Goal: Task Accomplishment & Management: Manage account settings

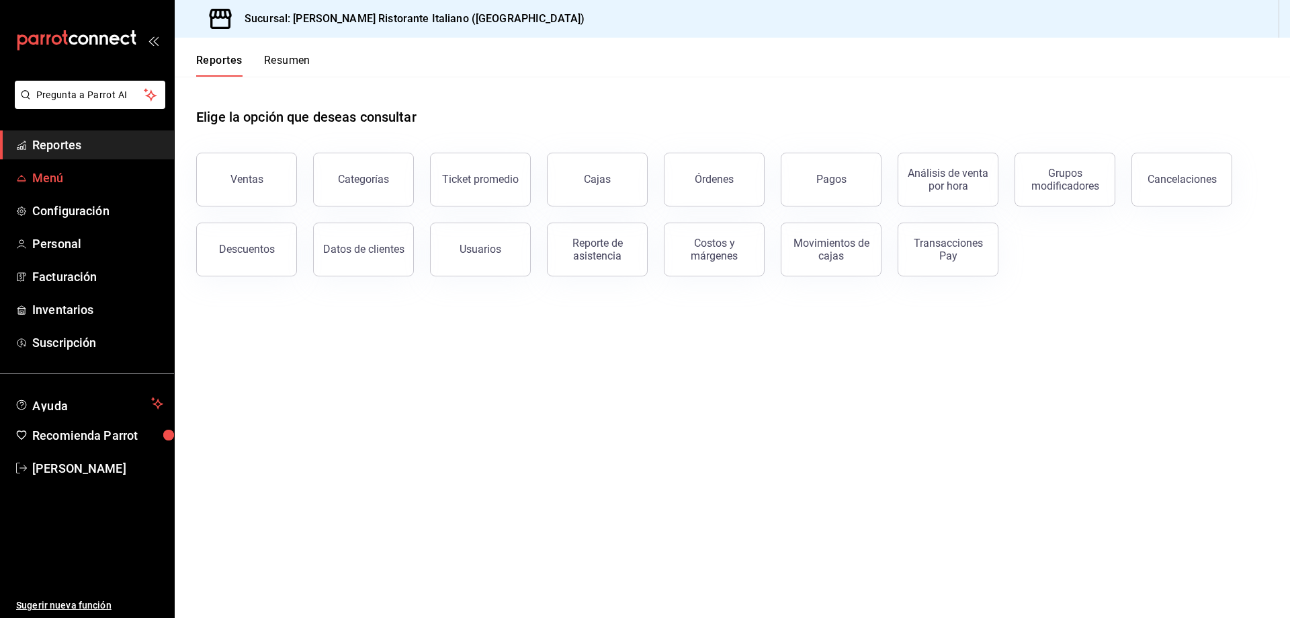
click at [56, 177] on span "Menú" at bounding box center [97, 178] width 131 height 18
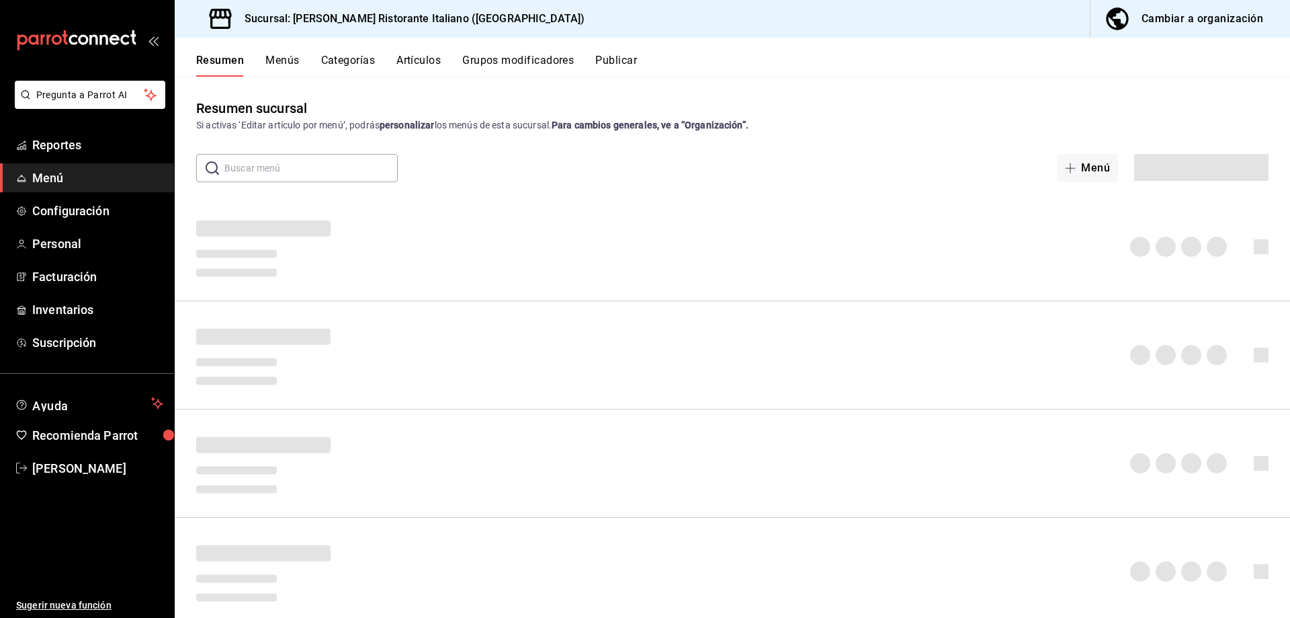
click at [420, 58] on button "Artículos" at bounding box center [419, 65] width 44 height 23
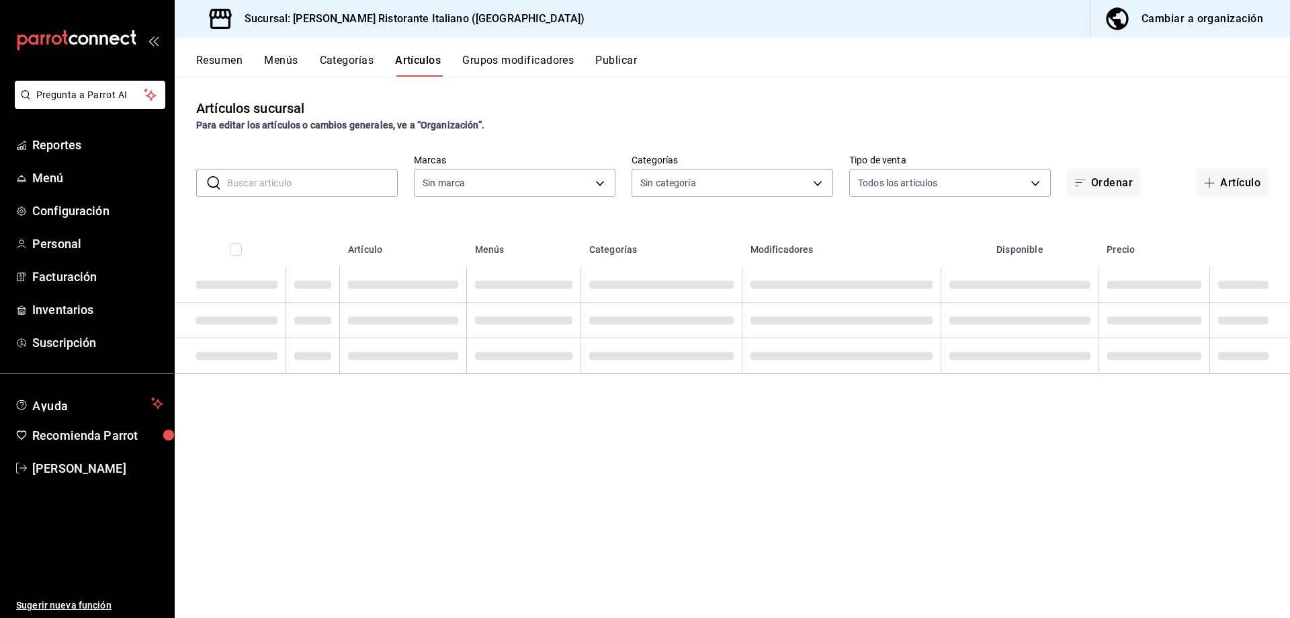
click at [356, 186] on input "text" at bounding box center [312, 182] width 171 height 27
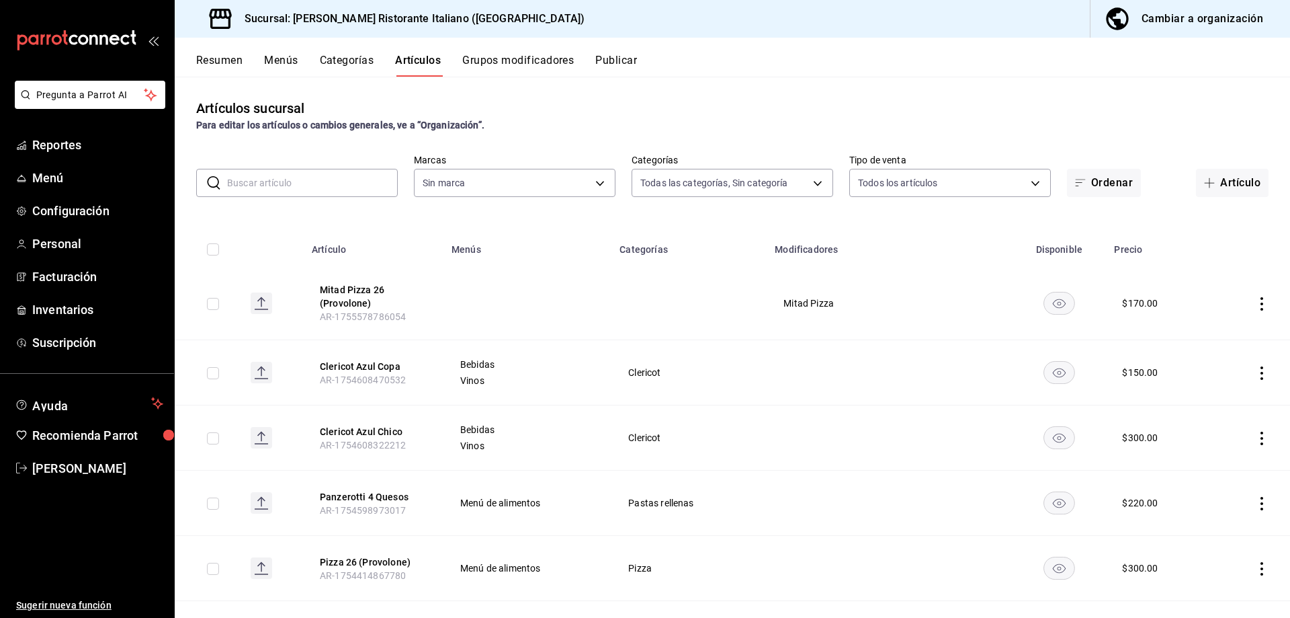
type input "6cffc628-7154-498e-be8e-d9df8b8db4ac,f3a1f48a-d3f7-4a4e-a0e4-e127e5ed5a6b,52156…"
type input "cc944d3c-1805-43c1-9e3c-12384e1c3ced"
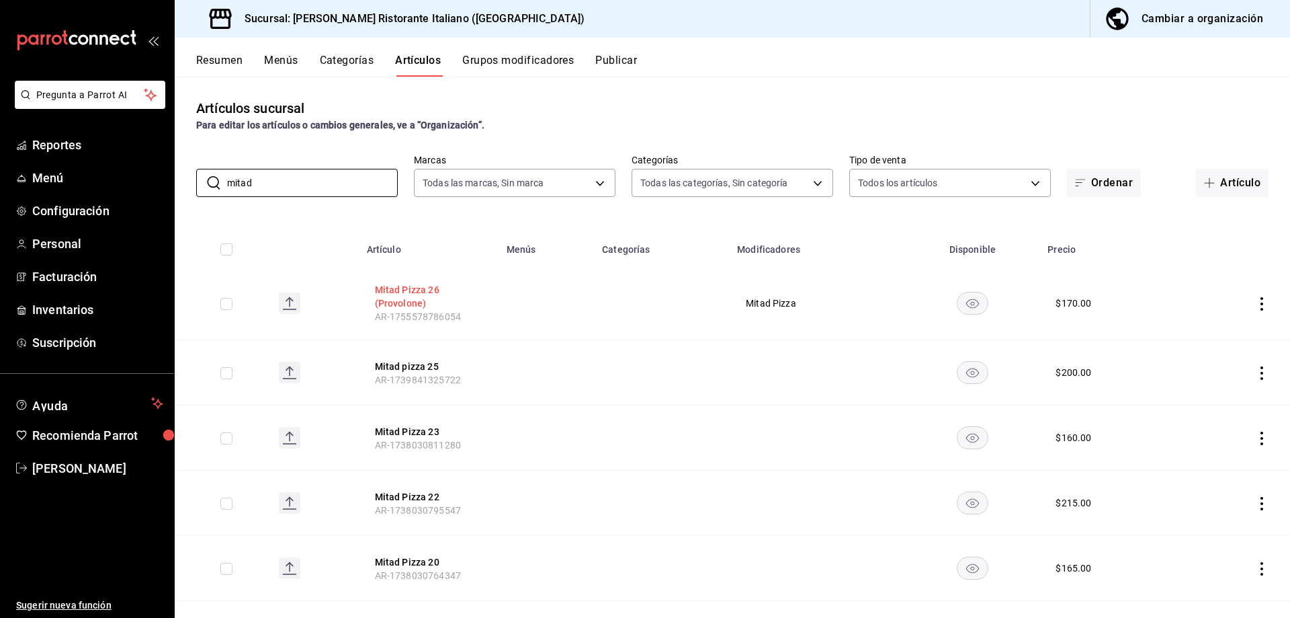
type input "mitad"
click at [419, 300] on button "Mitad Pizza 26 (Provolone)" at bounding box center [429, 296] width 108 height 27
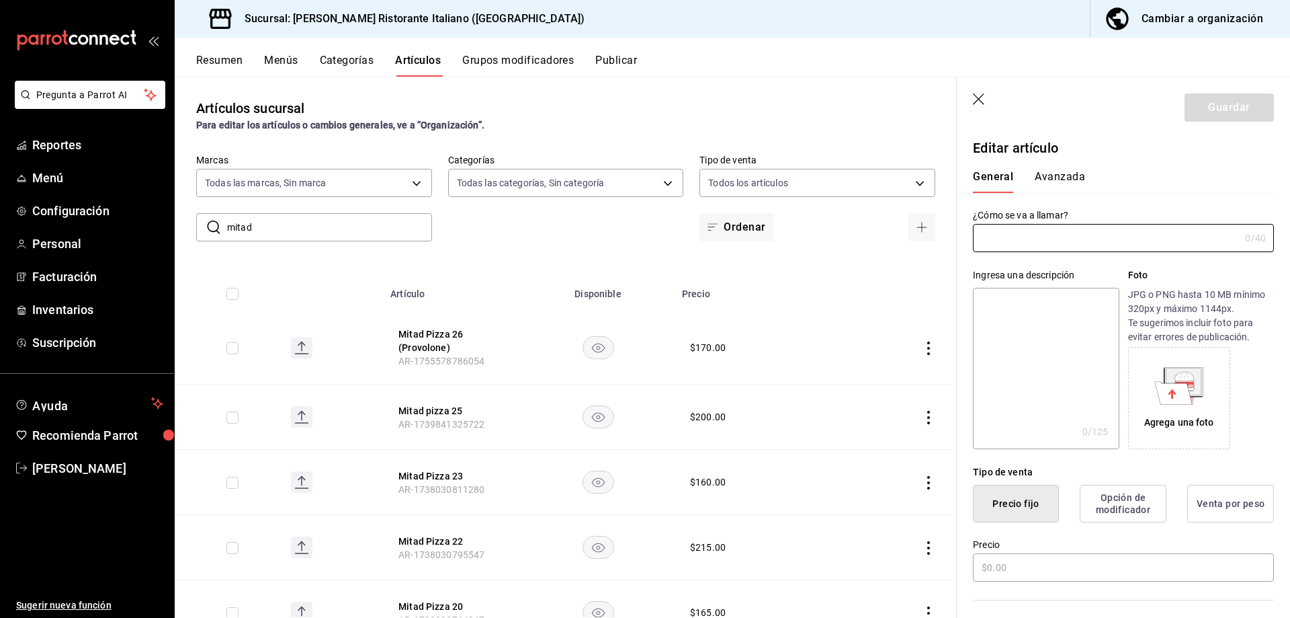
type input "Mitad Pizza 26 (Provolone)"
type input "AR-1755578786054"
type input "$170.00"
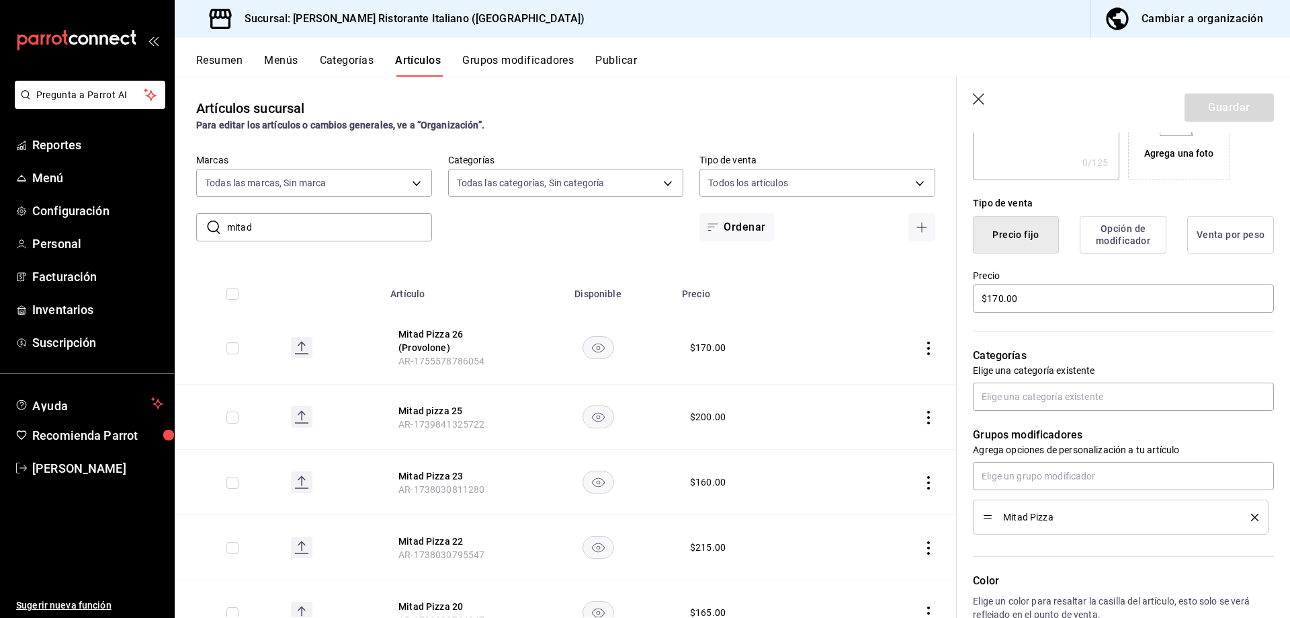
scroll to position [336, 0]
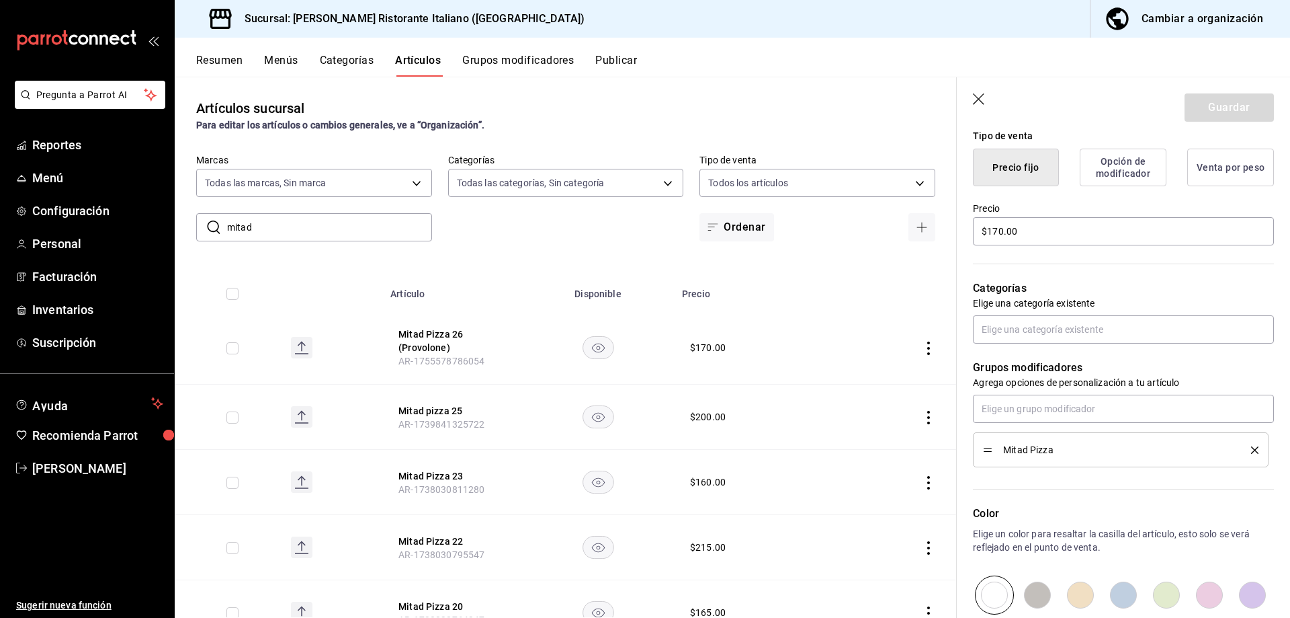
click at [1251, 449] on icon "delete" at bounding box center [1254, 449] width 7 height 7
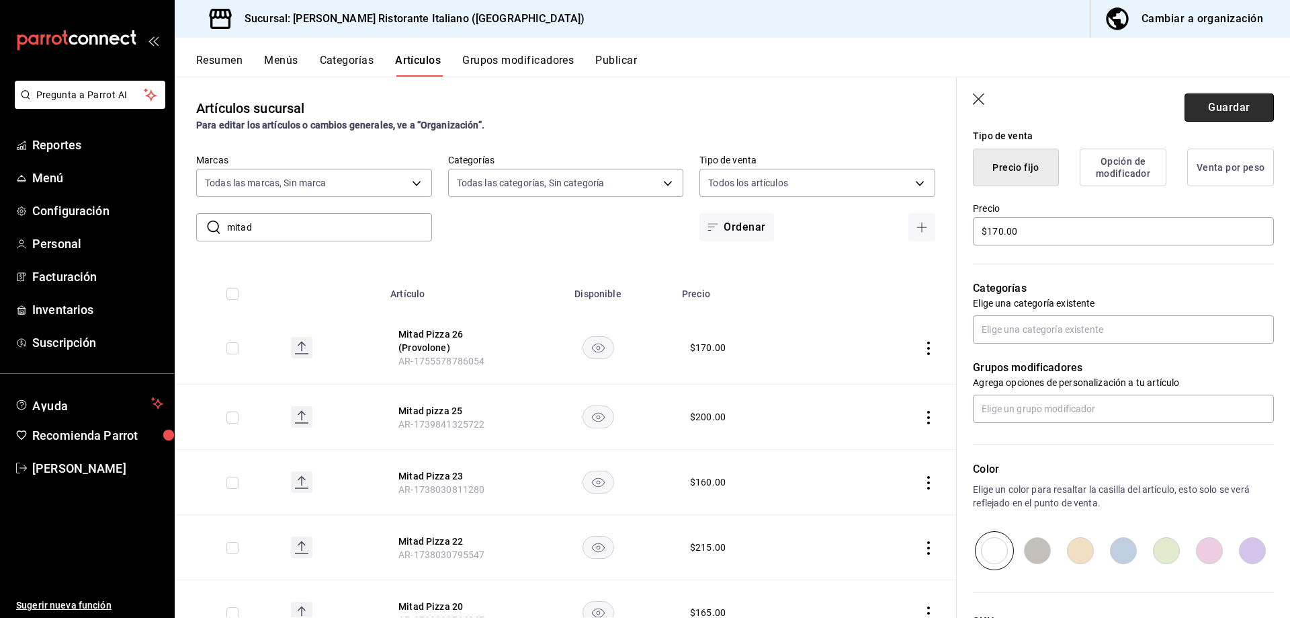
click at [1195, 101] on button "Guardar" at bounding box center [1229, 107] width 89 height 28
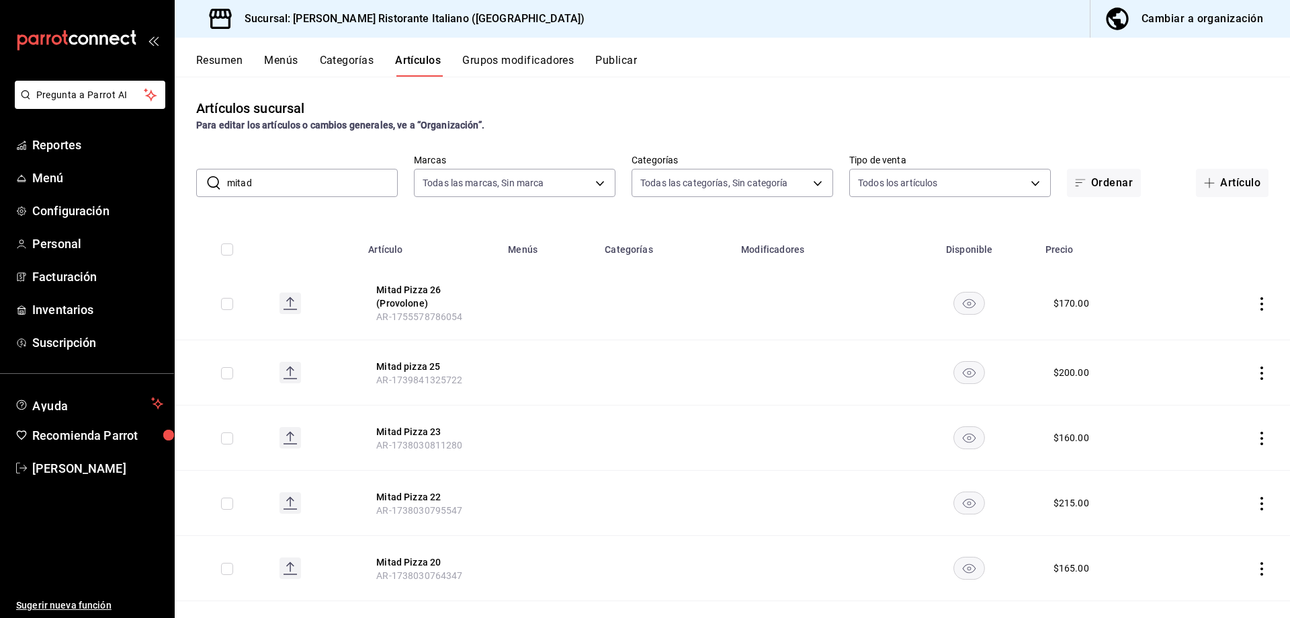
click at [614, 60] on button "Publicar" at bounding box center [616, 65] width 42 height 23
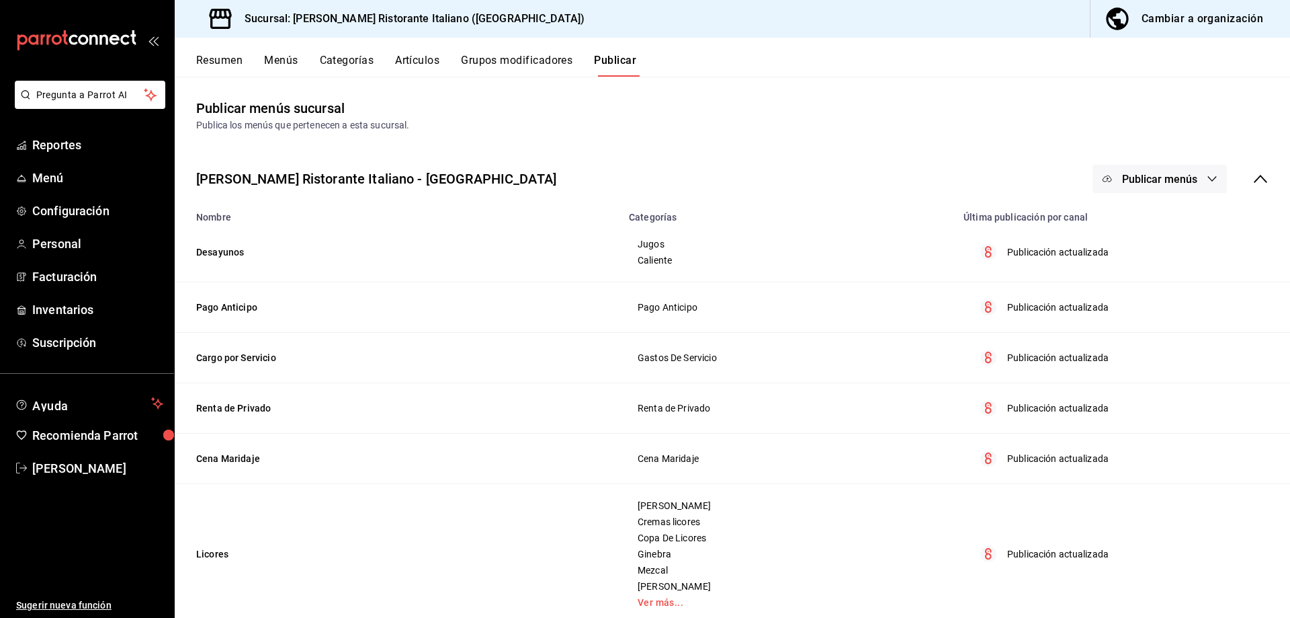
click at [1161, 178] on span "Publicar menús" at bounding box center [1159, 179] width 75 height 13
click at [1161, 220] on span "Punto de venta" at bounding box center [1169, 223] width 65 height 14
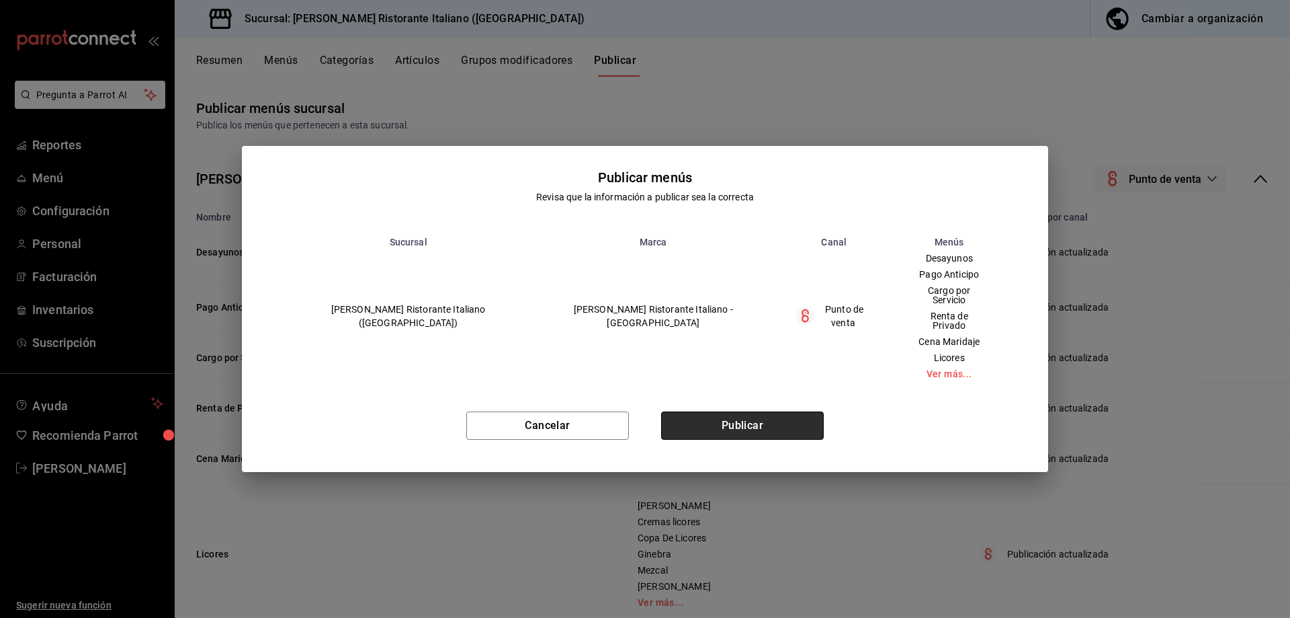
click at [749, 413] on button "Publicar" at bounding box center [742, 425] width 163 height 28
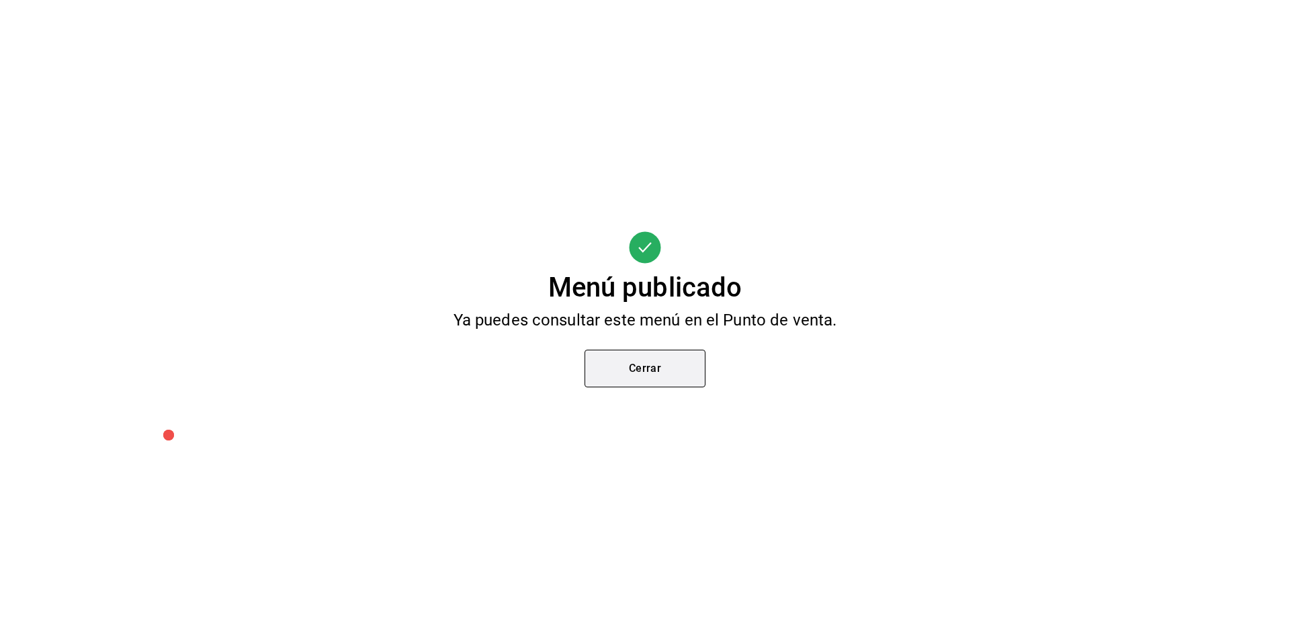
click at [671, 372] on button "Cerrar" at bounding box center [645, 368] width 121 height 38
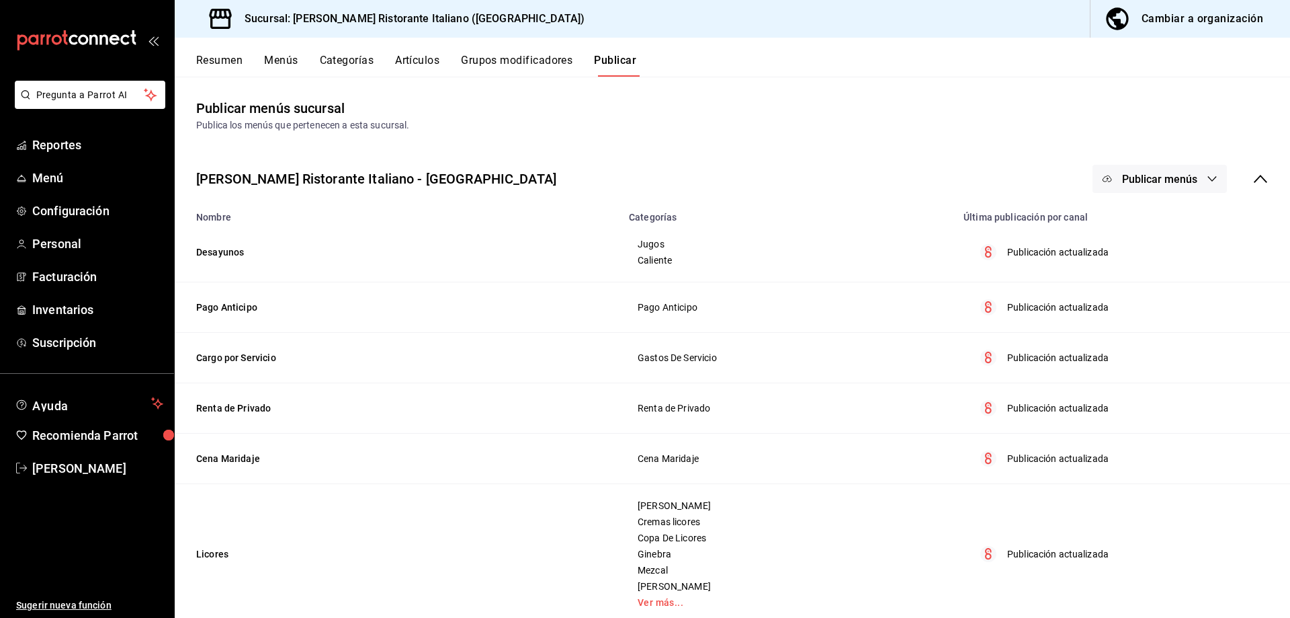
click at [402, 60] on button "Artículos" at bounding box center [417, 65] width 44 height 23
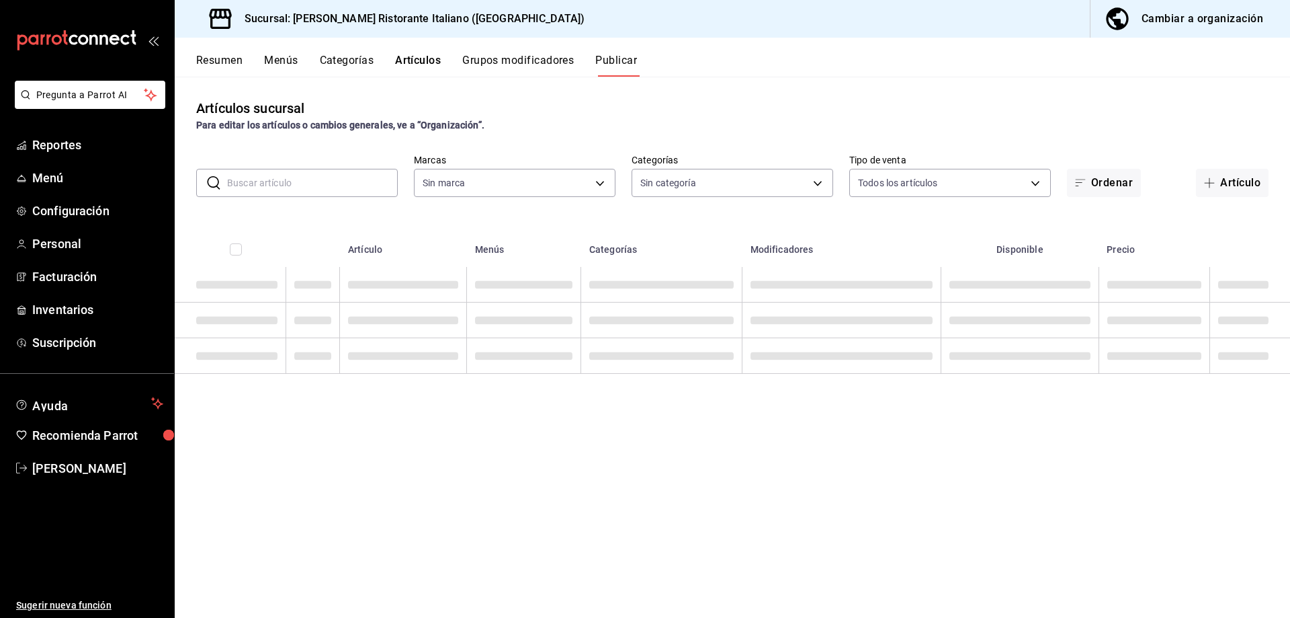
type input "cc944d3c-1805-43c1-9e3c-12384e1c3ced"
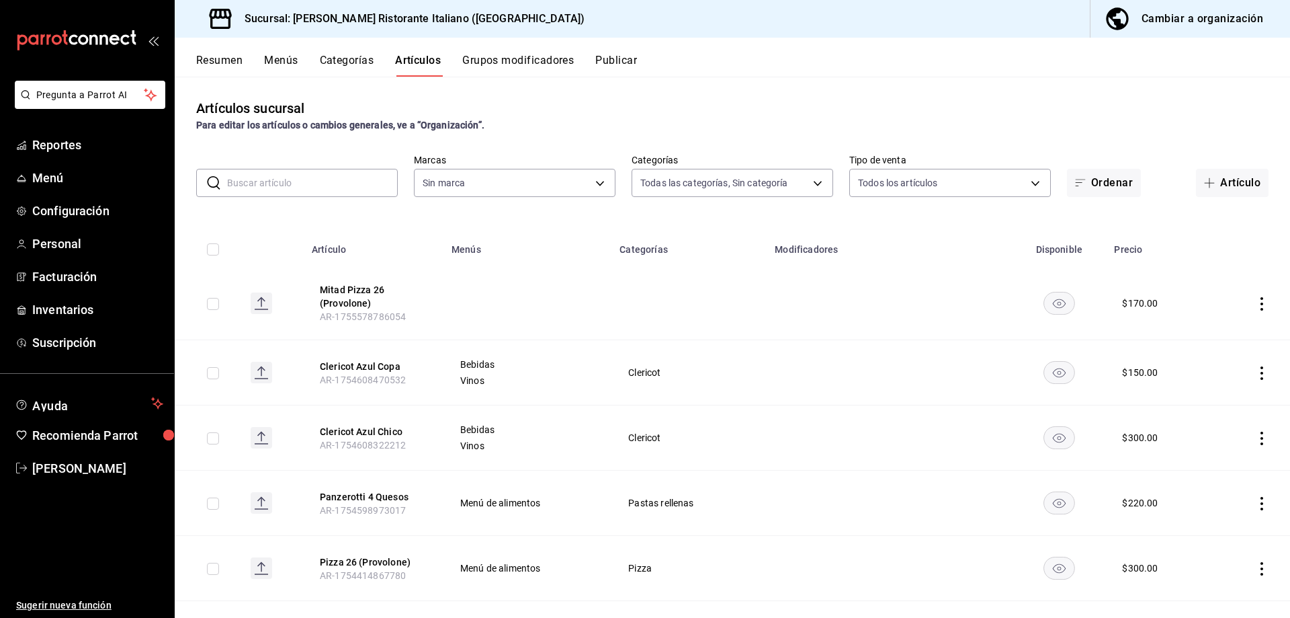
type input "6cffc628-7154-498e-be8e-d9df8b8db4ac,f3a1f48a-d3f7-4a4e-a0e4-e127e5ed5a6b,52156…"
type input "cc944d3c-1805-43c1-9e3c-12384e1c3ced"
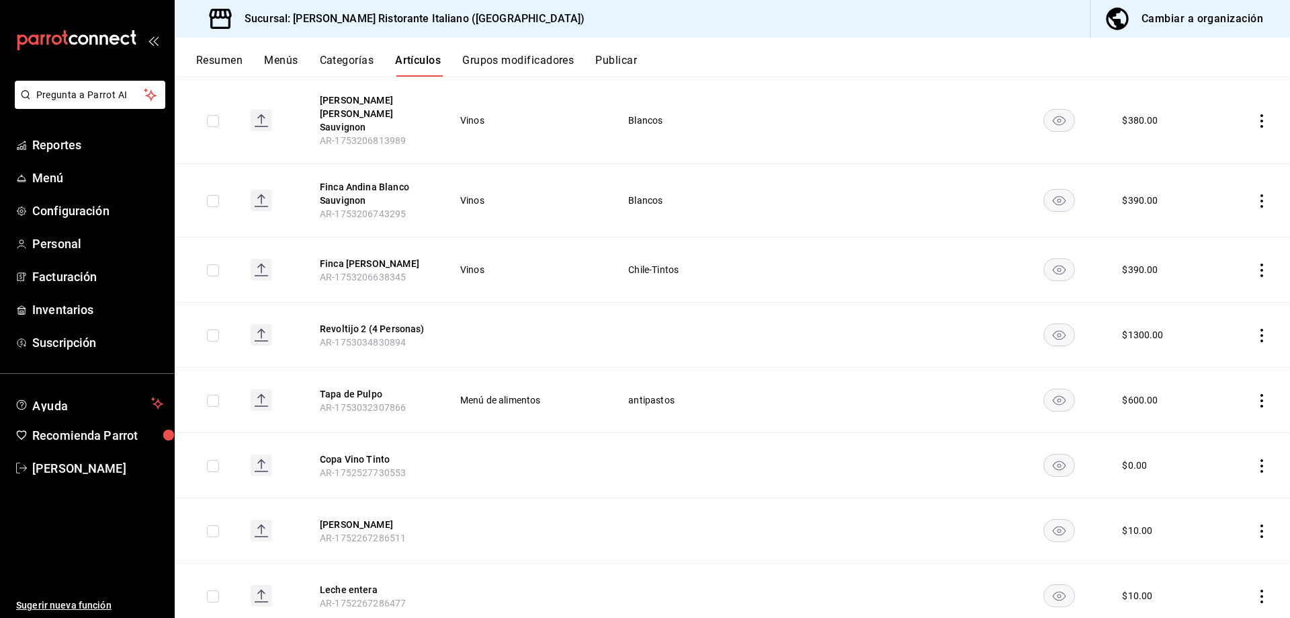
scroll to position [941, 0]
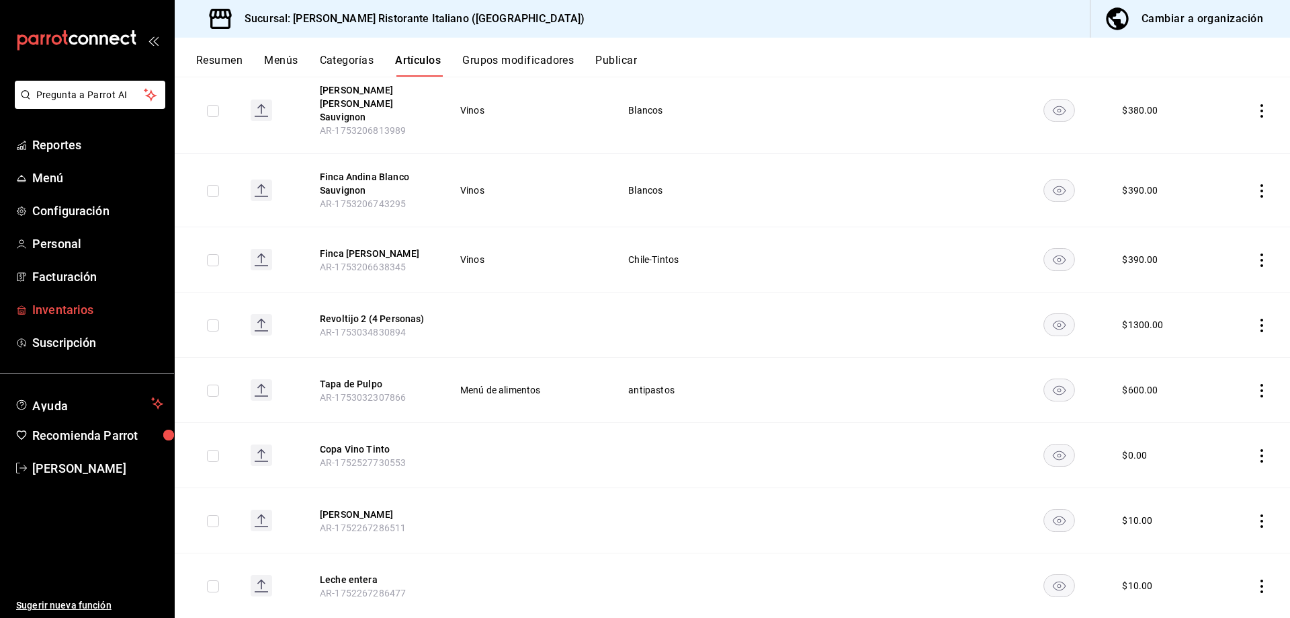
click at [67, 313] on span "Inventarios" at bounding box center [97, 309] width 131 height 18
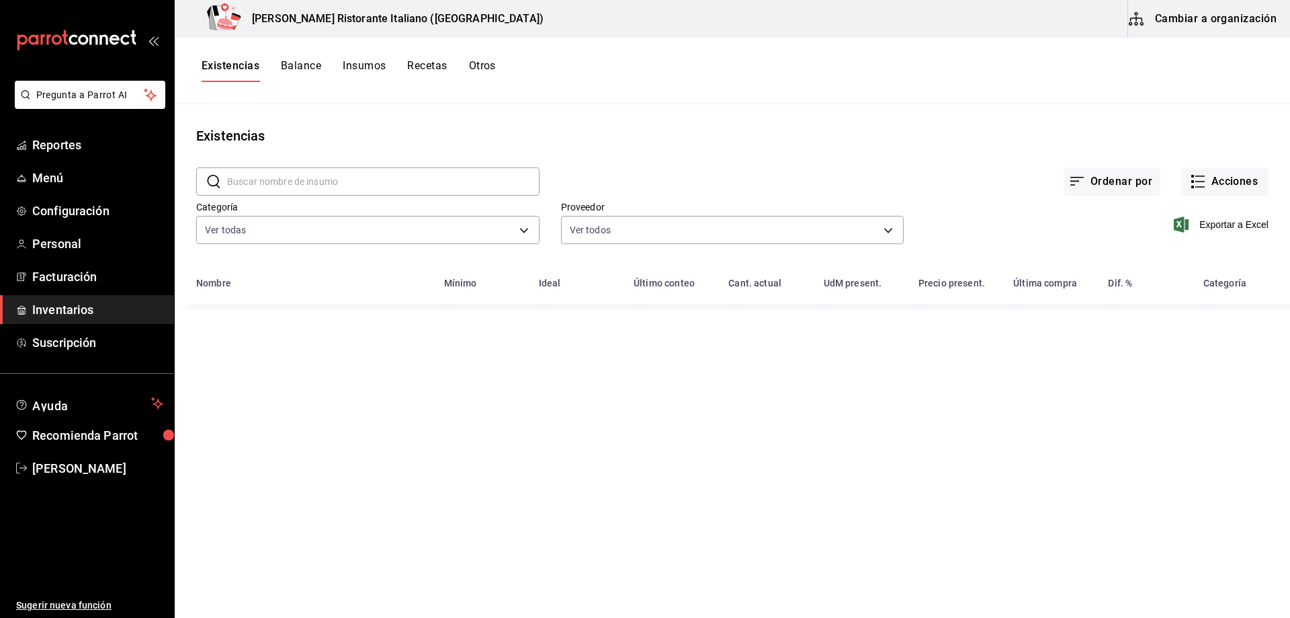
click at [472, 178] on input "text" at bounding box center [383, 181] width 313 height 27
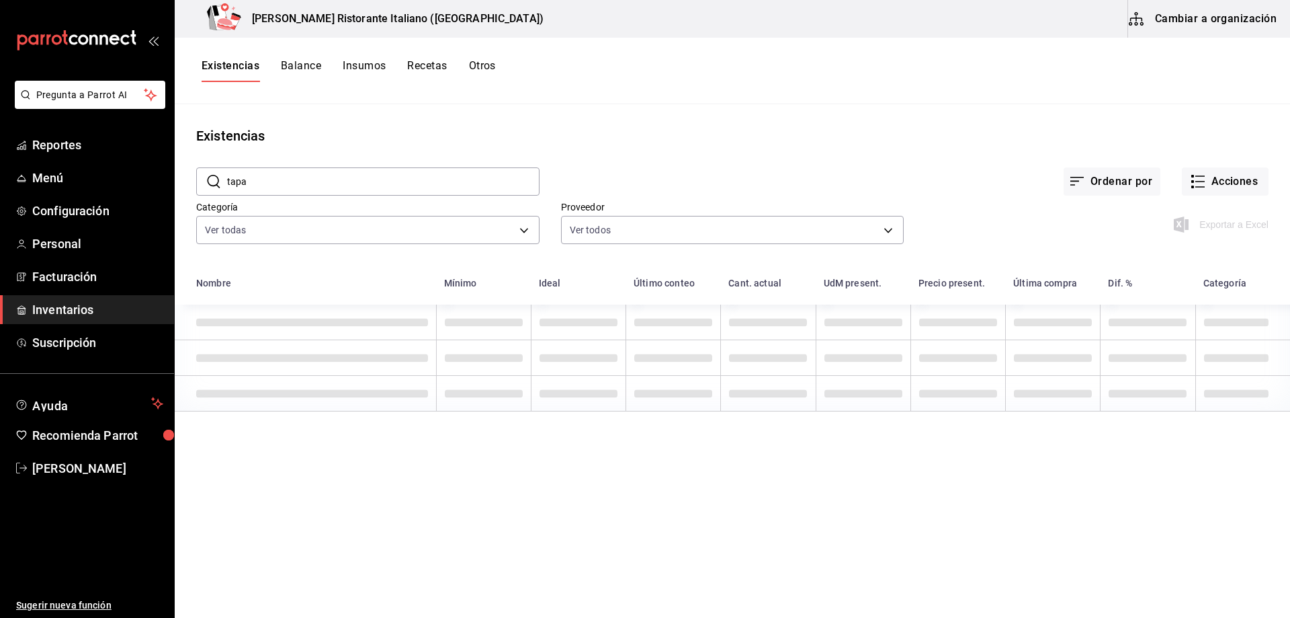
type input "tapas"
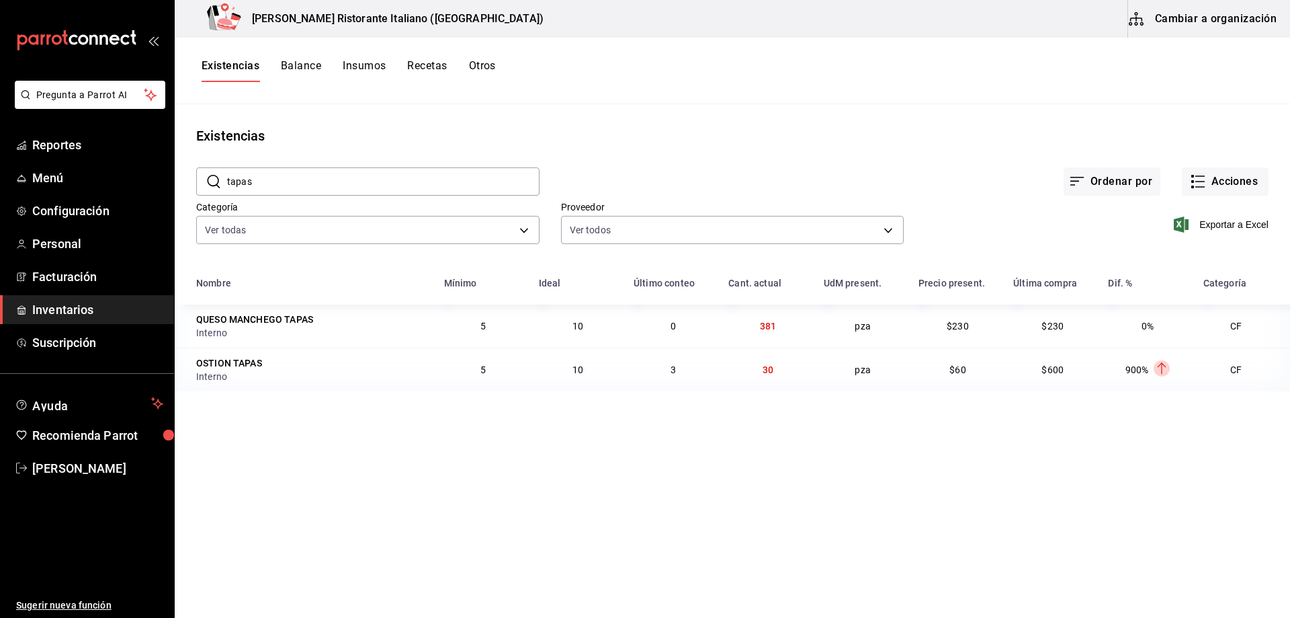
click at [366, 175] on input "tapas" at bounding box center [383, 181] width 313 height 27
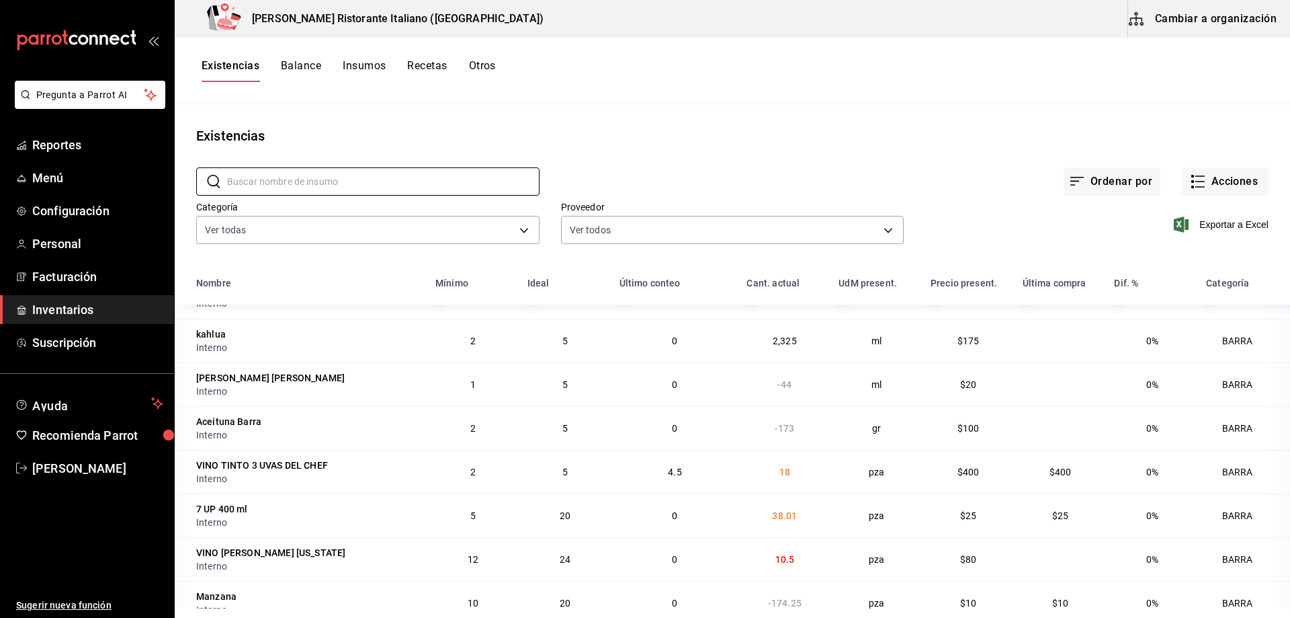
scroll to position [2151, 0]
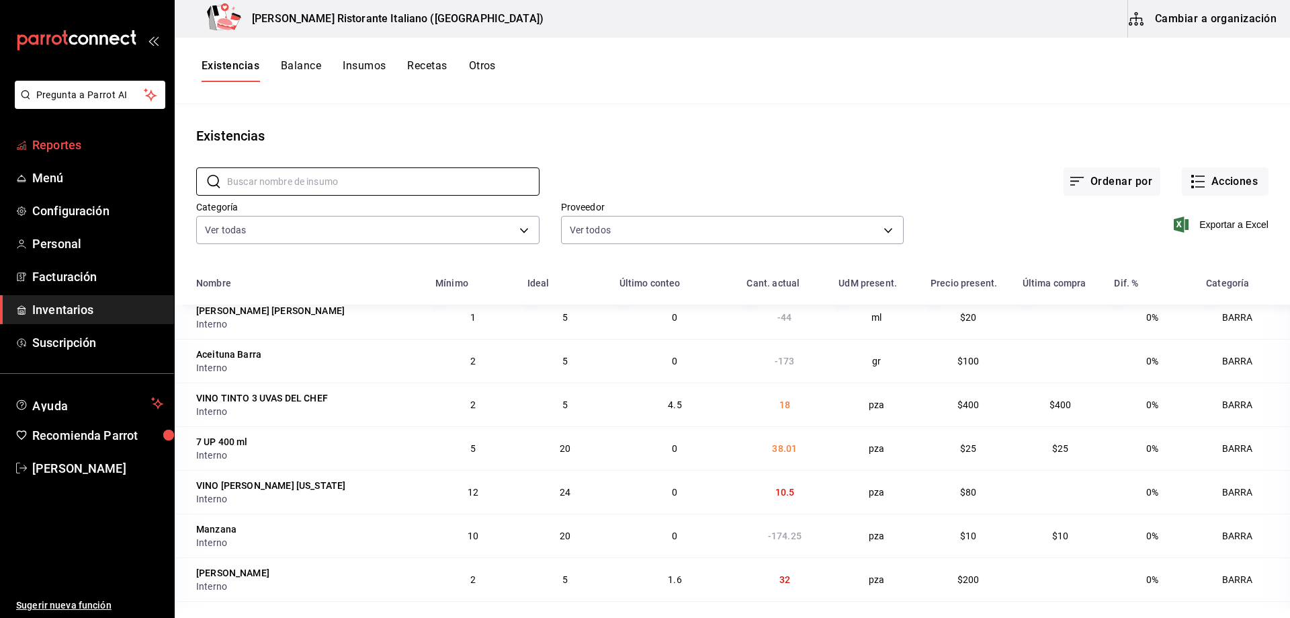
click at [71, 146] on span "Reportes" at bounding box center [97, 145] width 131 height 18
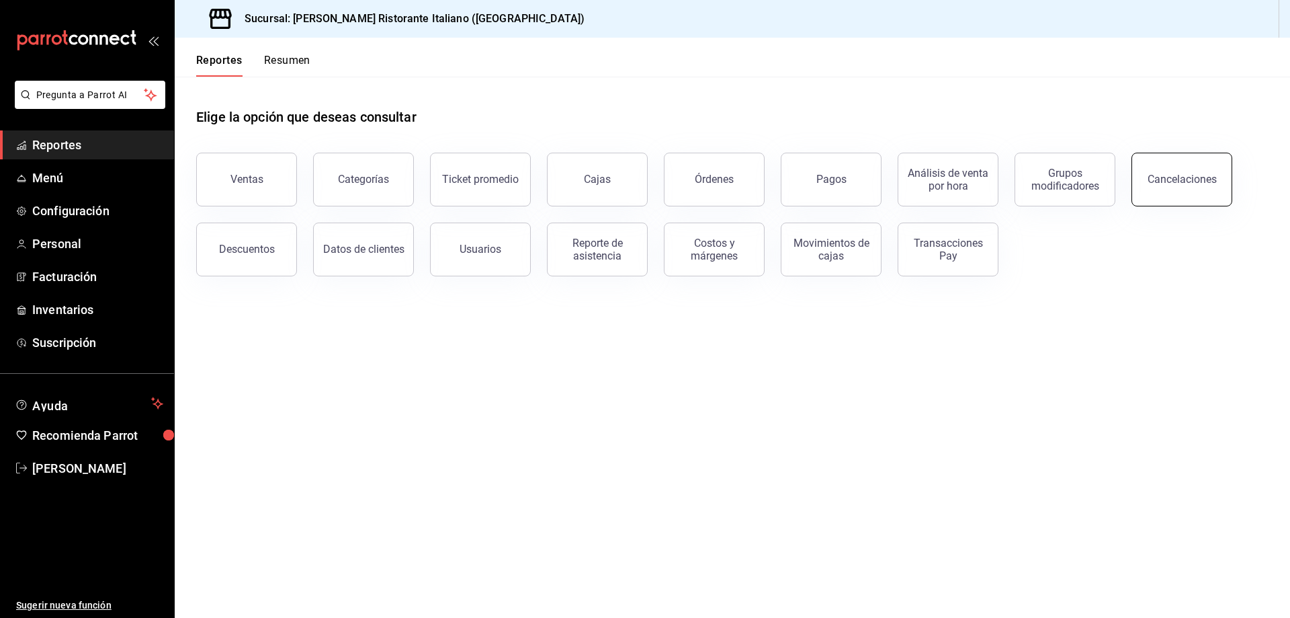
click at [1167, 168] on button "Cancelaciones" at bounding box center [1182, 180] width 101 height 54
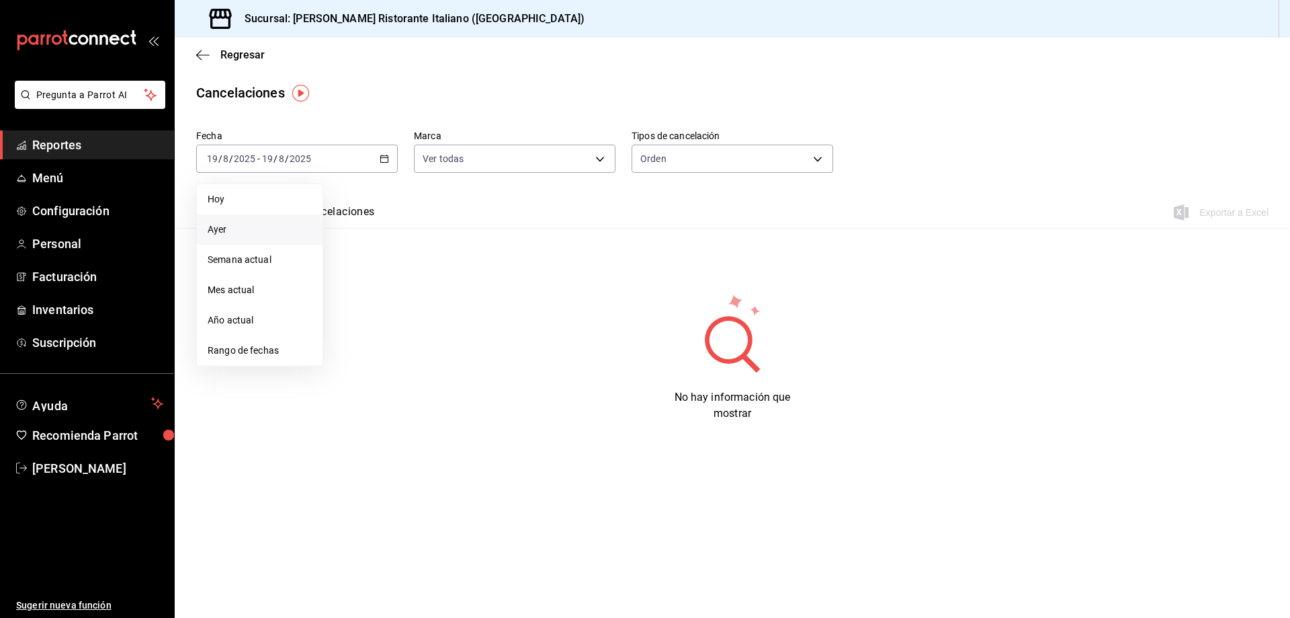
click at [267, 222] on li "Ayer" at bounding box center [260, 229] width 126 height 30
click at [347, 212] on button "Ver cancelaciones" at bounding box center [329, 216] width 91 height 23
click at [226, 54] on span "Regresar" at bounding box center [242, 54] width 44 height 13
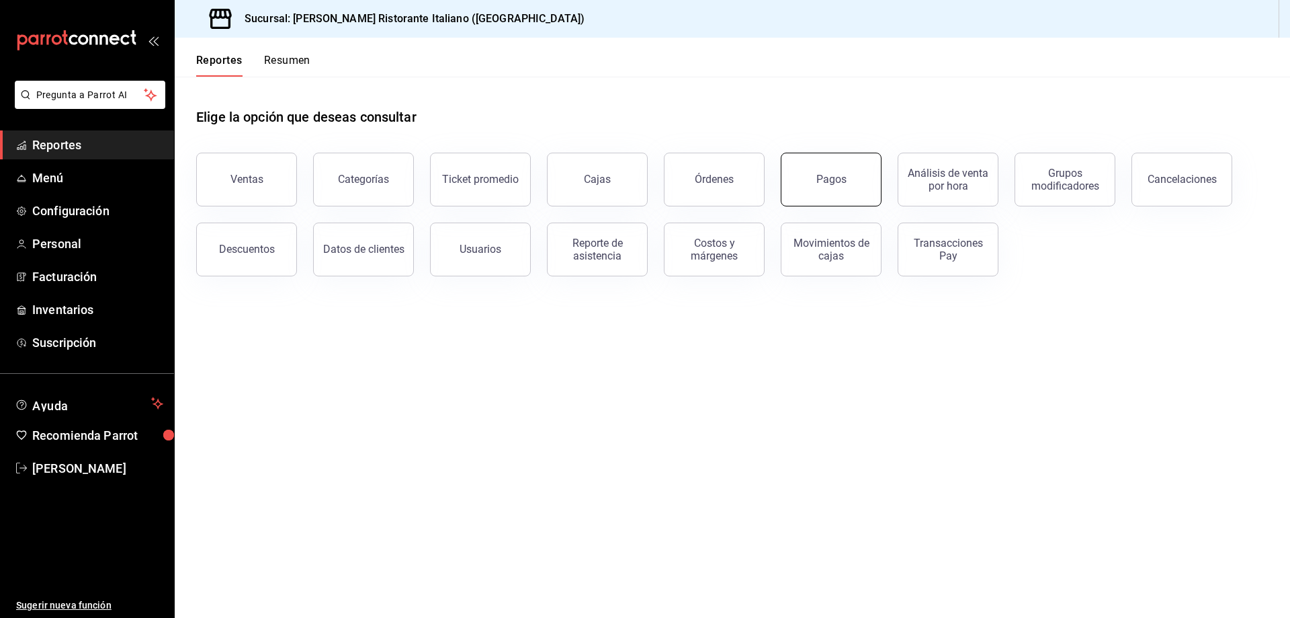
click at [836, 173] on button "Pagos" at bounding box center [831, 180] width 101 height 54
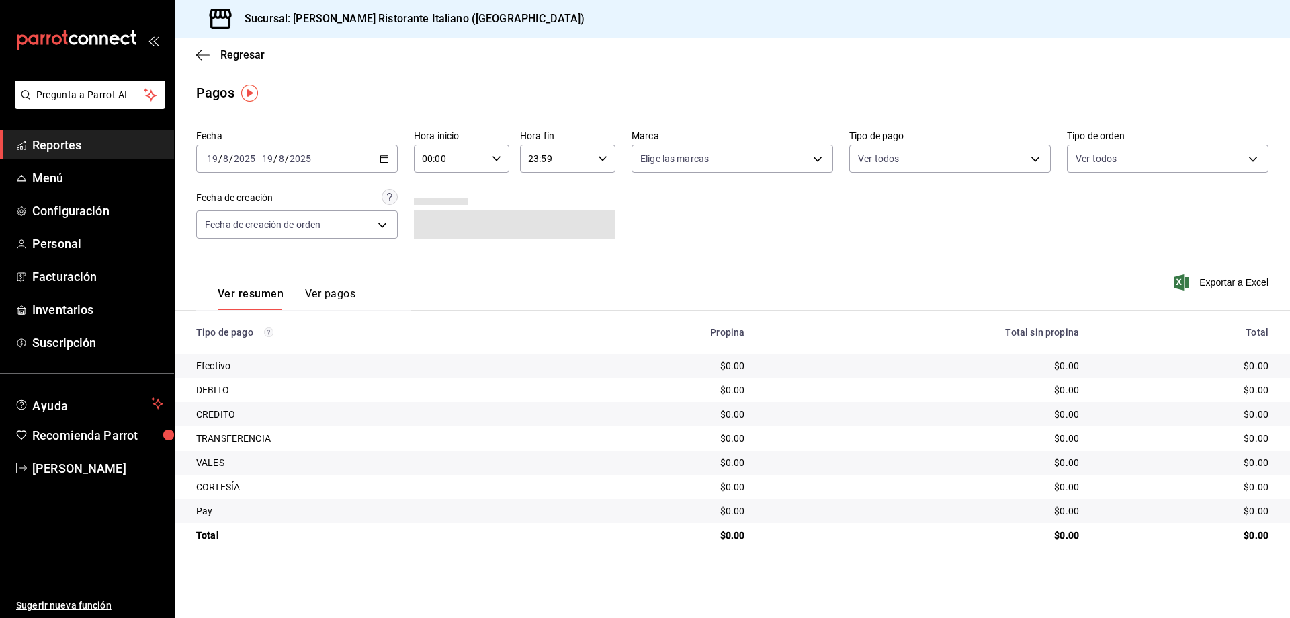
click at [379, 157] on div "[DATE] [DATE] - [DATE] [DATE]" at bounding box center [297, 158] width 202 height 28
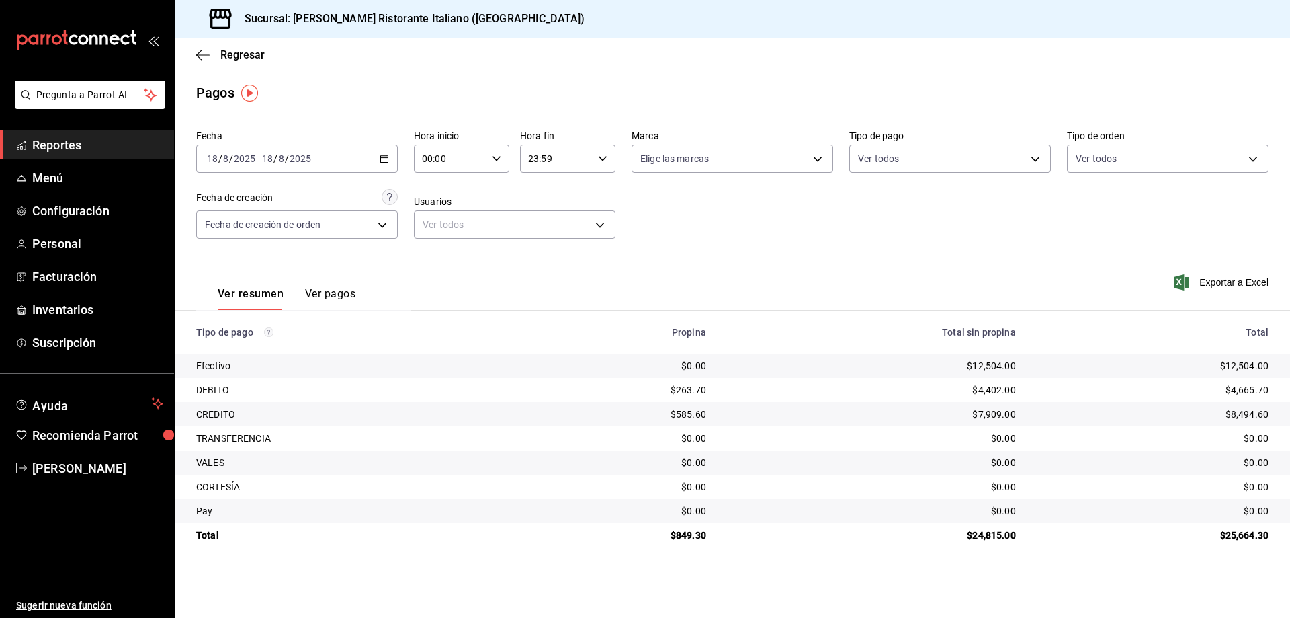
click at [323, 294] on button "Ver pagos" at bounding box center [330, 298] width 50 height 23
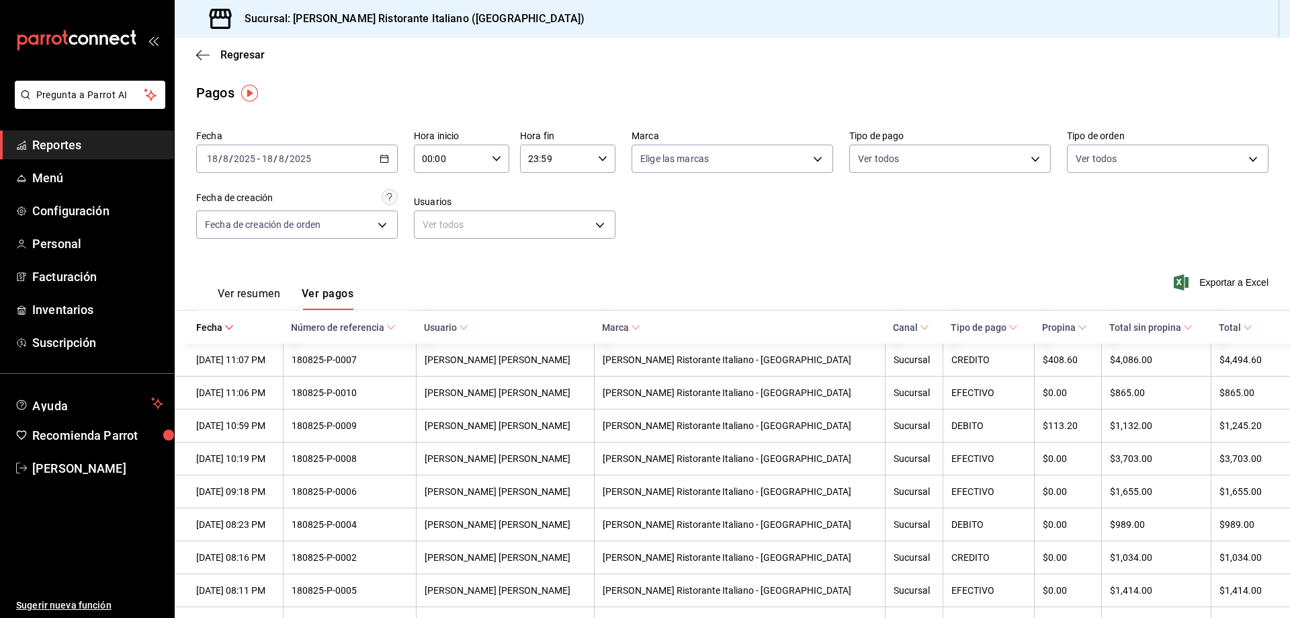
click at [247, 291] on button "Ver resumen" at bounding box center [249, 298] width 63 height 23
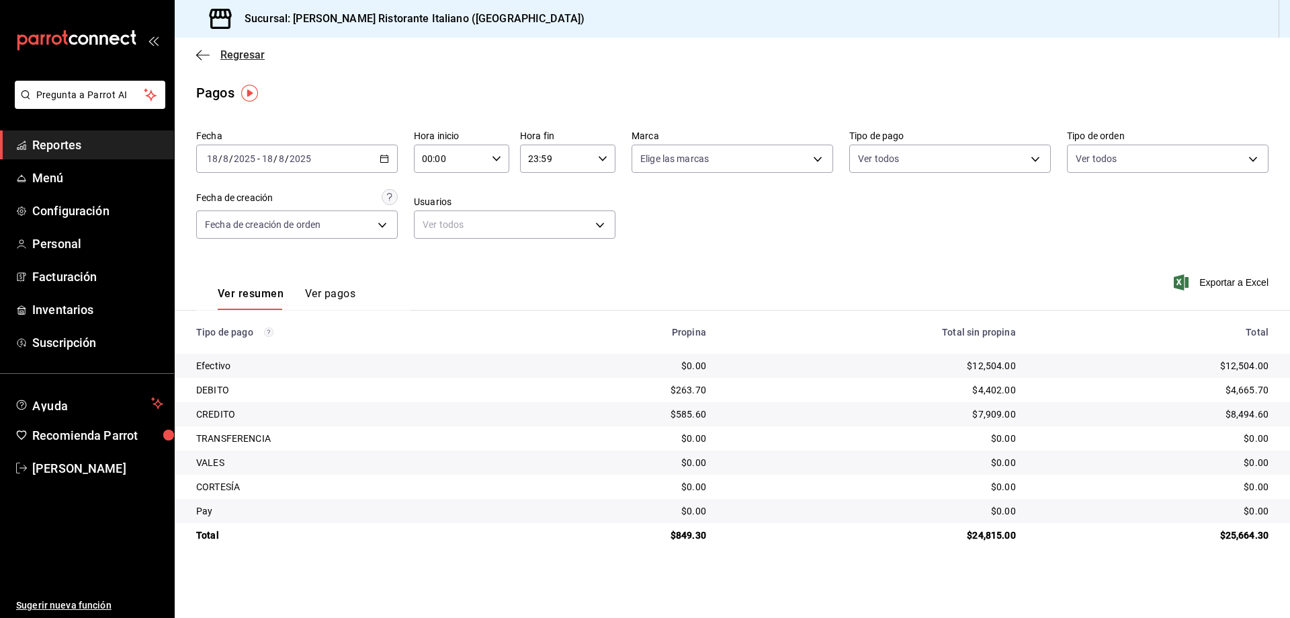
click at [231, 54] on span "Regresar" at bounding box center [242, 54] width 44 height 13
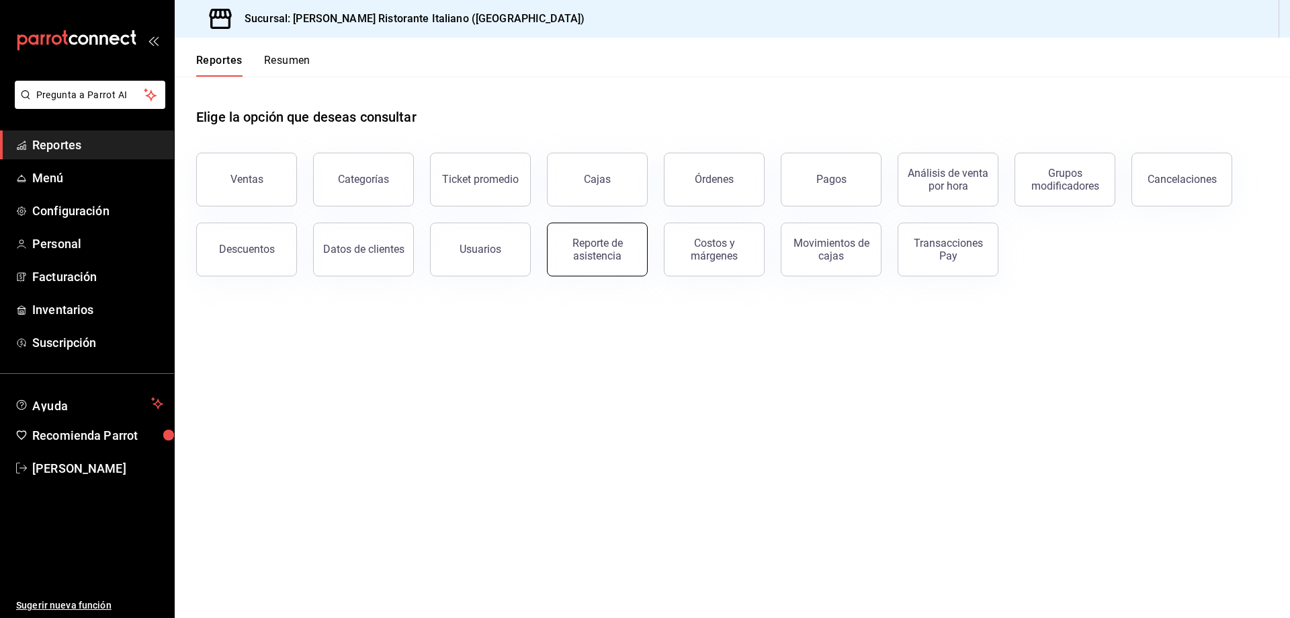
click at [592, 254] on div "Reporte de asistencia" at bounding box center [597, 250] width 83 height 26
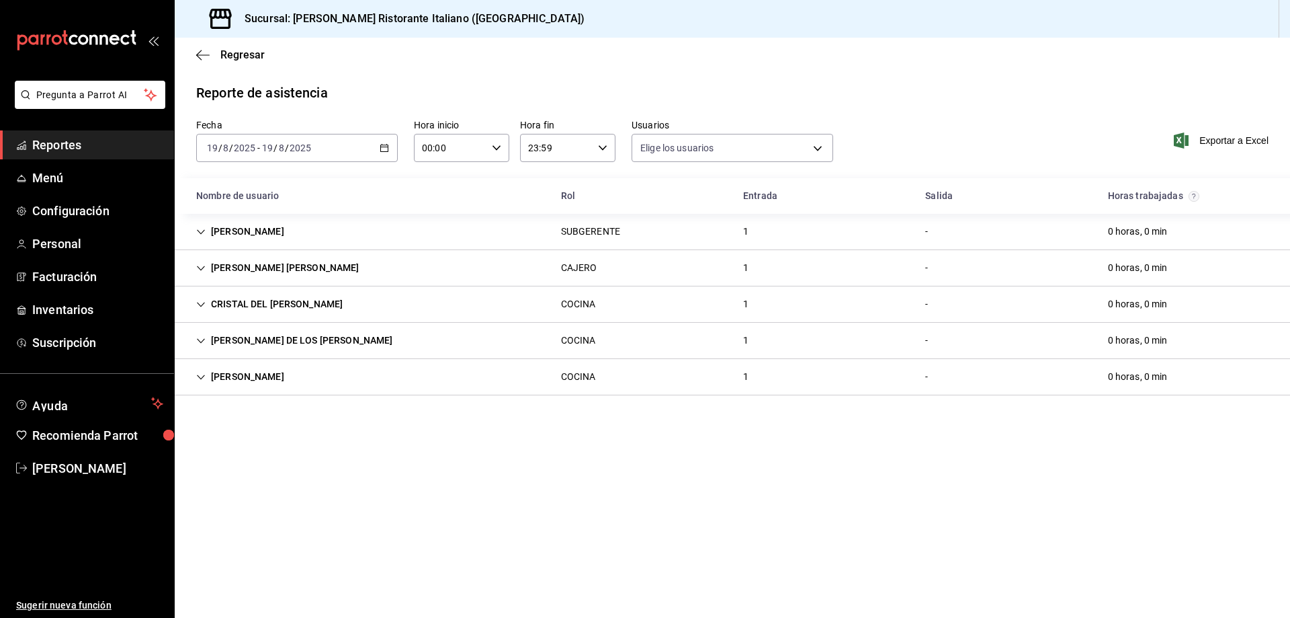
type input "fbaa1dcd-9b1b-42d3-8417-c392ee4ac69c,c847f7ff-4ec8-4711-b402-dbc889304ff0,82cd9…"
click at [383, 150] on icon "button" at bounding box center [384, 147] width 9 height 9
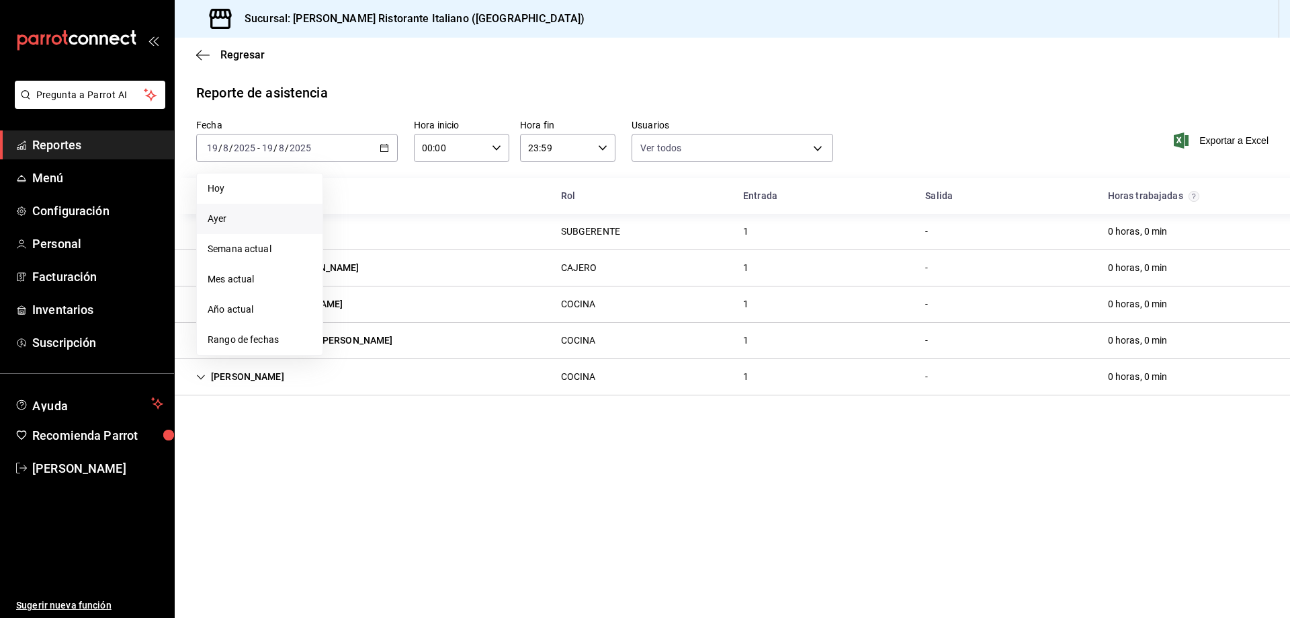
click at [288, 220] on span "Ayer" at bounding box center [260, 219] width 104 height 14
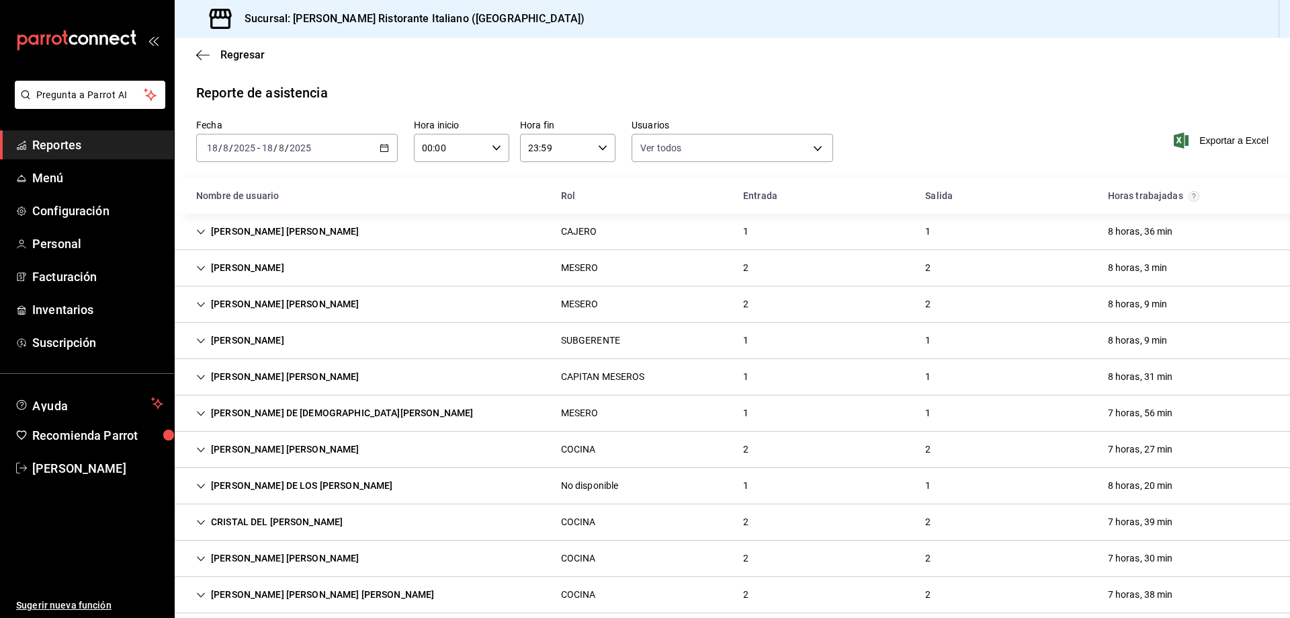
click at [384, 147] on \(Stroke\) "button" at bounding box center [384, 147] width 7 height 1
click at [260, 192] on span "Hoy" at bounding box center [260, 188] width 104 height 14
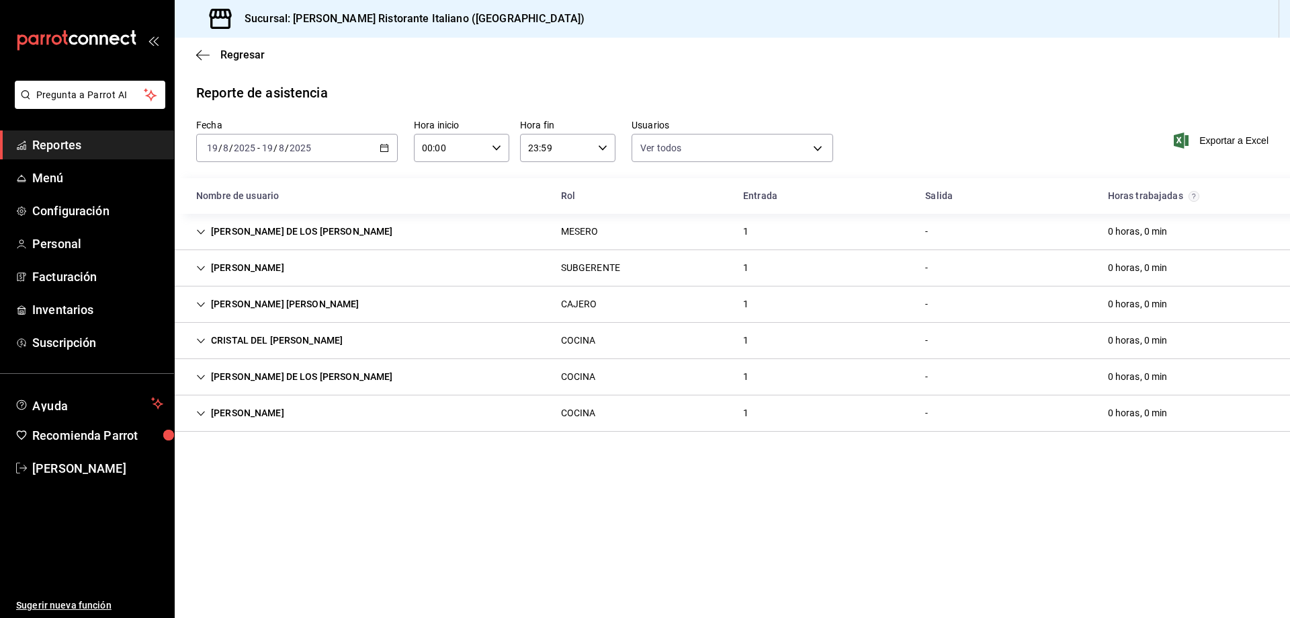
click at [74, 145] on span "Reportes" at bounding box center [97, 145] width 131 height 18
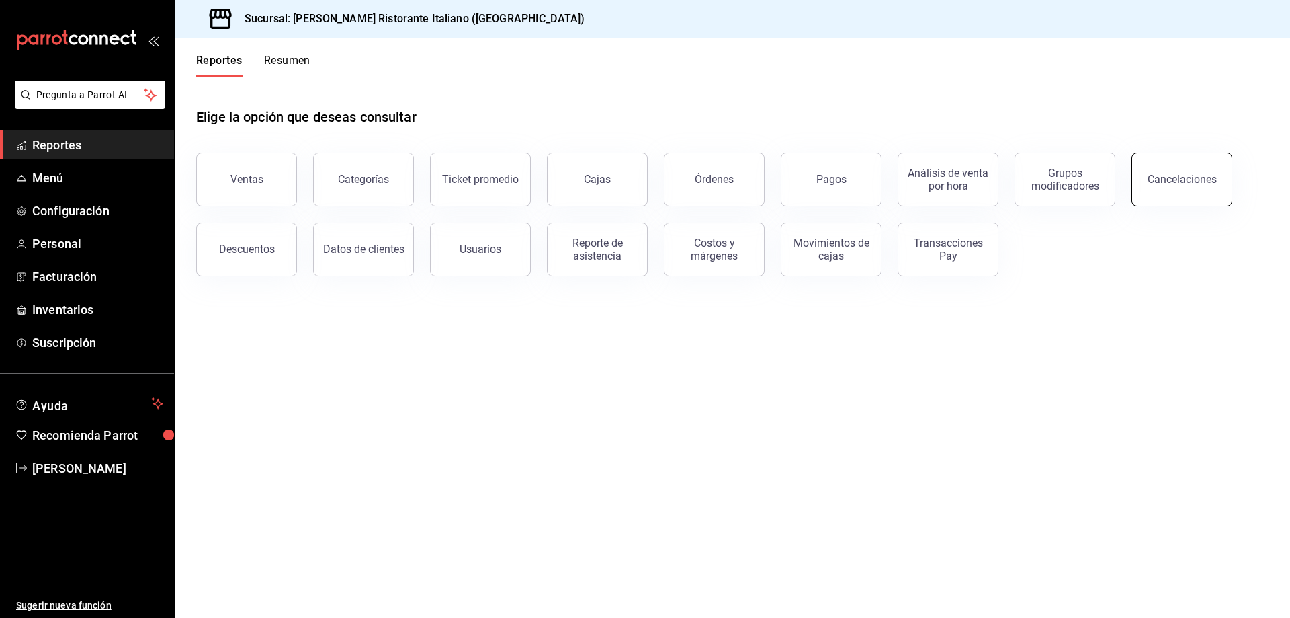
click at [1165, 186] on button "Cancelaciones" at bounding box center [1182, 180] width 101 height 54
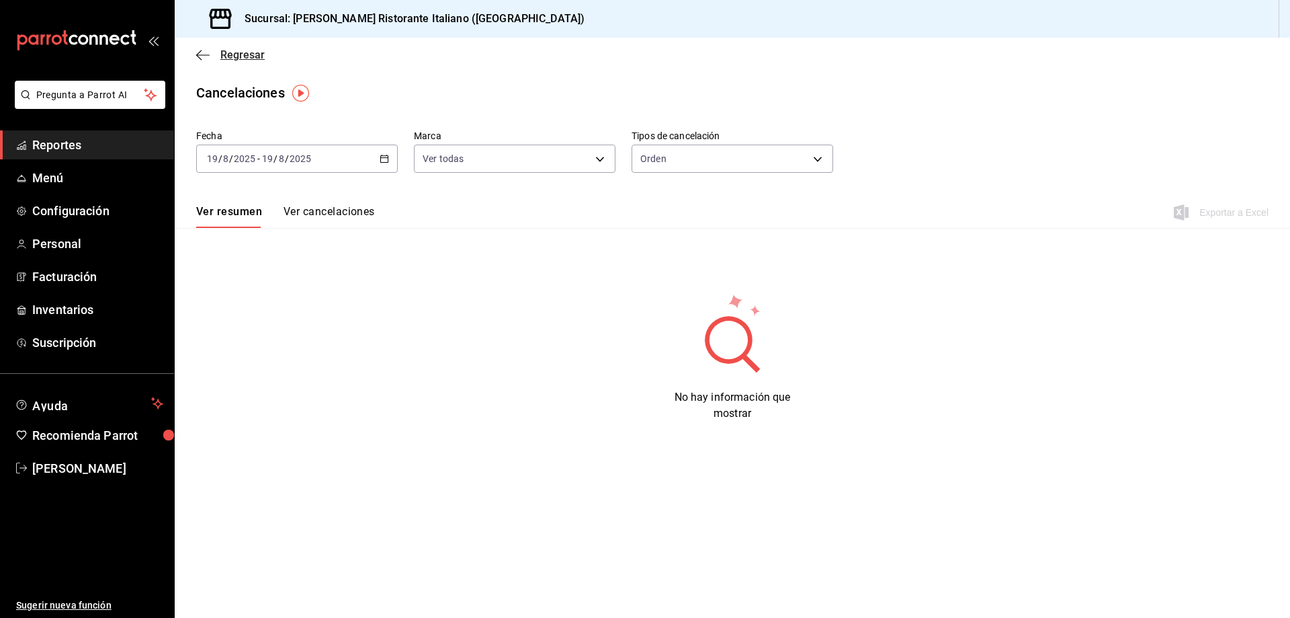
click at [246, 52] on span "Regresar" at bounding box center [242, 54] width 44 height 13
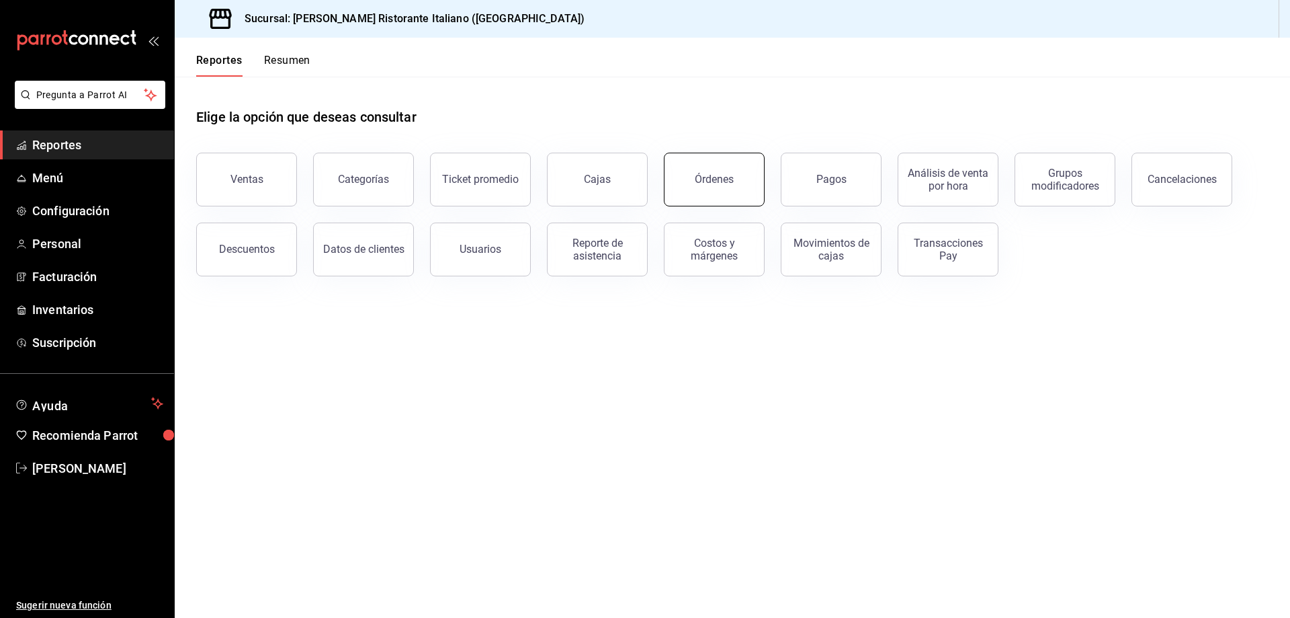
click at [733, 177] on button "Órdenes" at bounding box center [714, 180] width 101 height 54
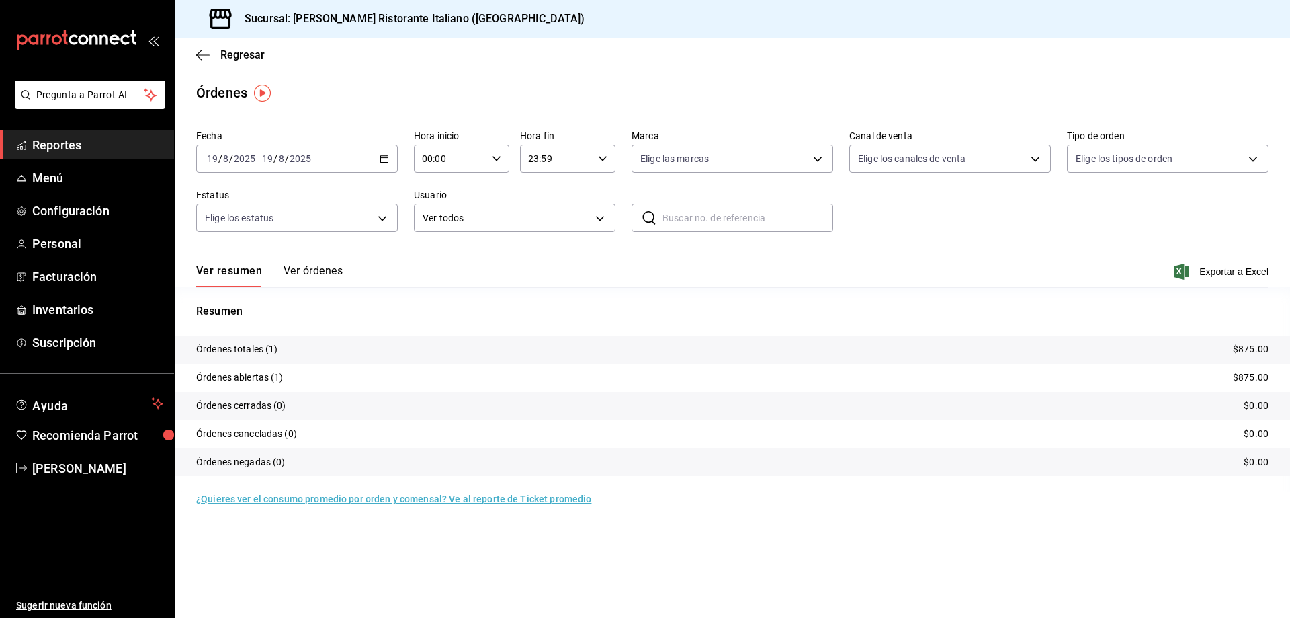
click at [304, 271] on button "Ver órdenes" at bounding box center [313, 275] width 59 height 23
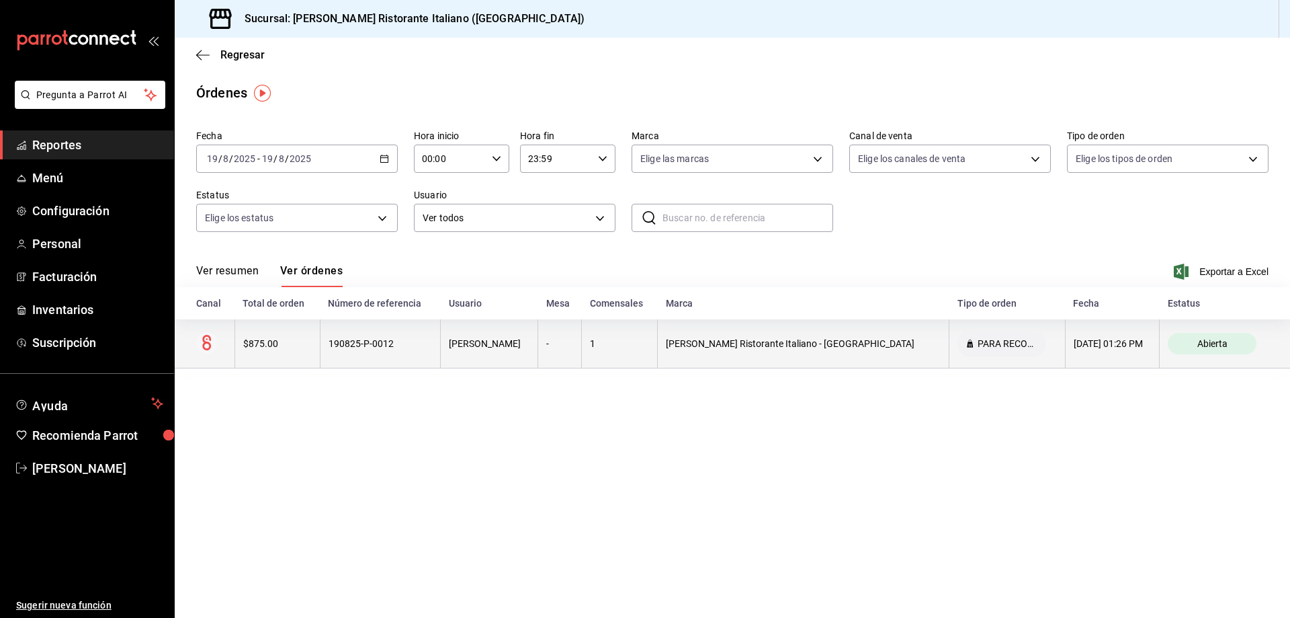
click at [478, 345] on div "[PERSON_NAME]" at bounding box center [489, 343] width 81 height 11
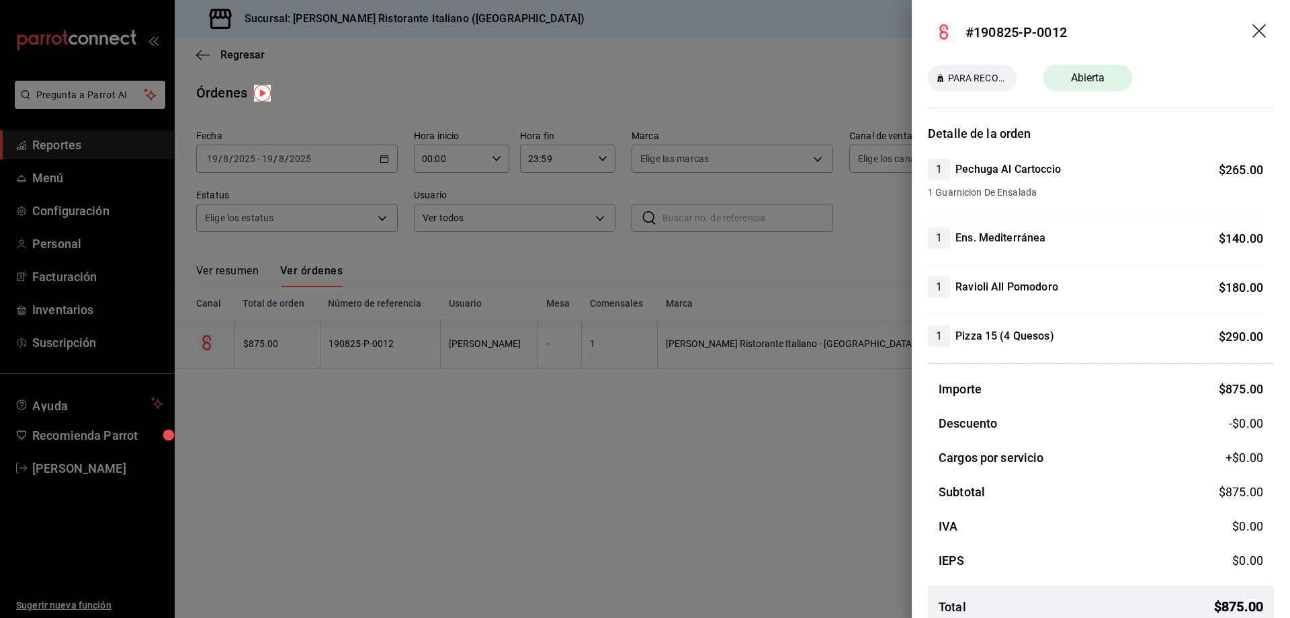
click at [1253, 32] on icon "drag" at bounding box center [1261, 32] width 16 height 16
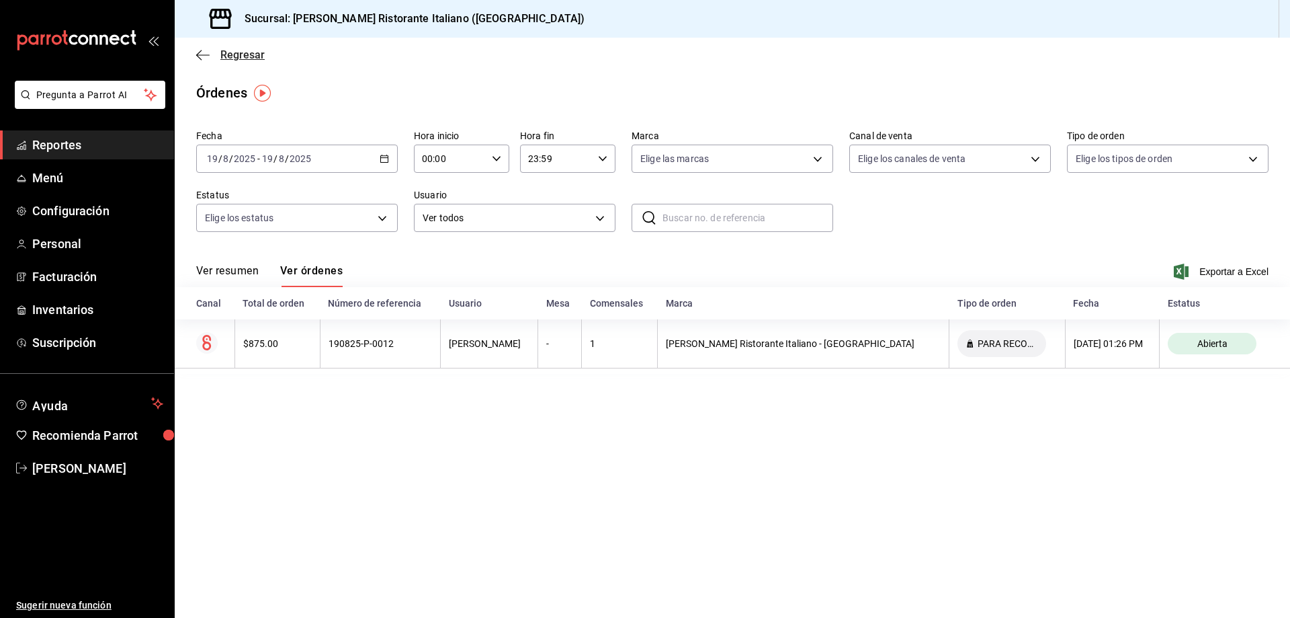
click at [231, 52] on span "Regresar" at bounding box center [242, 54] width 44 height 13
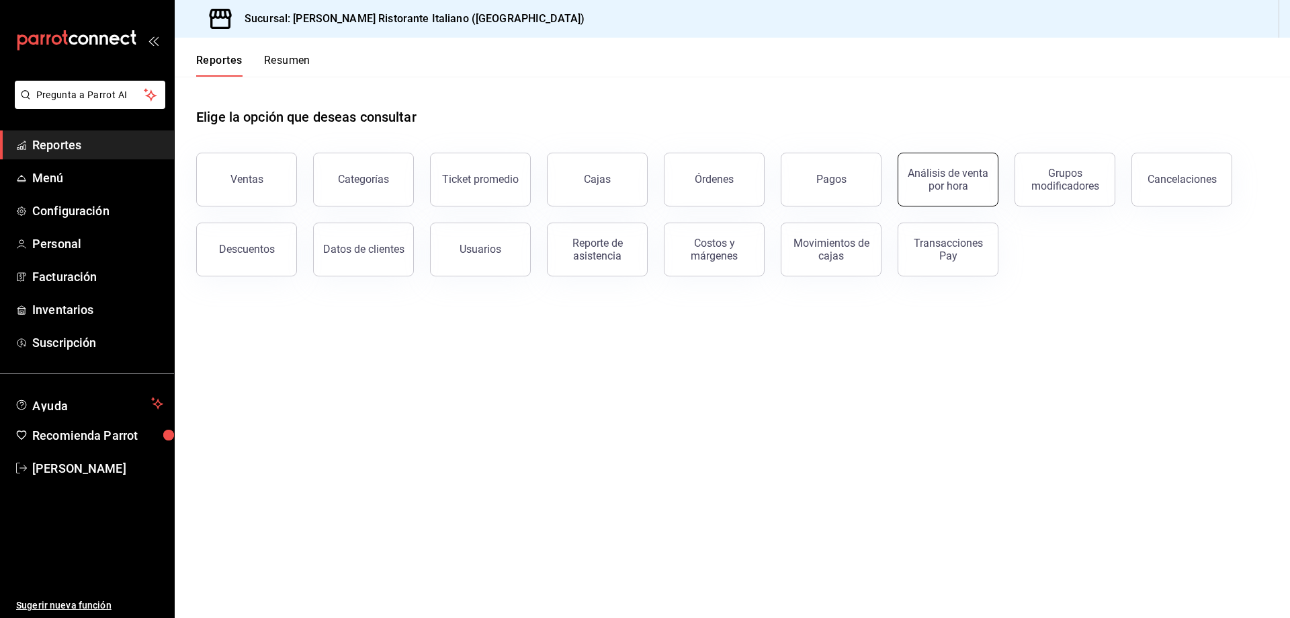
click at [934, 178] on div "Análisis de venta por hora" at bounding box center [948, 180] width 83 height 26
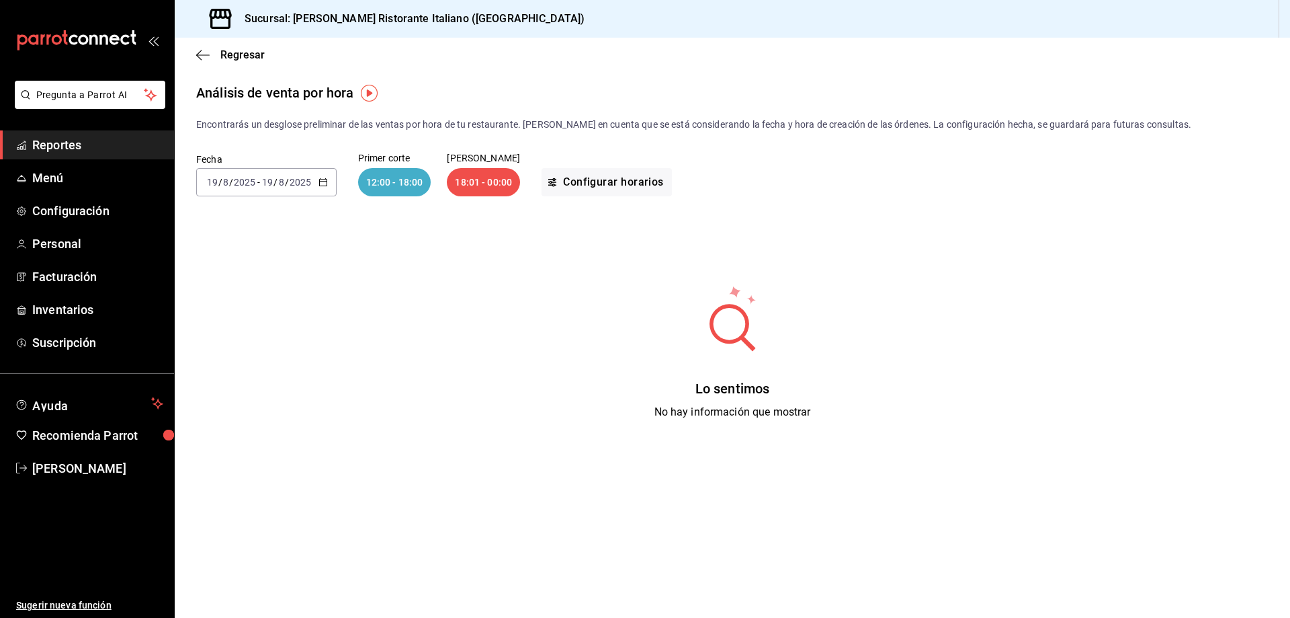
click at [321, 179] on \(Stroke\) "button" at bounding box center [321, 178] width 1 height 1
drag, startPoint x: 259, startPoint y: 341, endPoint x: 267, endPoint y: 316, distance: 25.9
click at [267, 316] on ul "[PERSON_NAME] Semana actual Mes actual Año actual Rango de fechas" at bounding box center [259, 298] width 127 height 183
click at [267, 316] on span "Mes actual" at bounding box center [260, 313] width 104 height 14
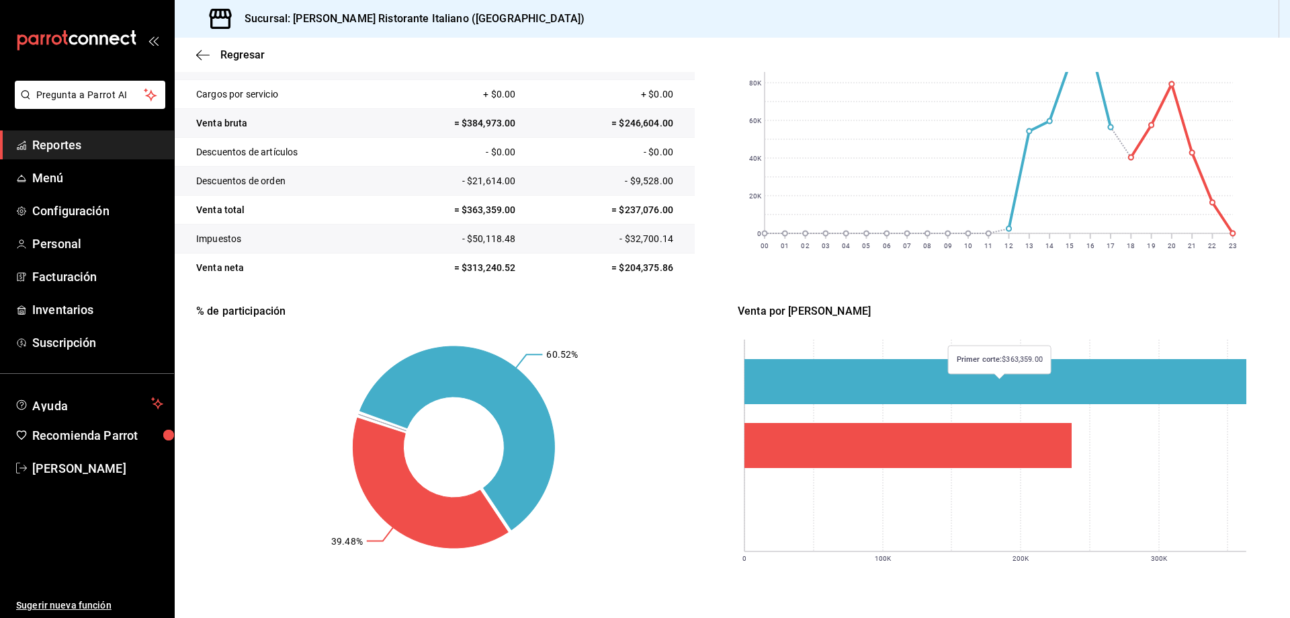
scroll to position [148, 0]
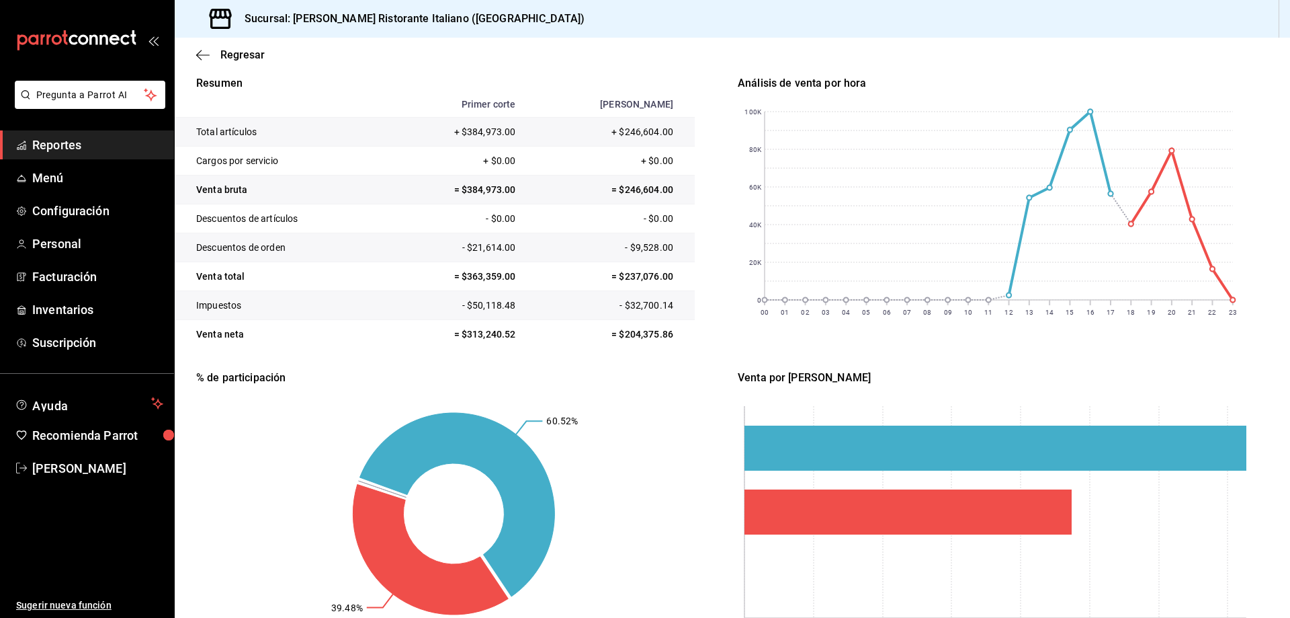
click at [66, 147] on span "Reportes" at bounding box center [97, 145] width 131 height 18
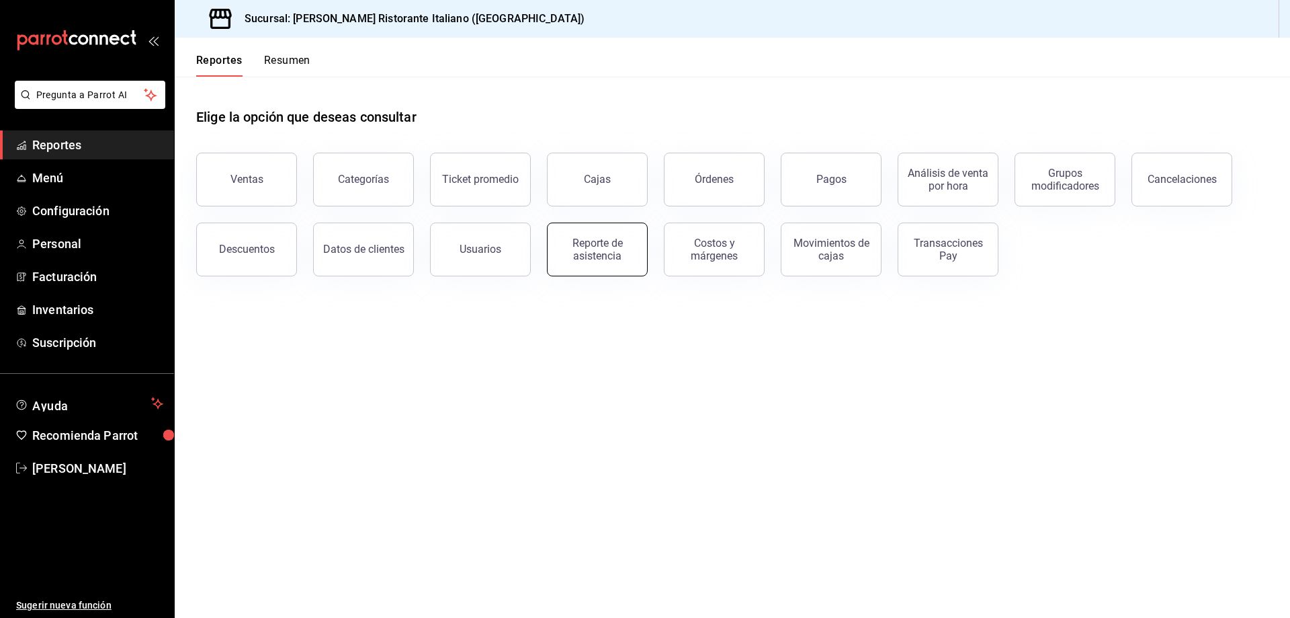
click at [589, 252] on div "Reporte de asistencia" at bounding box center [597, 250] width 83 height 26
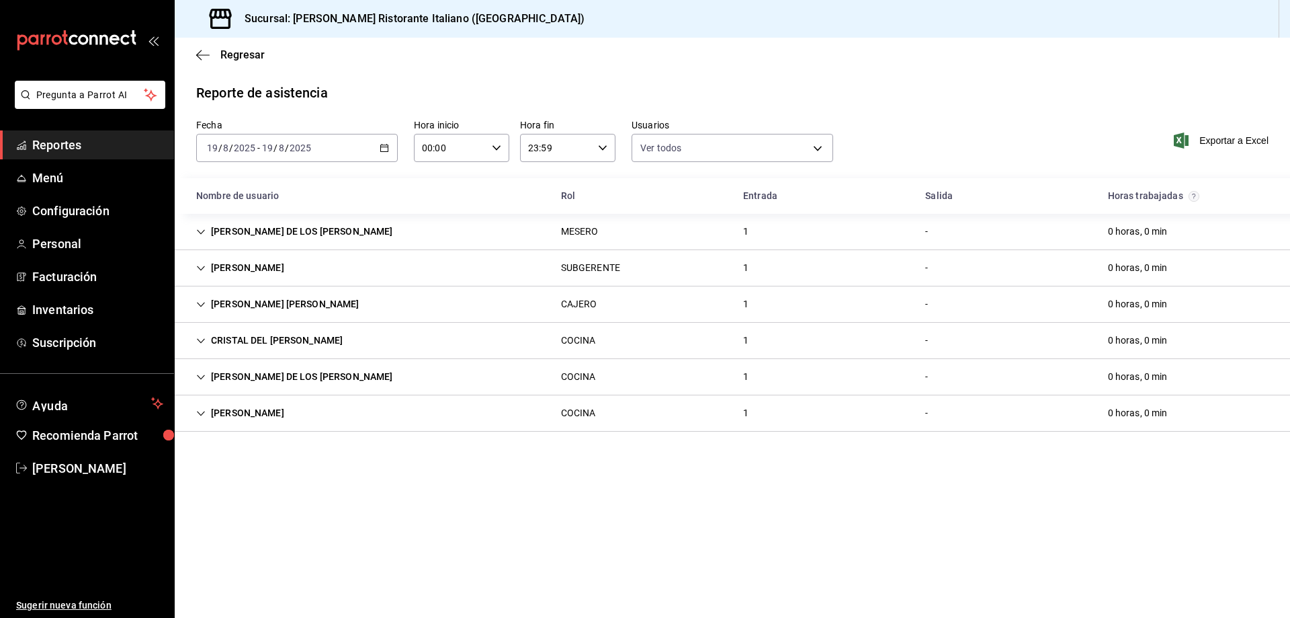
click at [198, 230] on icon "Cell" at bounding box center [200, 231] width 9 height 9
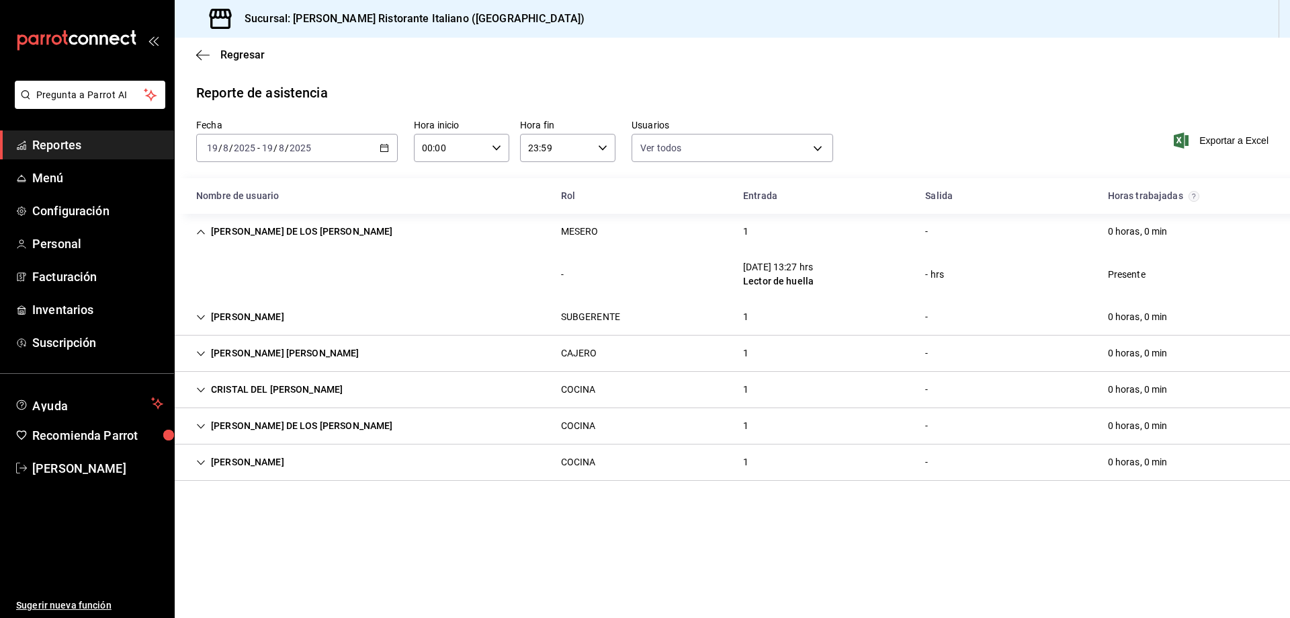
click at [198, 313] on icon "Cell" at bounding box center [200, 317] width 9 height 9
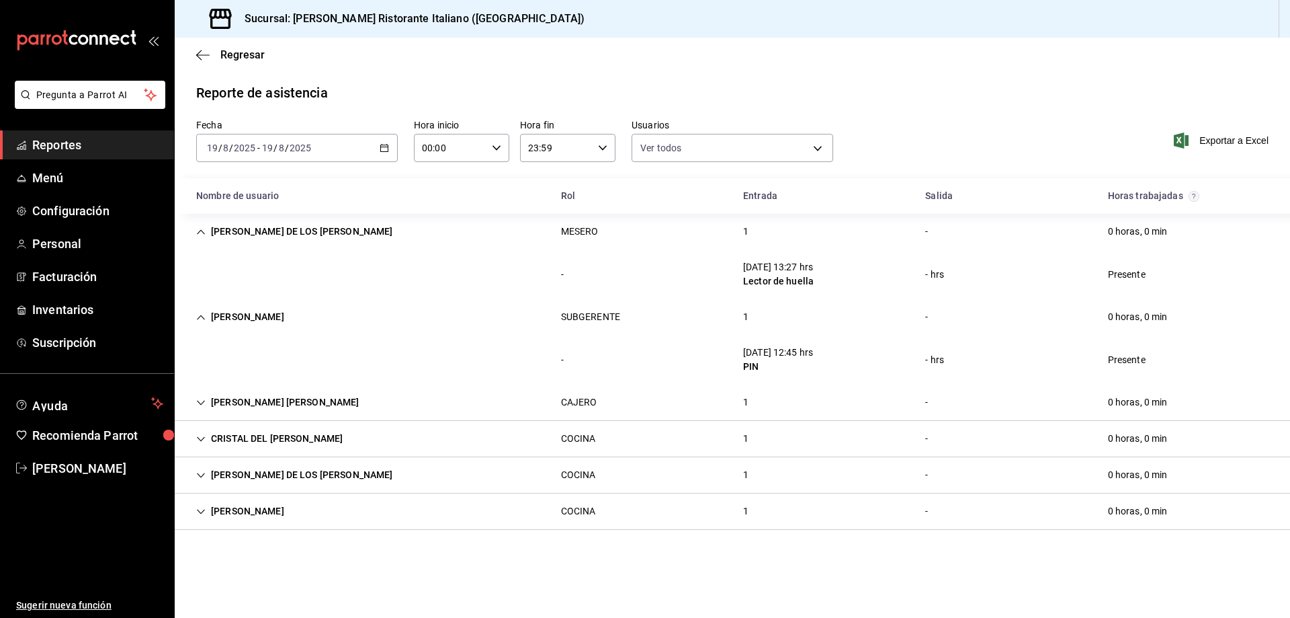
click at [196, 315] on icon "Cell" at bounding box center [200, 317] width 9 height 9
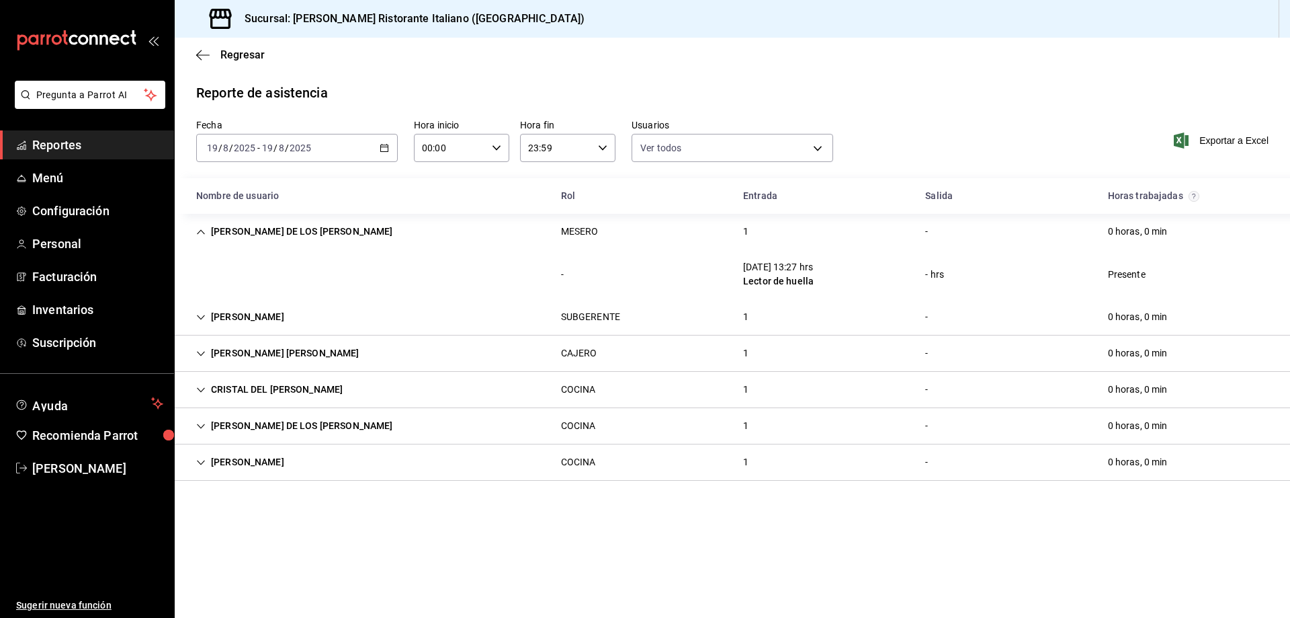
click at [202, 352] on icon "Cell" at bounding box center [200, 353] width 9 height 9
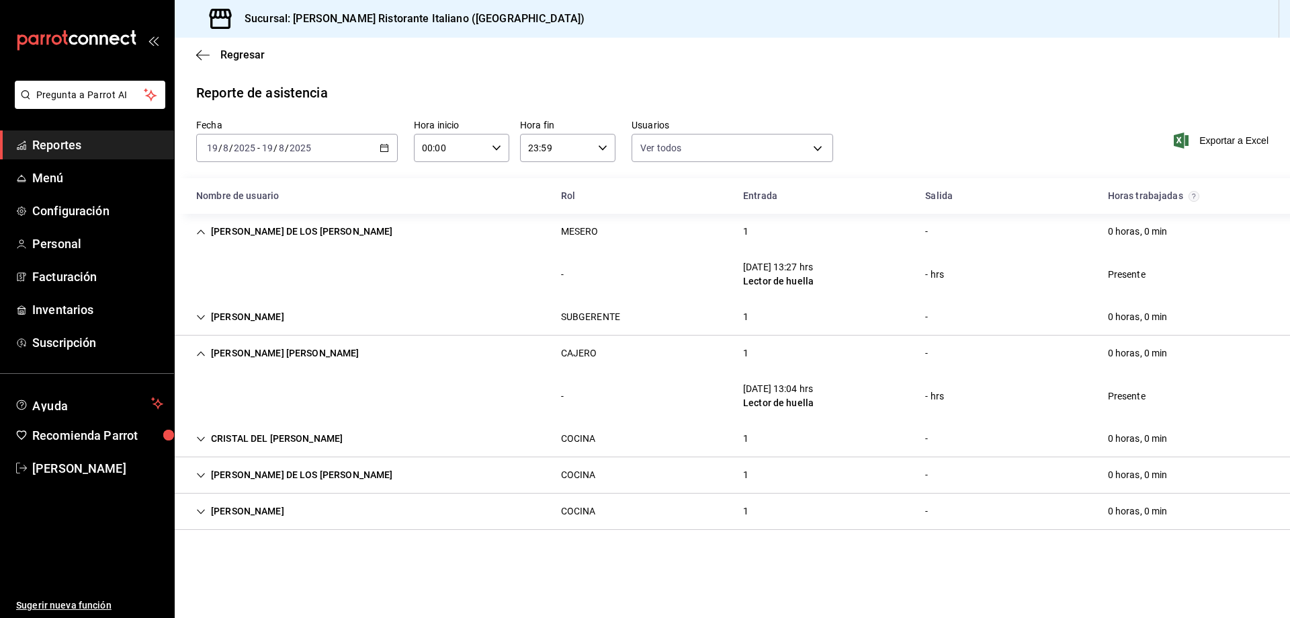
click at [202, 352] on icon "Cell" at bounding box center [200, 353] width 9 height 9
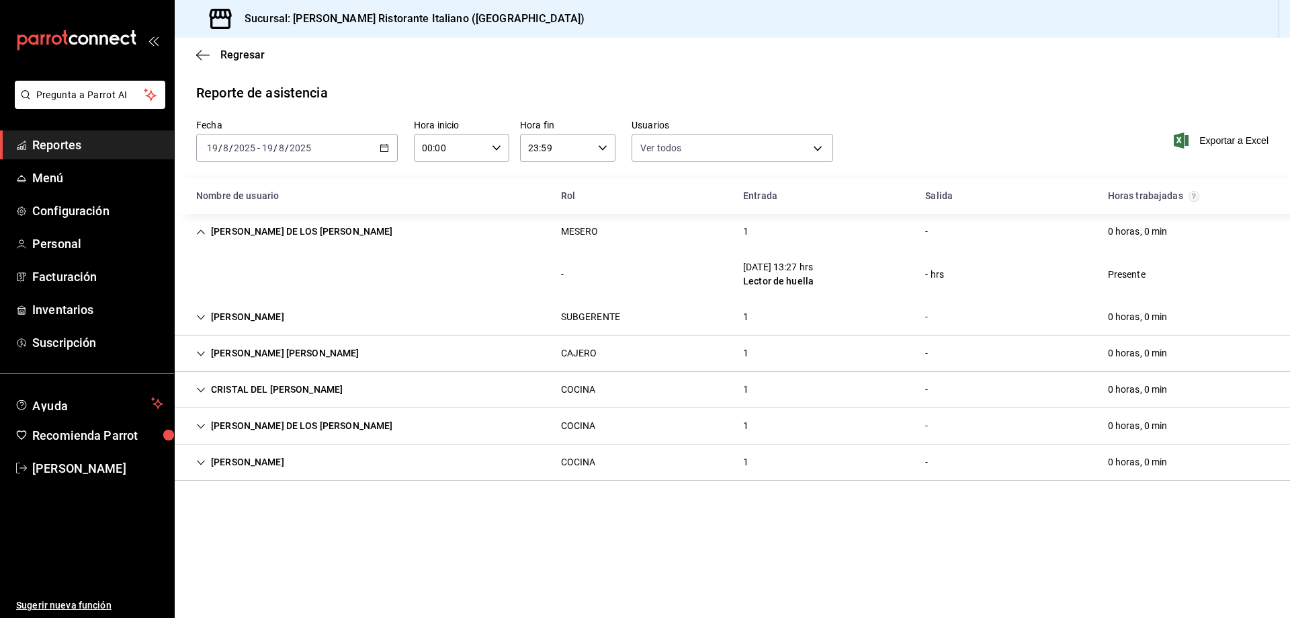
click at [198, 389] on icon "Cell" at bounding box center [200, 389] width 9 height 9
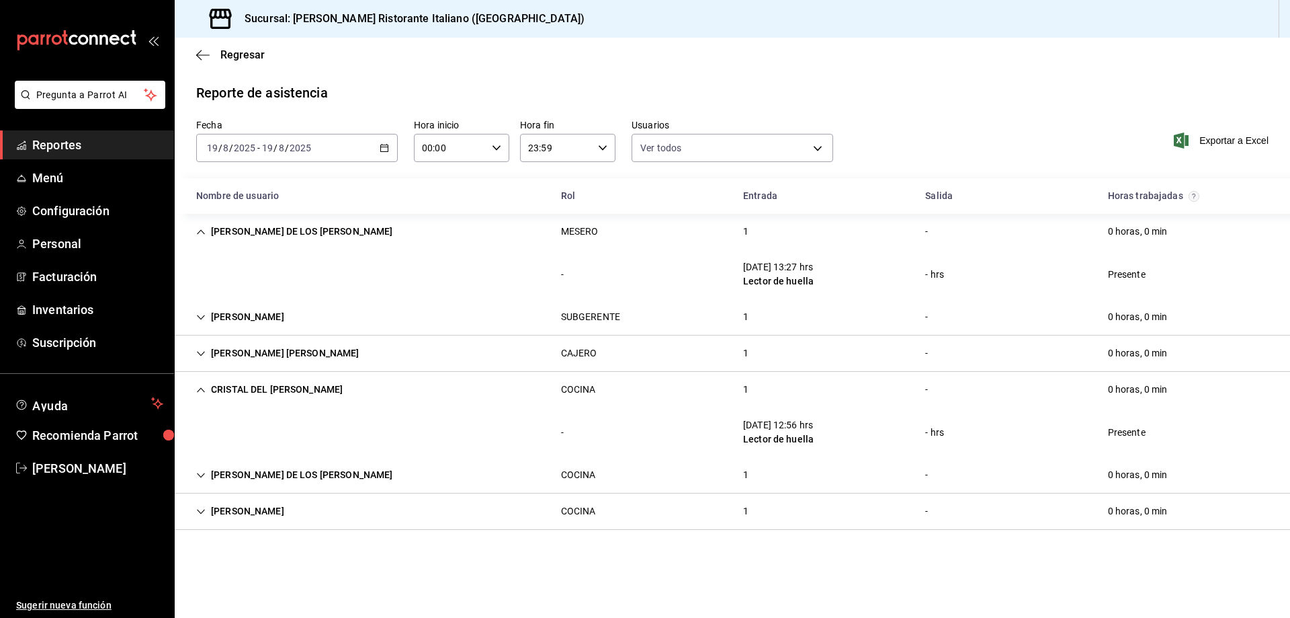
click at [198, 389] on icon "Cell" at bounding box center [200, 389] width 9 height 9
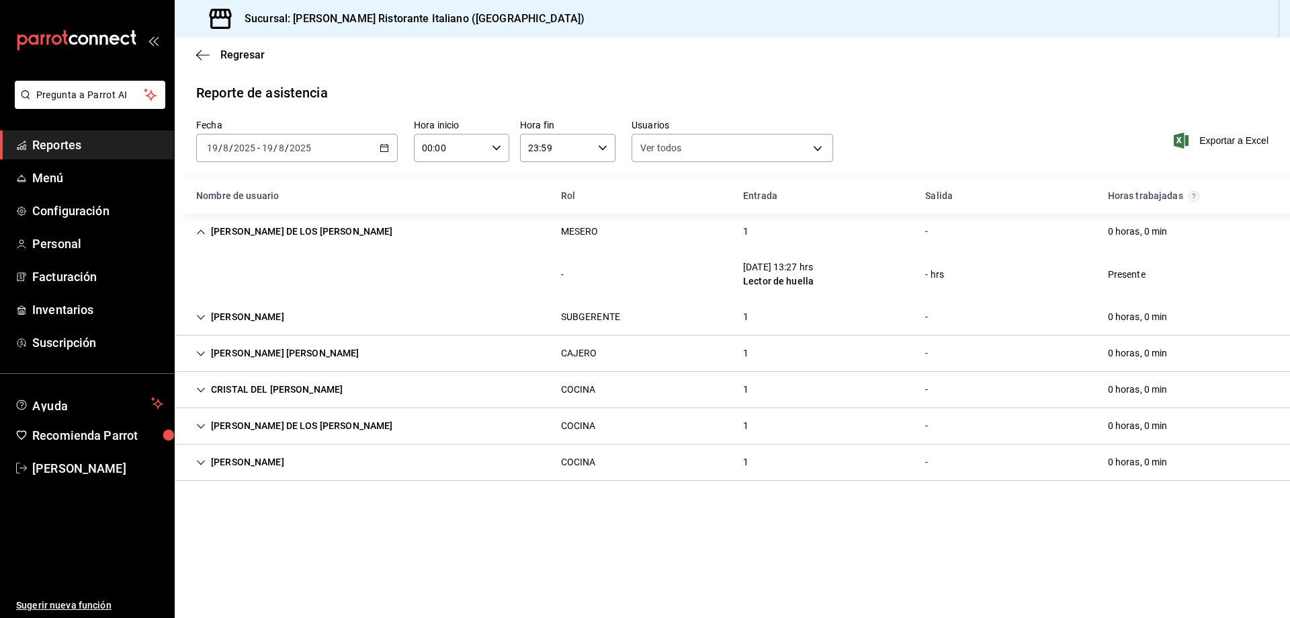
click at [199, 229] on icon "Cell" at bounding box center [200, 231] width 9 height 9
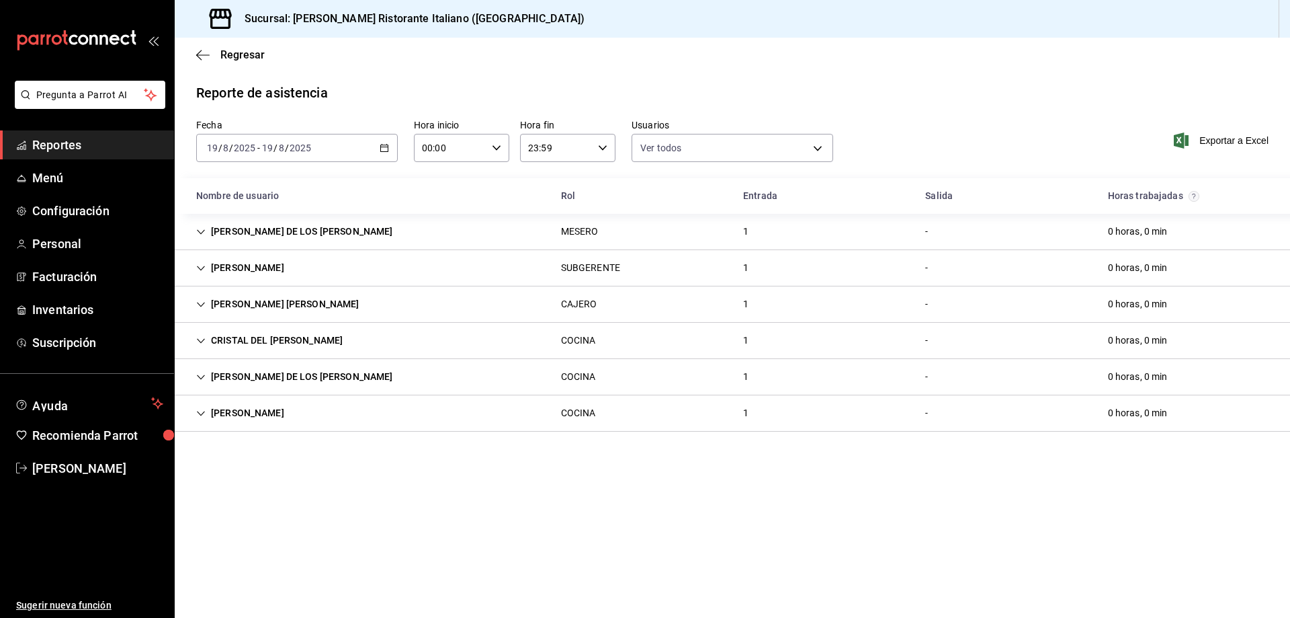
click at [384, 146] on icon "button" at bounding box center [384, 147] width 9 height 9
click at [259, 341] on span "Rango de fechas" at bounding box center [260, 340] width 104 height 14
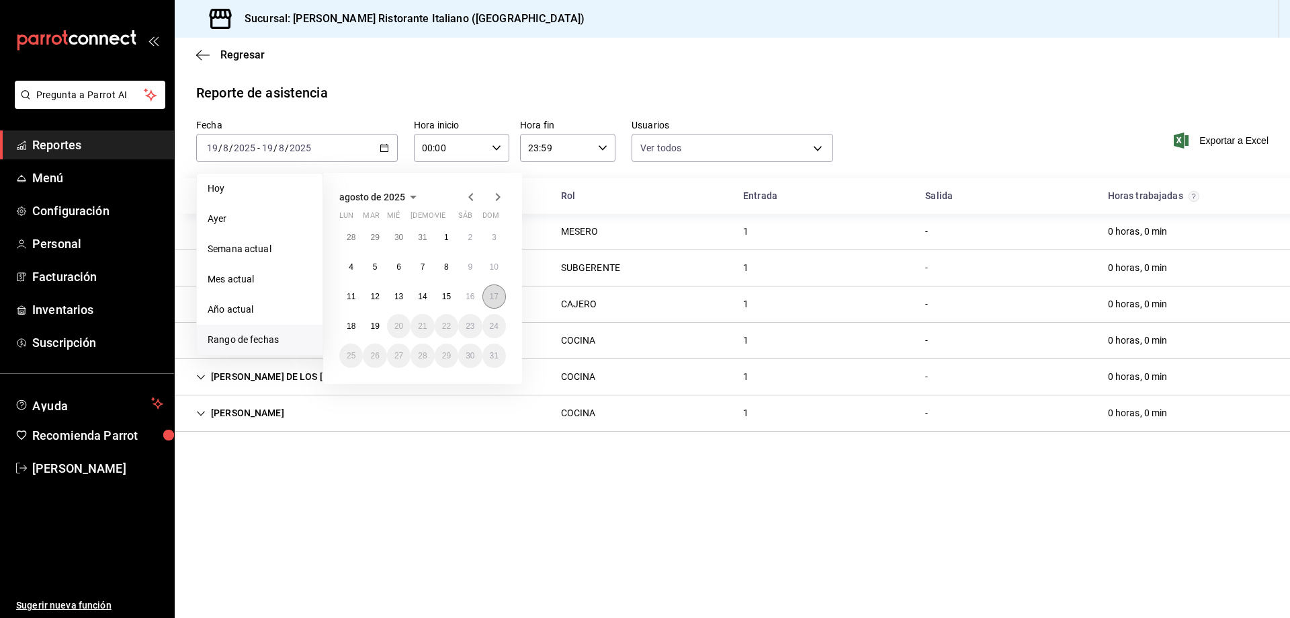
click at [491, 288] on button "17" at bounding box center [495, 296] width 24 height 24
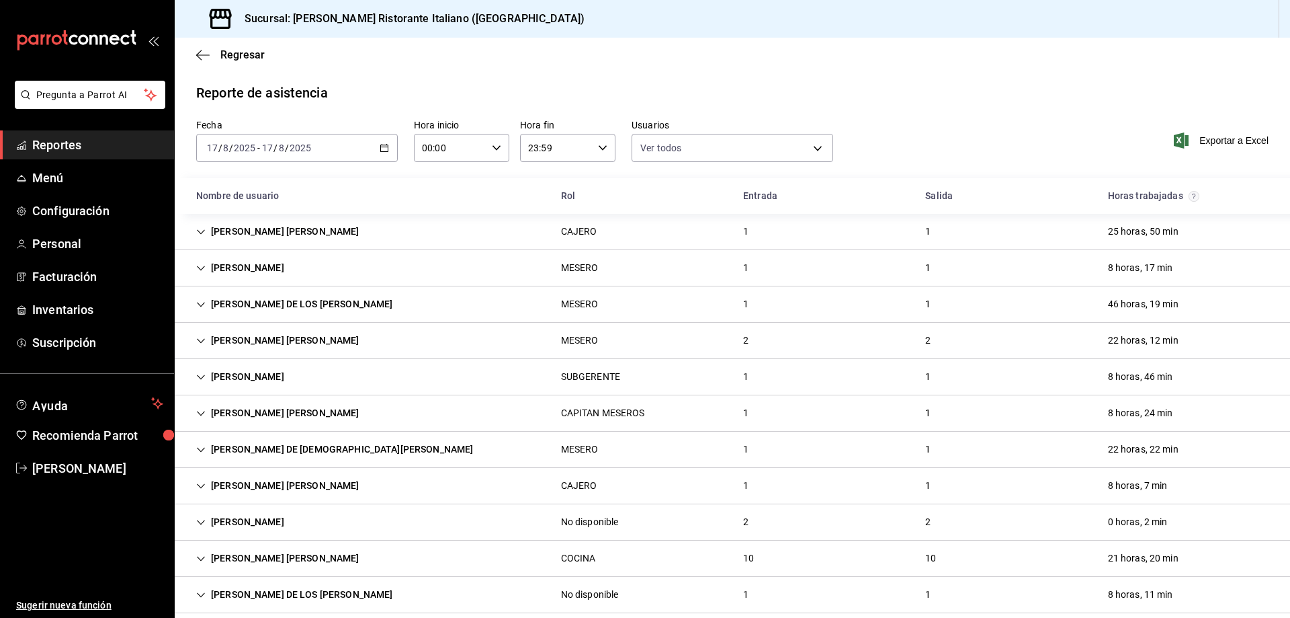
click at [198, 304] on icon "Cell" at bounding box center [200, 304] width 9 height 9
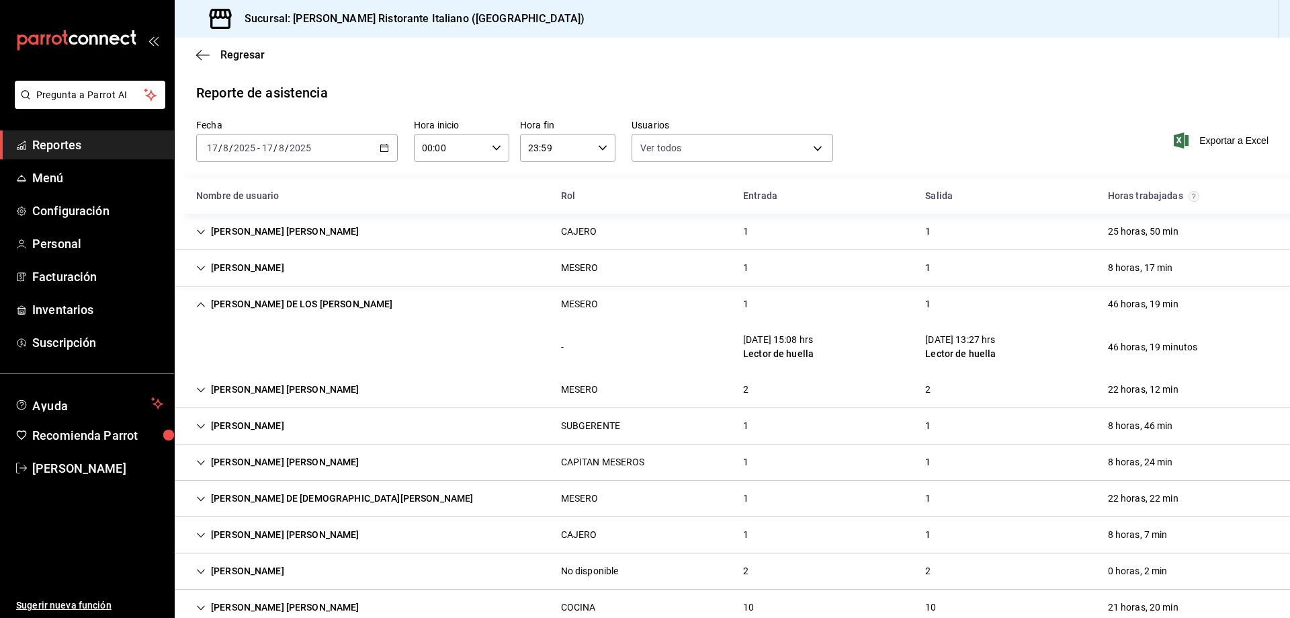
click at [198, 304] on icon "Cell" at bounding box center [200, 304] width 9 height 9
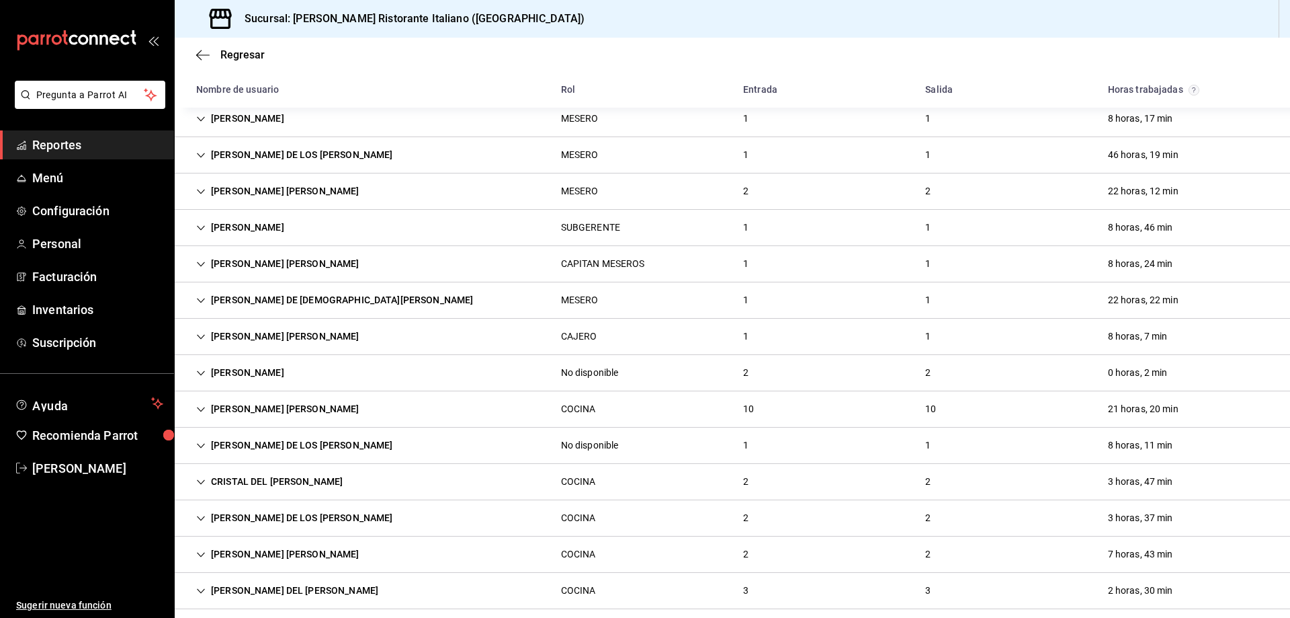
scroll to position [202, 0]
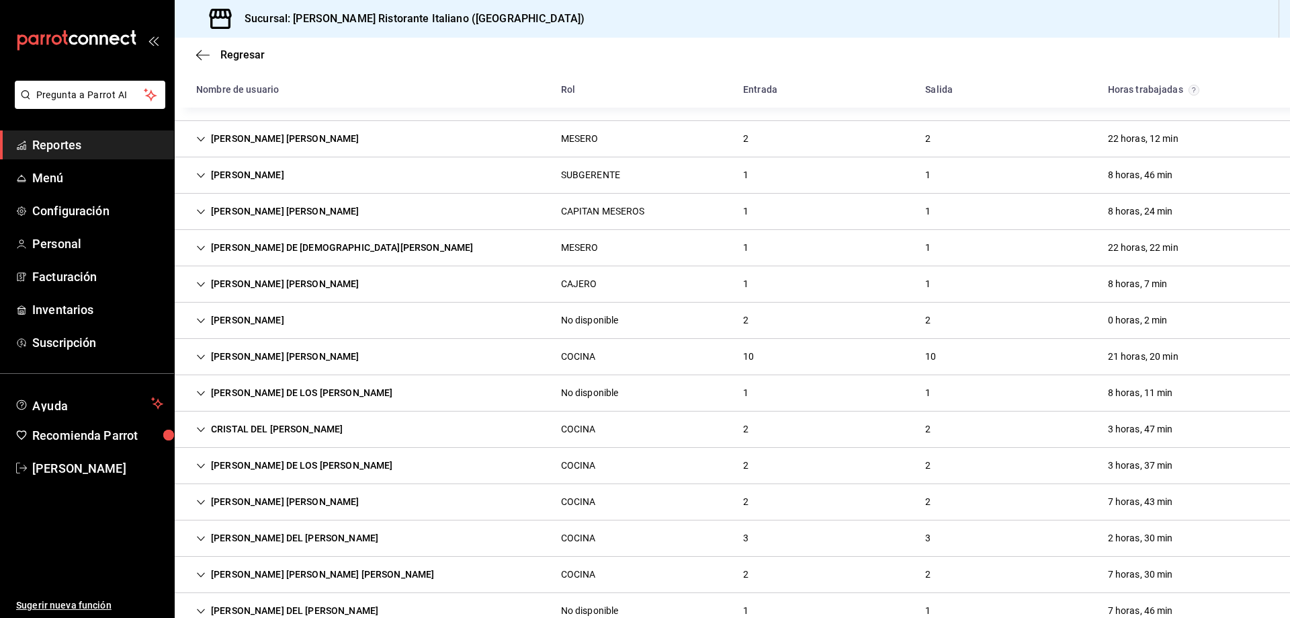
click at [204, 393] on icon "Cell" at bounding box center [200, 392] width 9 height 9
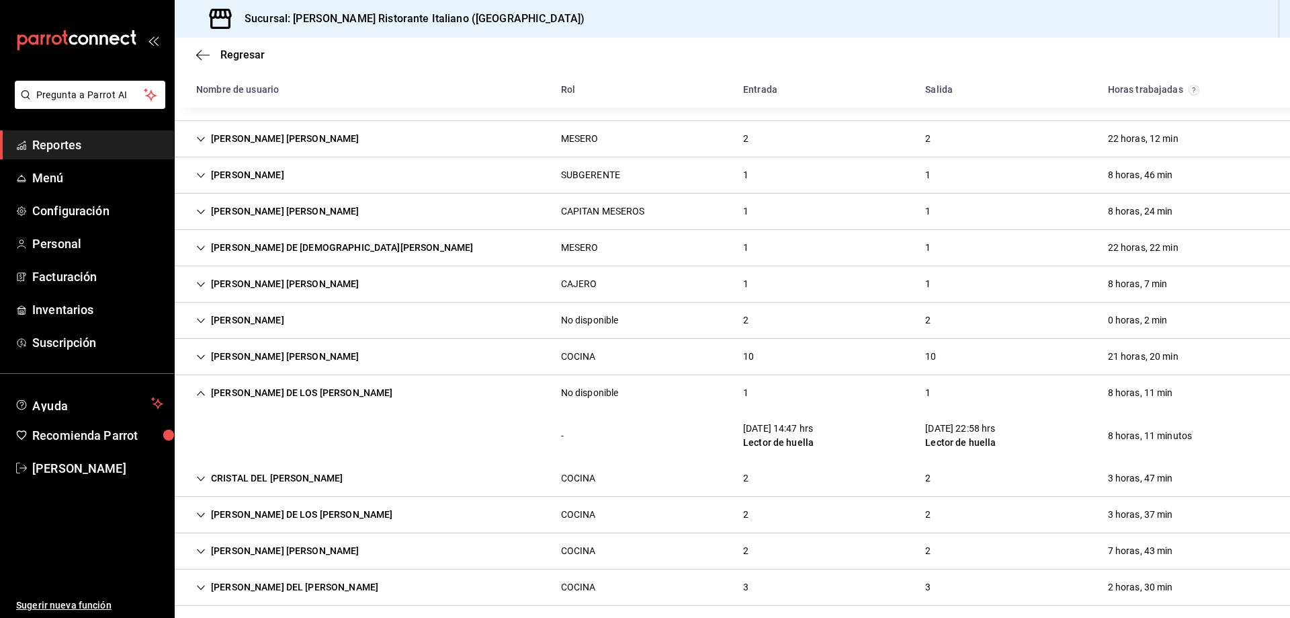
click at [201, 393] on icon "Cell" at bounding box center [200, 392] width 9 height 9
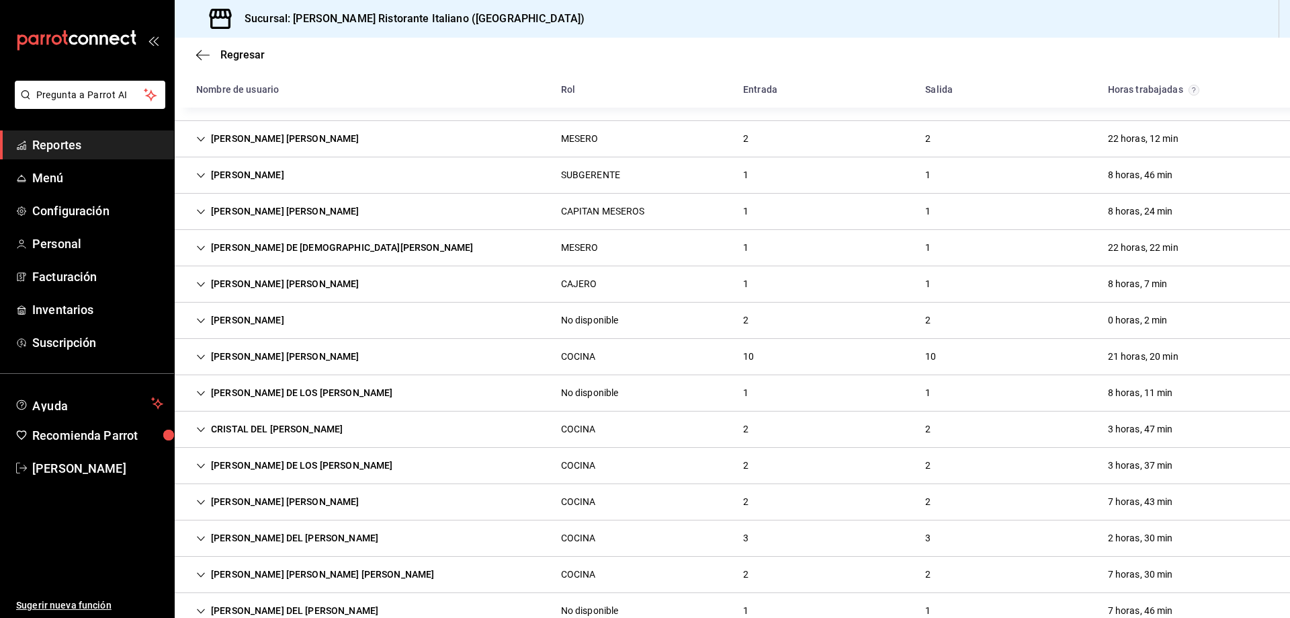
click at [199, 356] on icon "Cell" at bounding box center [200, 356] width 9 height 9
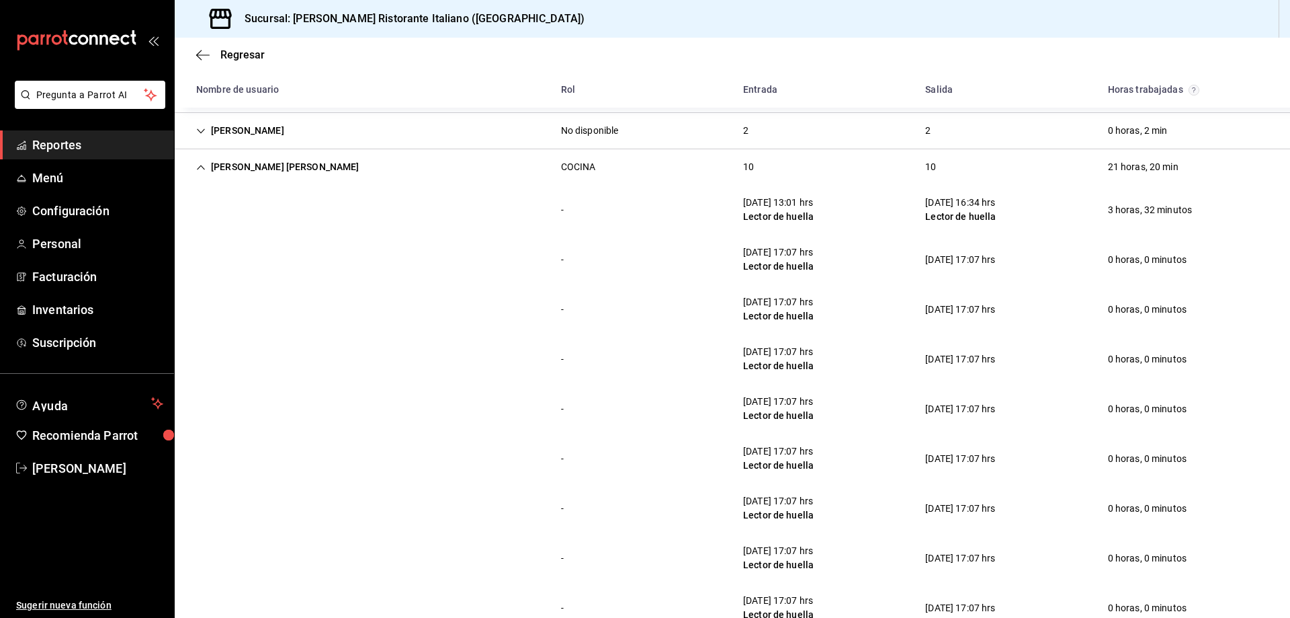
scroll to position [403, 0]
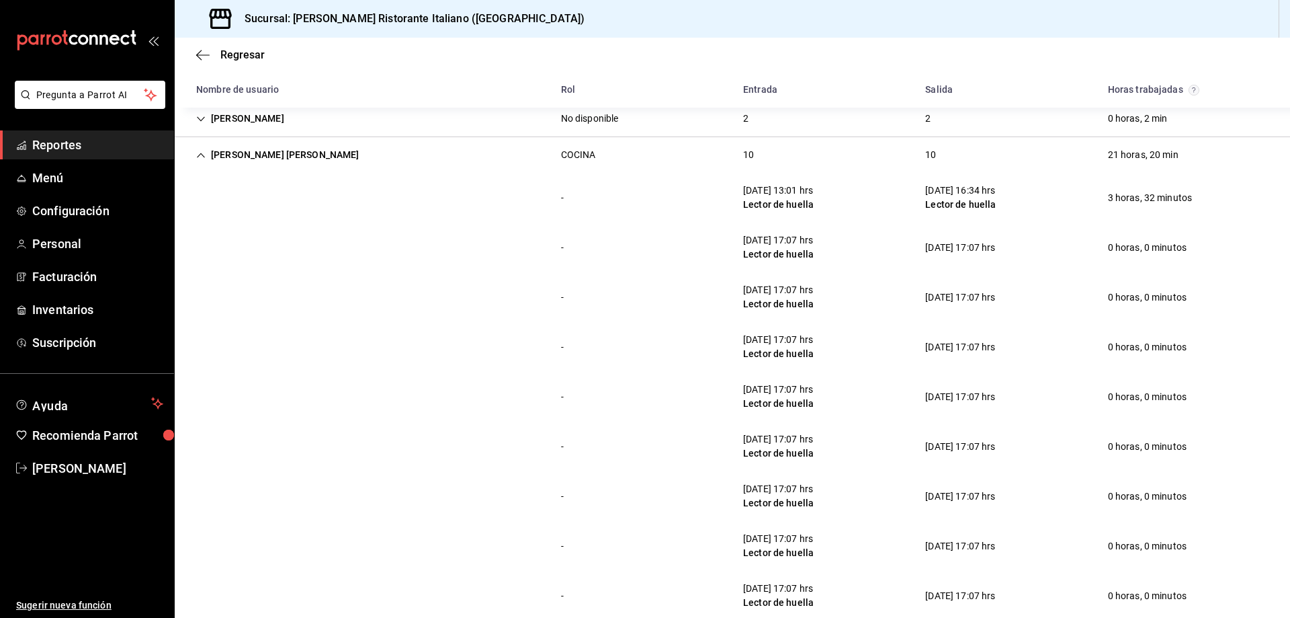
click at [200, 153] on icon "Cell" at bounding box center [200, 155] width 9 height 9
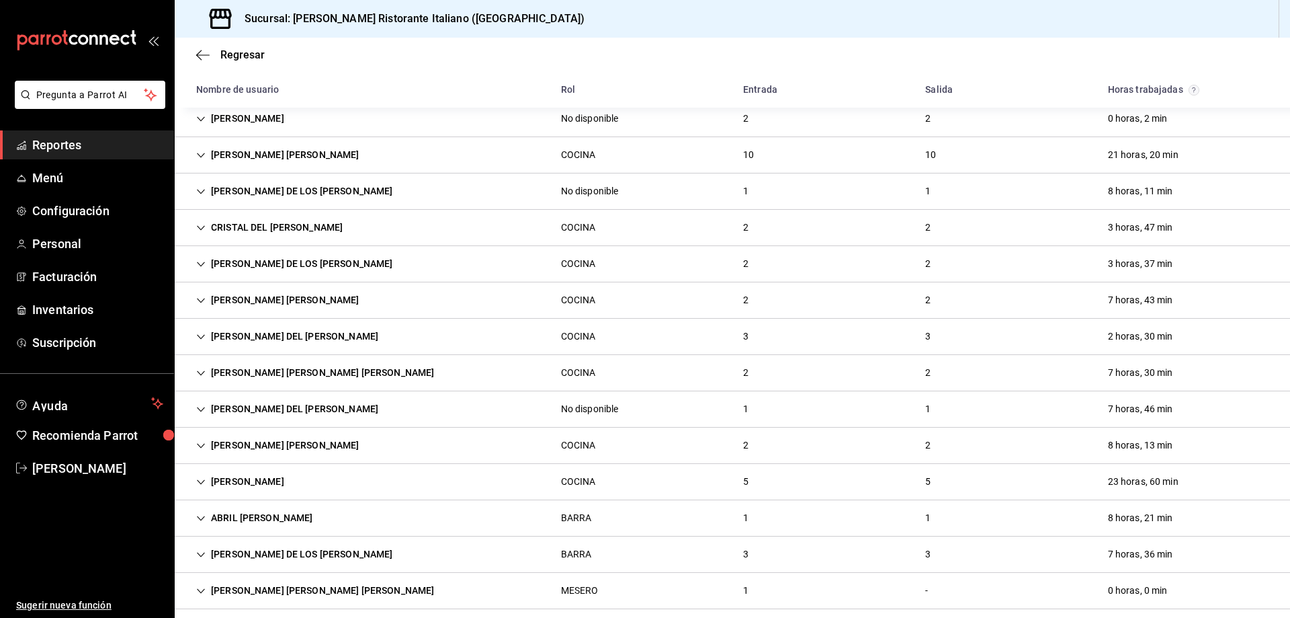
scroll to position [452, 0]
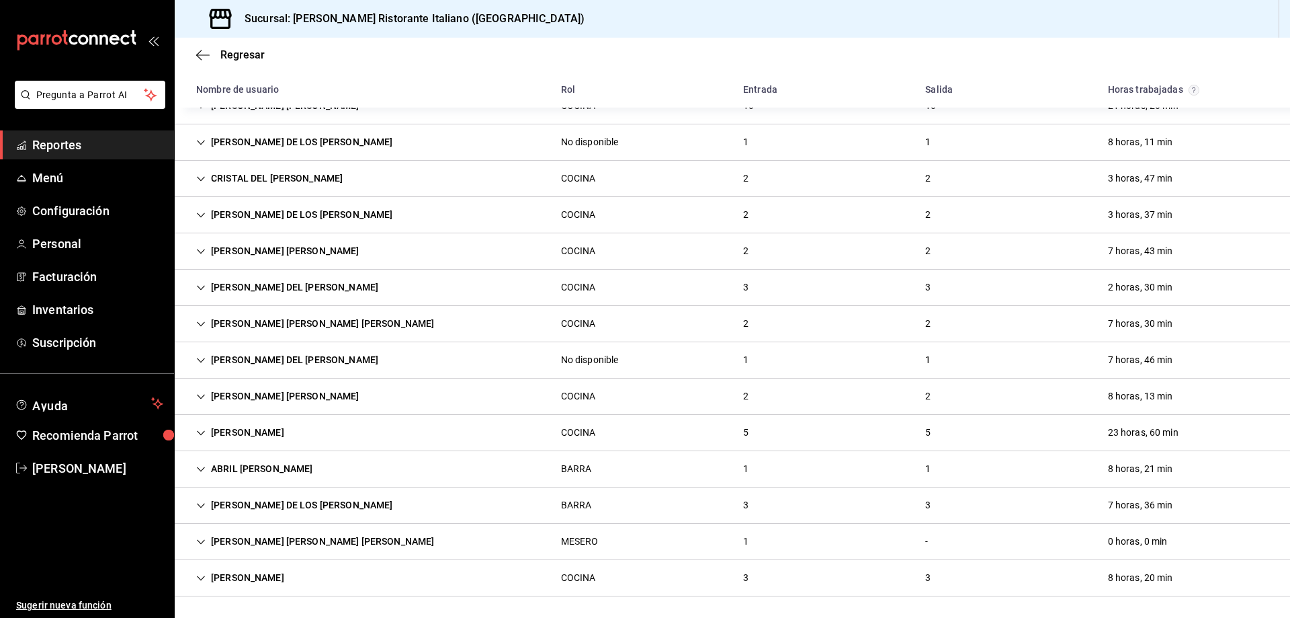
click at [196, 577] on div "[PERSON_NAME]" at bounding box center [240, 577] width 110 height 25
click at [200, 504] on icon "Cell" at bounding box center [200, 505] width 9 height 9
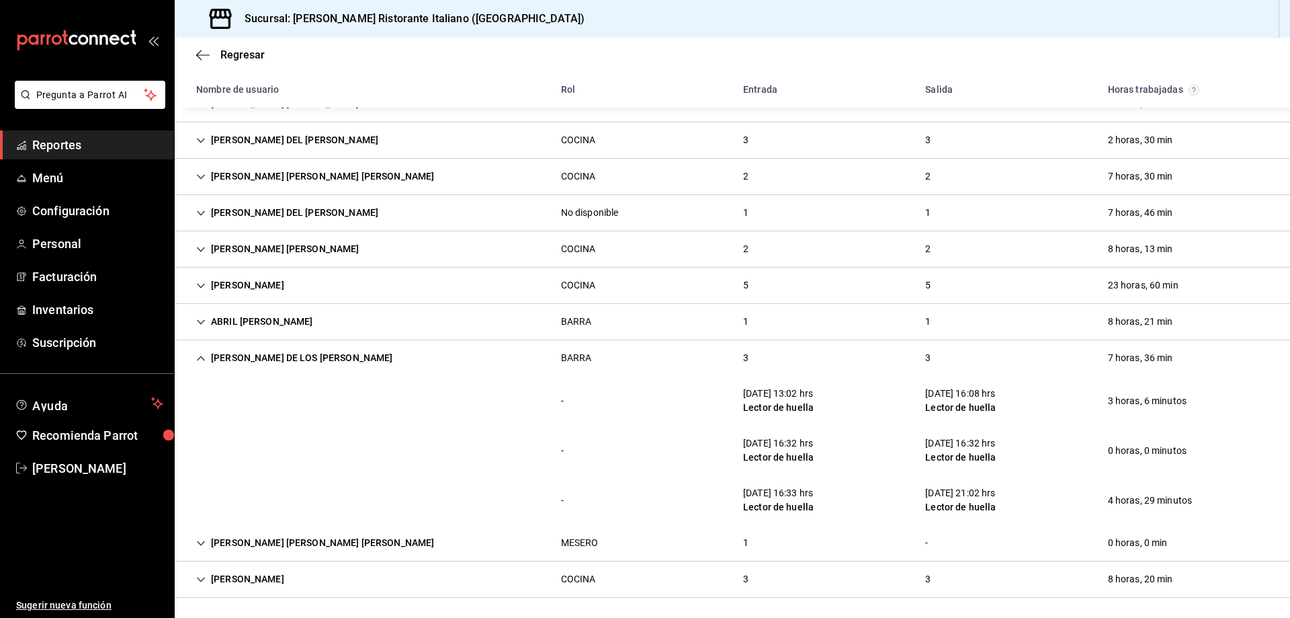
scroll to position [601, 0]
click at [201, 352] on div "[PERSON_NAME] DE LOS [PERSON_NAME]" at bounding box center [294, 356] width 218 height 25
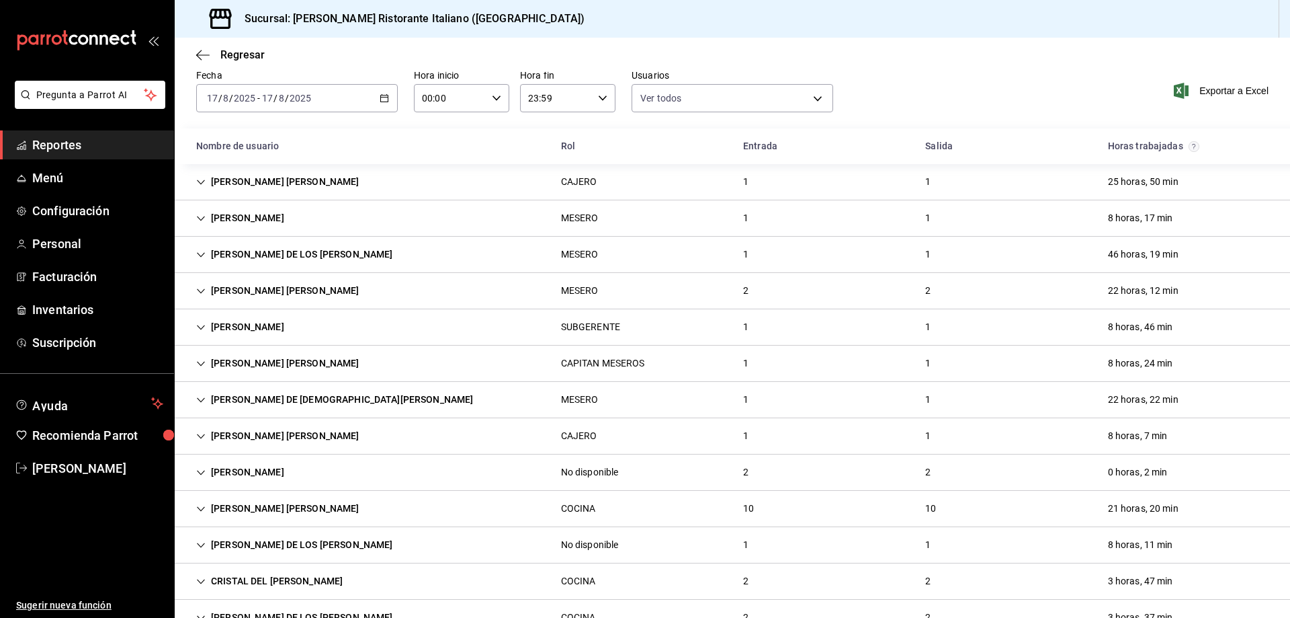
scroll to position [49, 0]
click at [198, 284] on div "[PERSON_NAME] [PERSON_NAME]" at bounding box center [277, 291] width 185 height 25
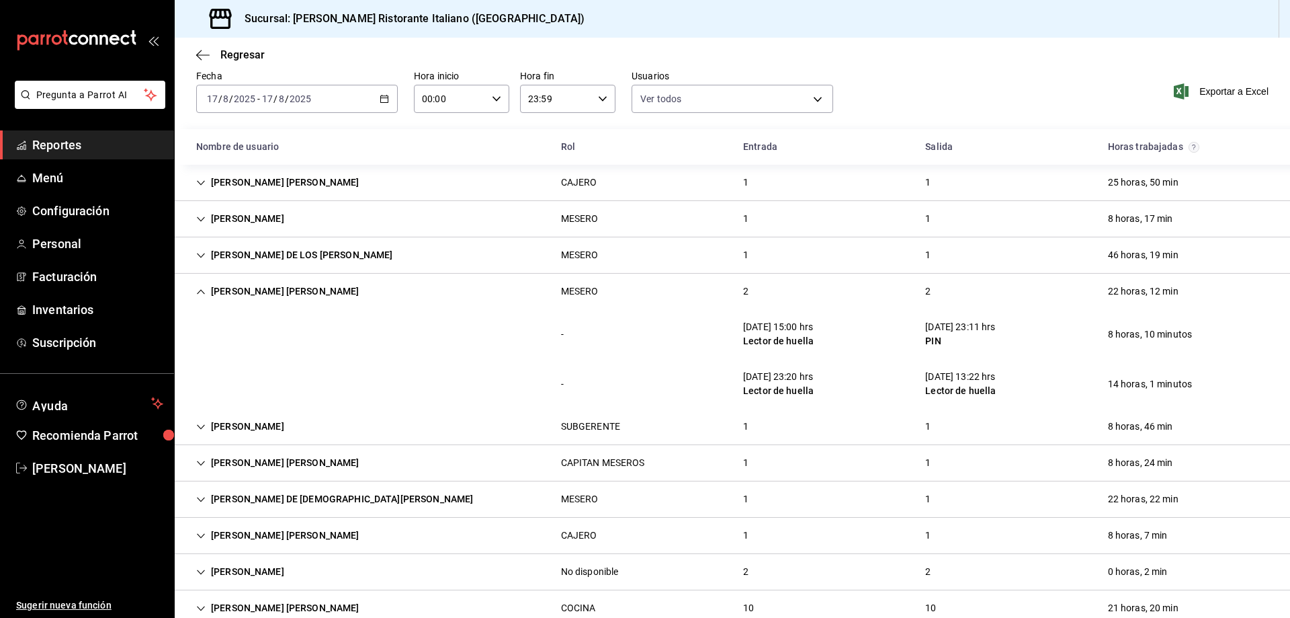
click at [200, 291] on icon "Cell" at bounding box center [201, 291] width 8 height 5
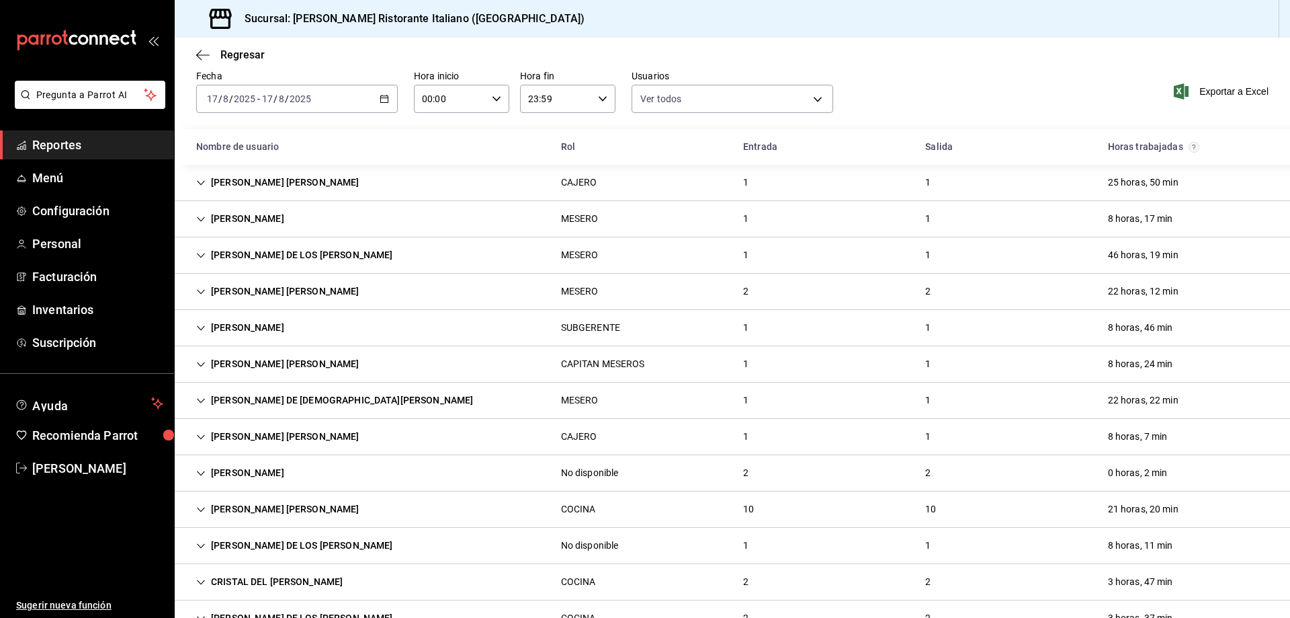
click at [198, 254] on icon "Cell" at bounding box center [200, 255] width 9 height 9
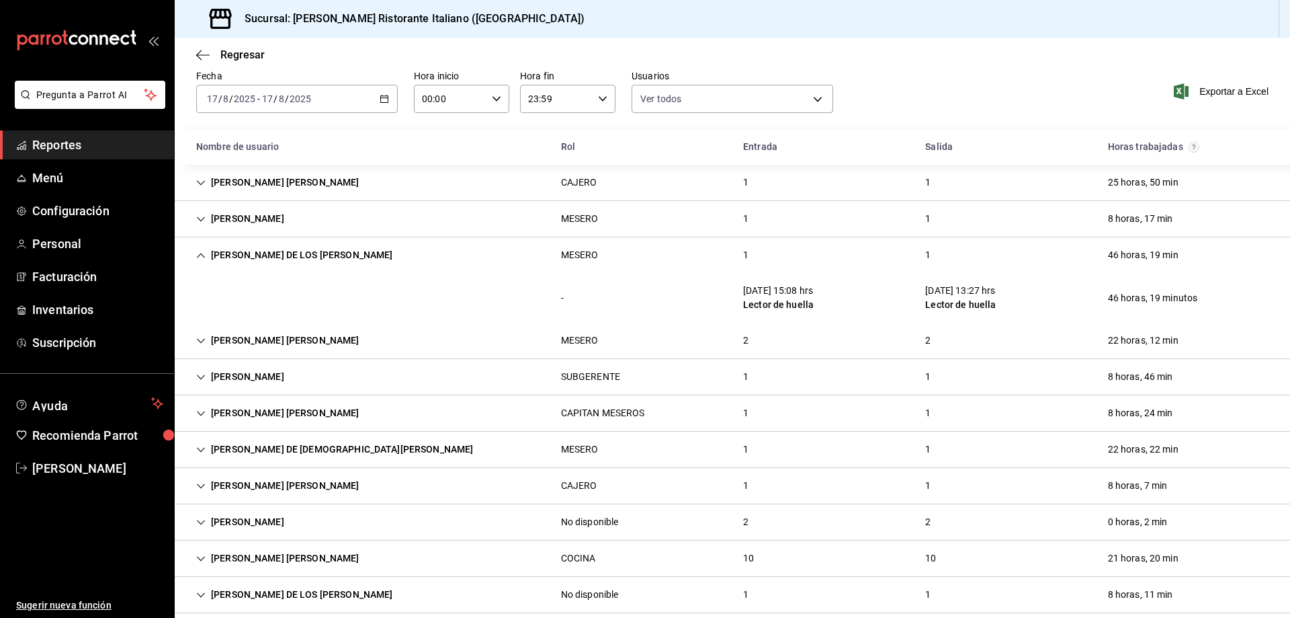
click at [198, 254] on icon "Cell" at bounding box center [200, 255] width 9 height 9
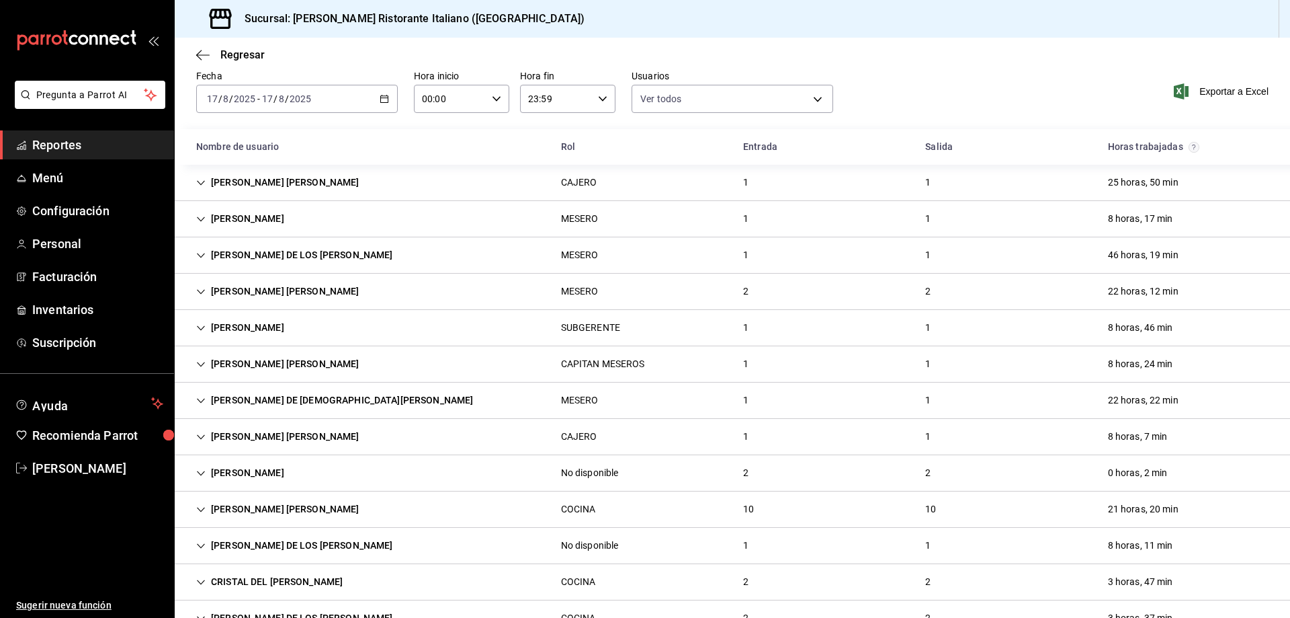
click at [71, 145] on span "Reportes" at bounding box center [97, 145] width 131 height 18
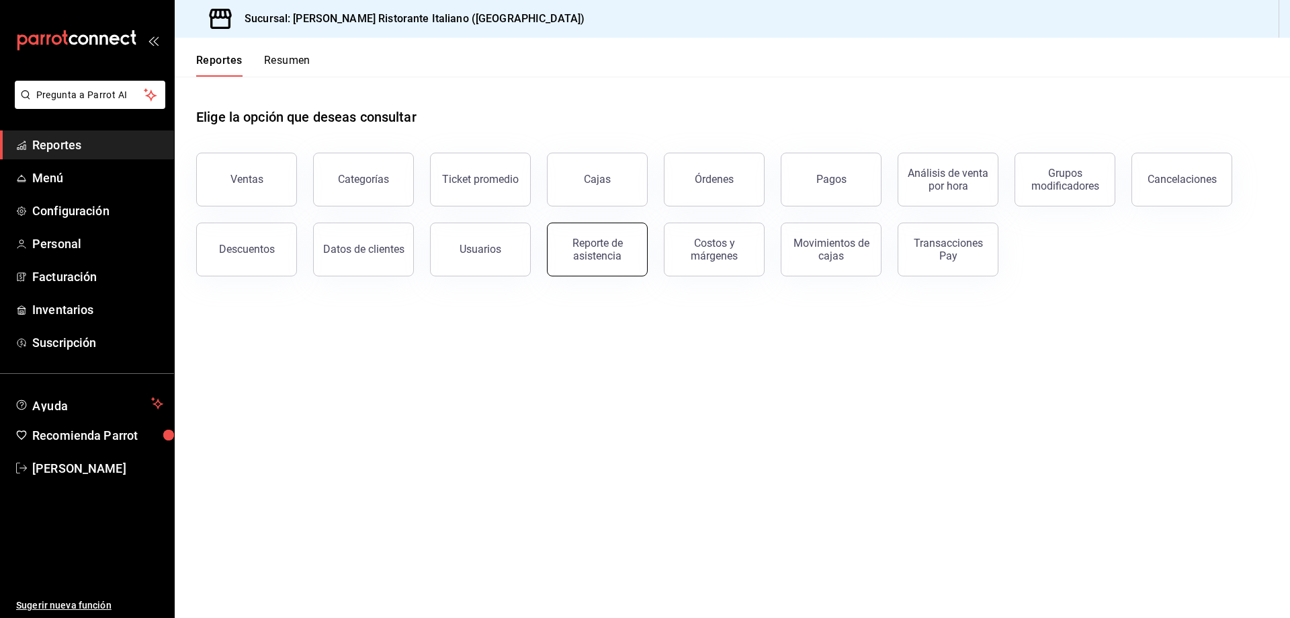
click at [605, 253] on div "Reporte de asistencia" at bounding box center [597, 250] width 83 height 26
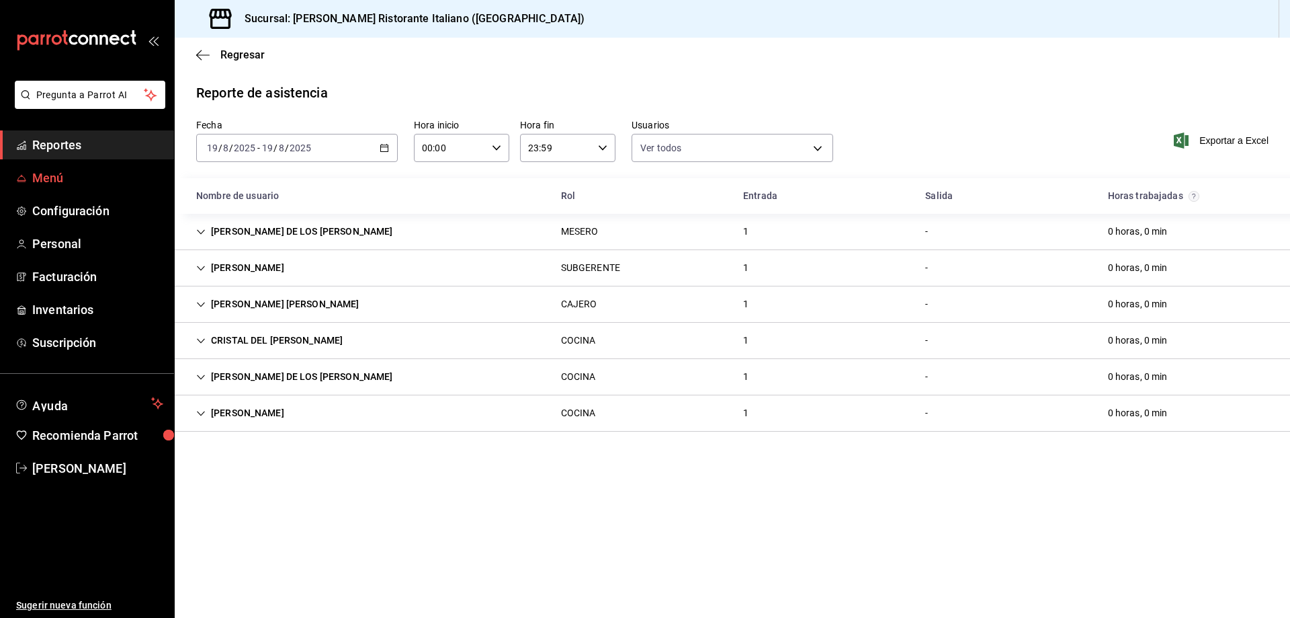
click at [48, 173] on span "Menú" at bounding box center [97, 178] width 131 height 18
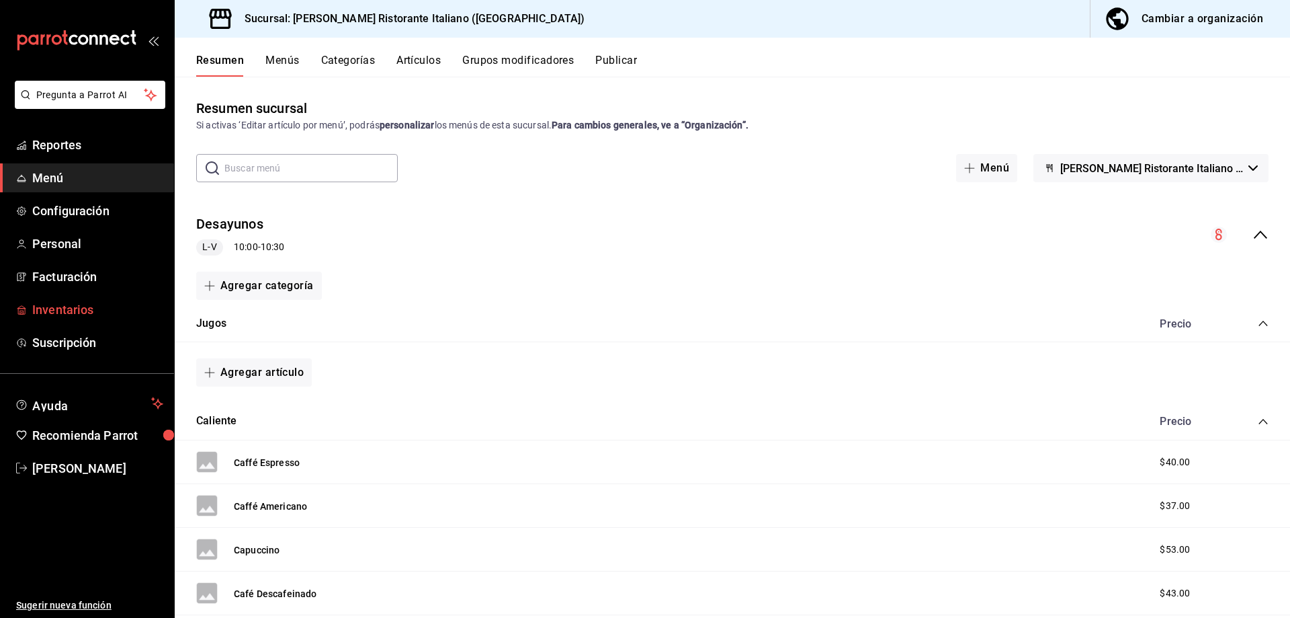
click at [93, 306] on span "Inventarios" at bounding box center [97, 309] width 131 height 18
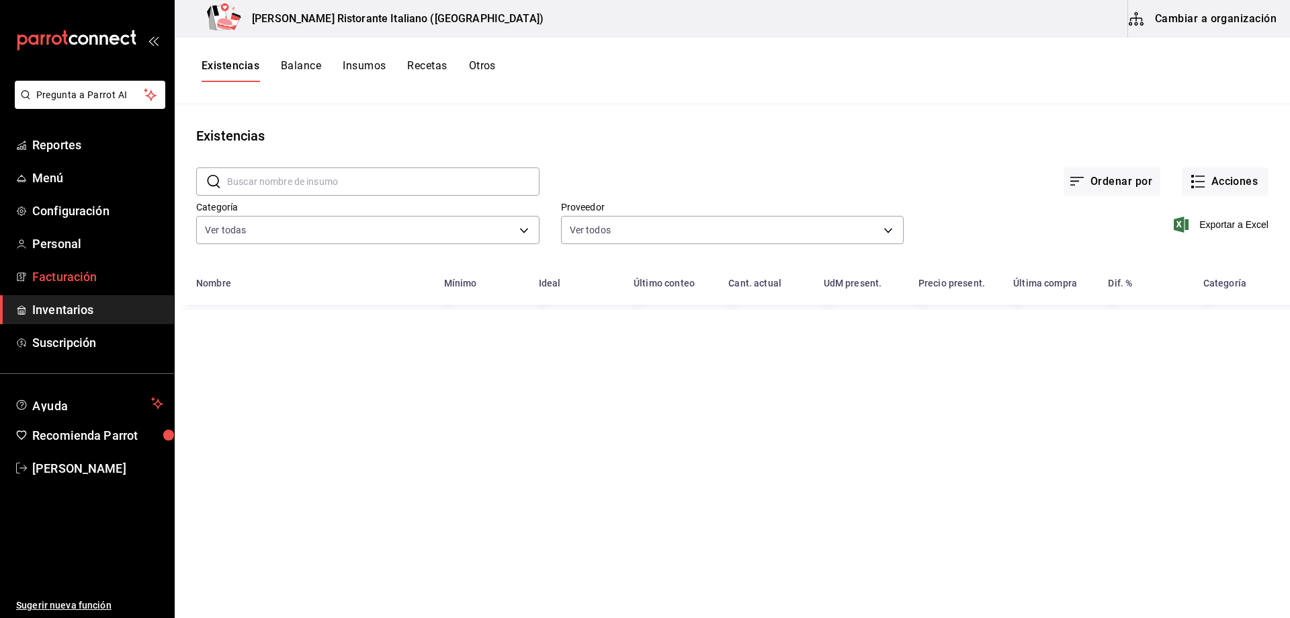
click at [89, 279] on span "Facturación" at bounding box center [97, 276] width 131 height 18
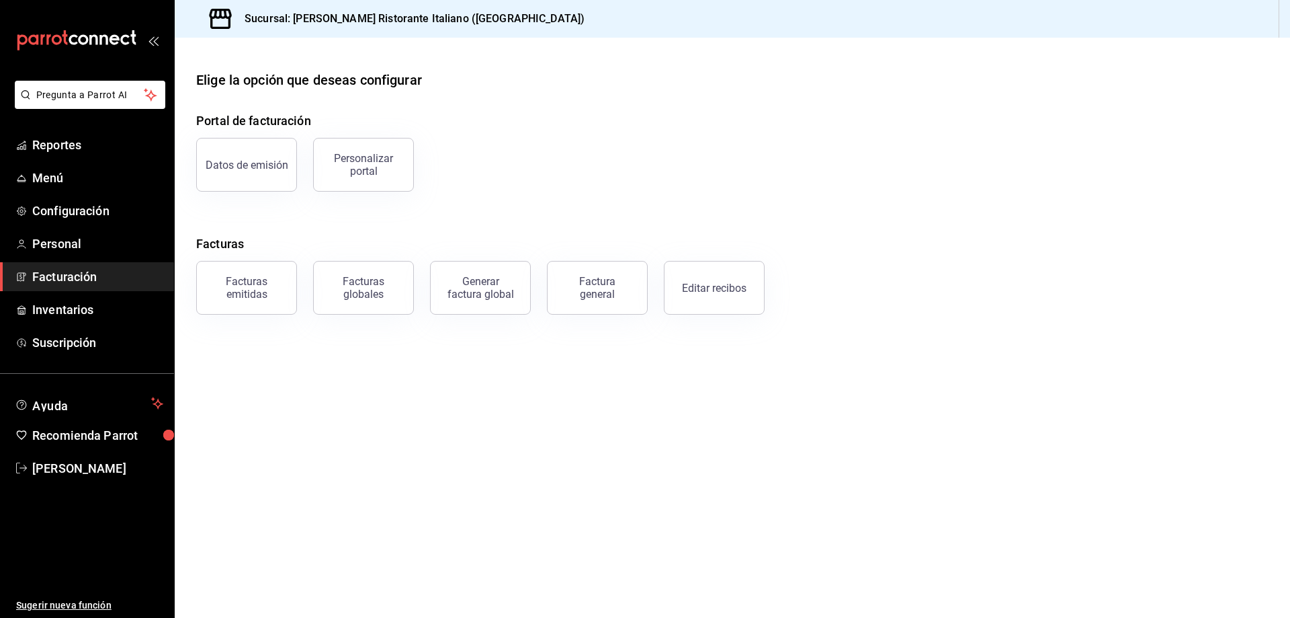
click at [507, 138] on div "Datos de emisión Personalizar portal" at bounding box center [724, 157] width 1089 height 70
click at [96, 206] on span "Configuración" at bounding box center [97, 211] width 131 height 18
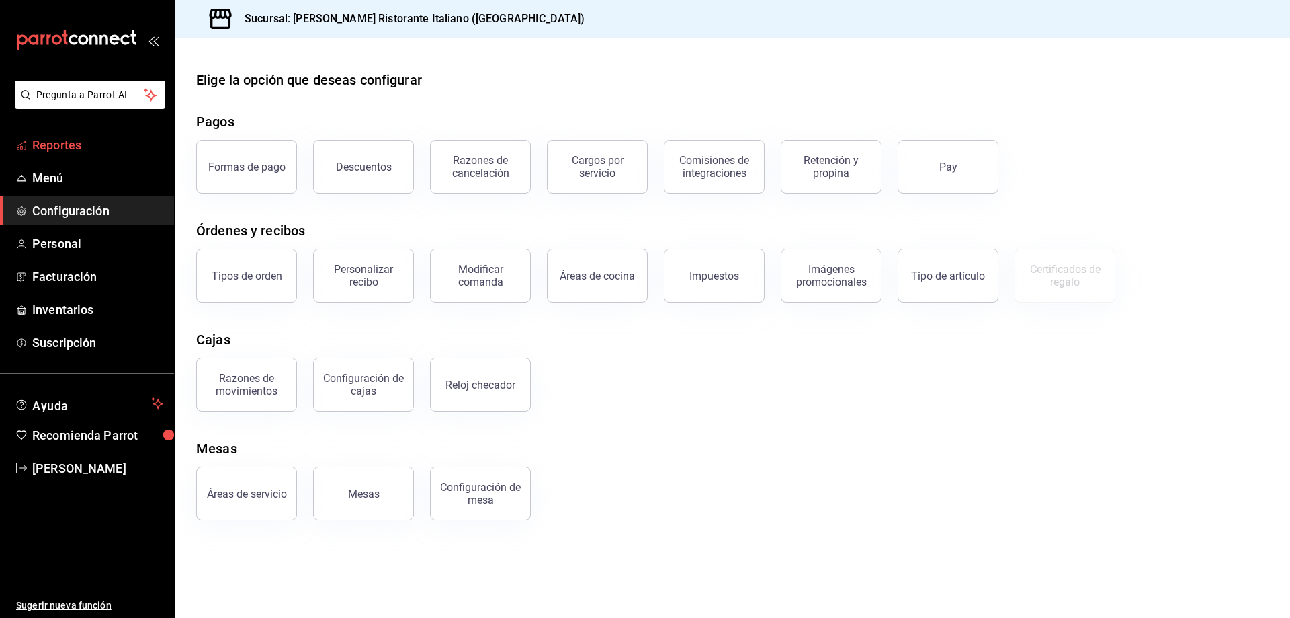
click at [78, 140] on span "Reportes" at bounding box center [97, 145] width 131 height 18
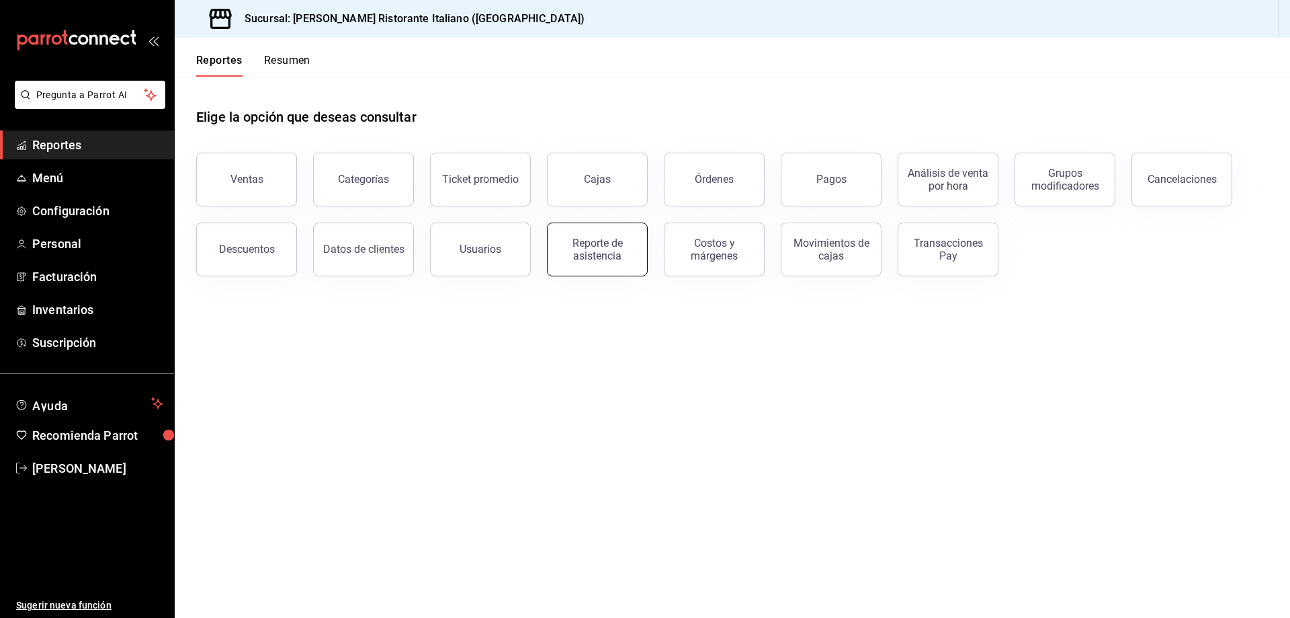
click at [564, 257] on div "Reporte de asistencia" at bounding box center [597, 250] width 83 height 26
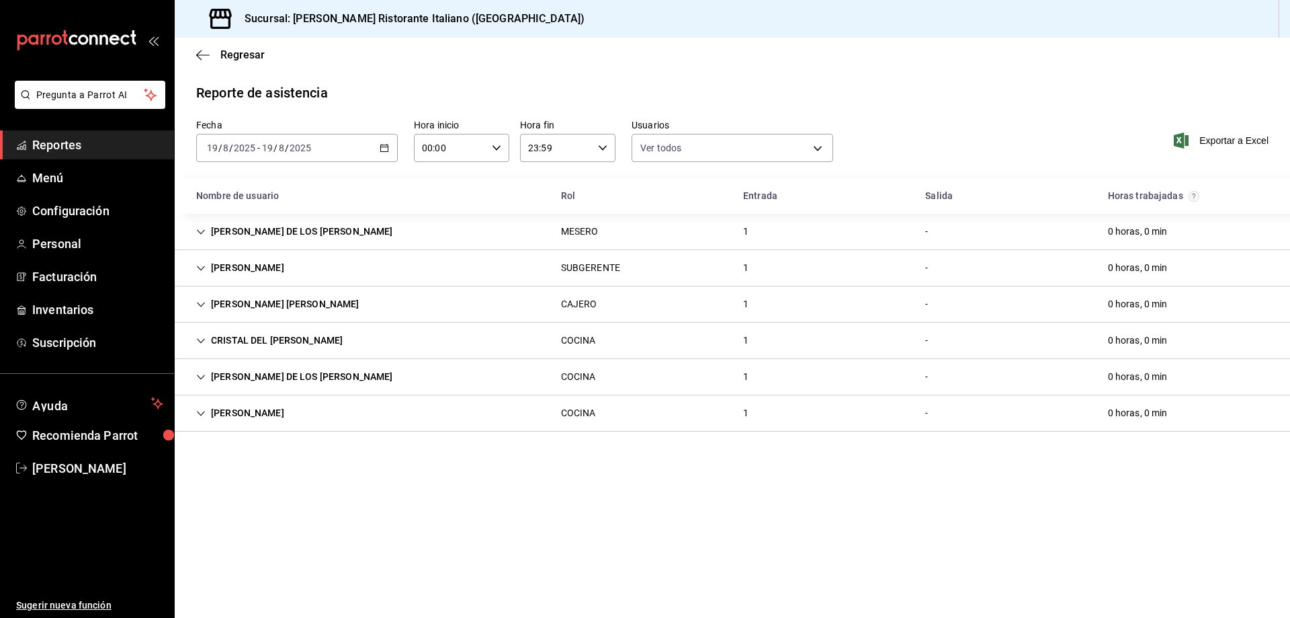
click at [58, 146] on span "Reportes" at bounding box center [97, 145] width 131 height 18
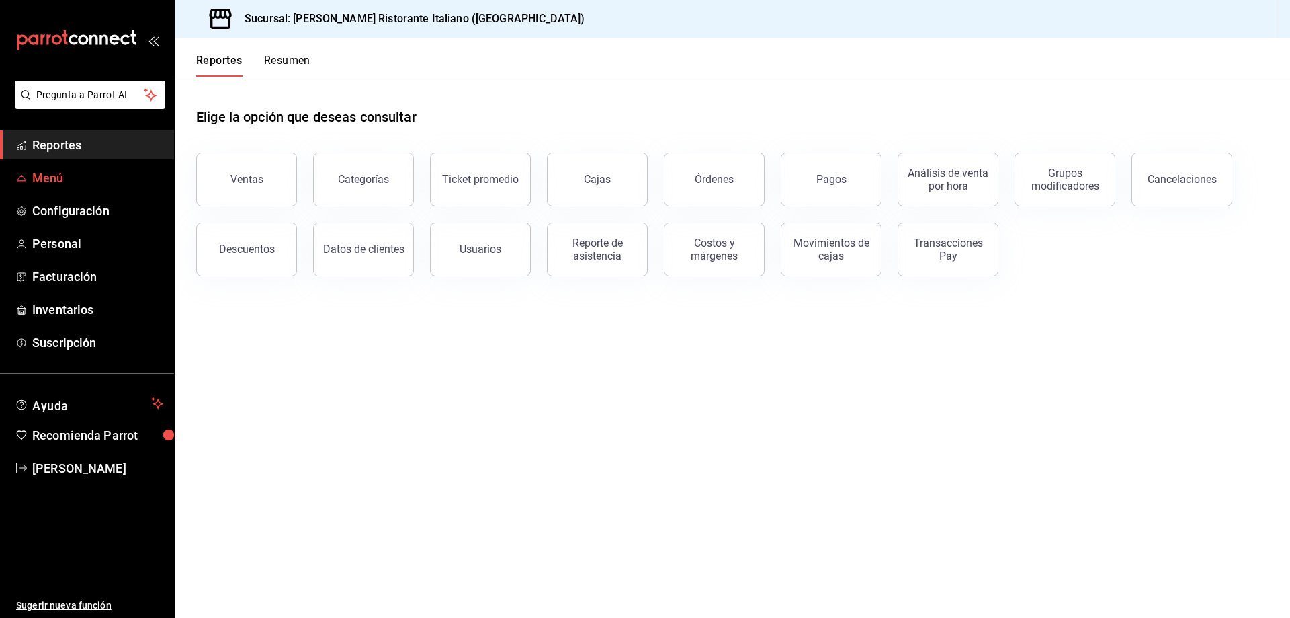
click at [45, 176] on span "Menú" at bounding box center [97, 178] width 131 height 18
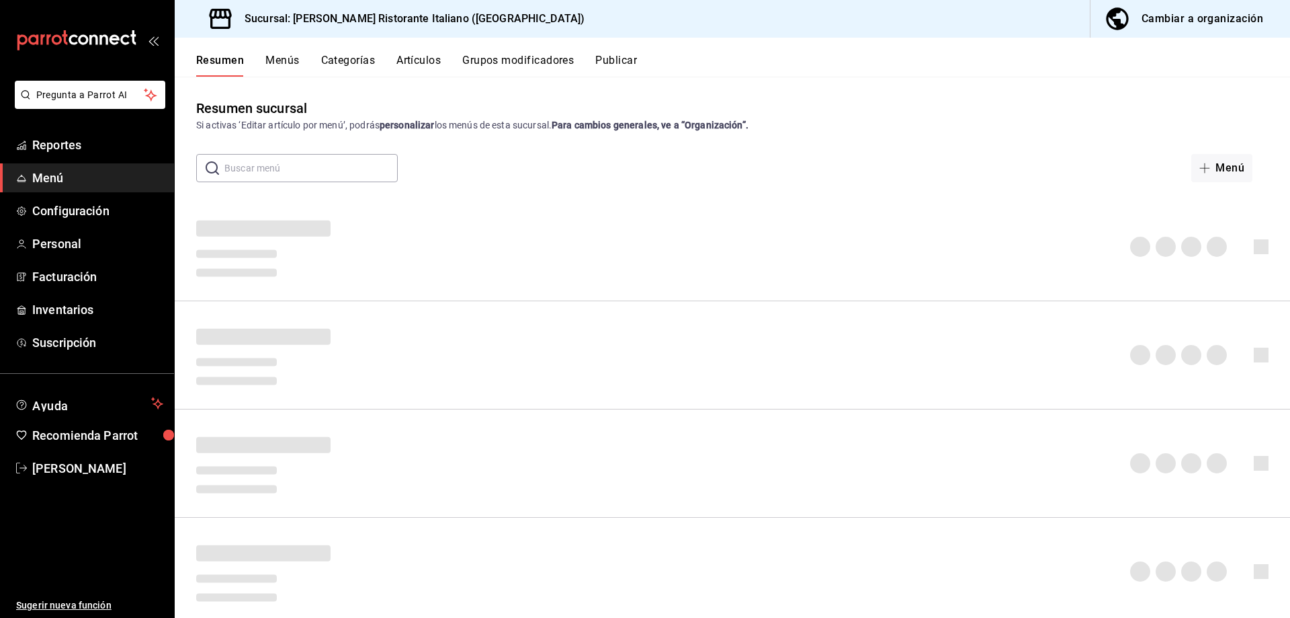
click at [424, 60] on button "Artículos" at bounding box center [419, 65] width 44 height 23
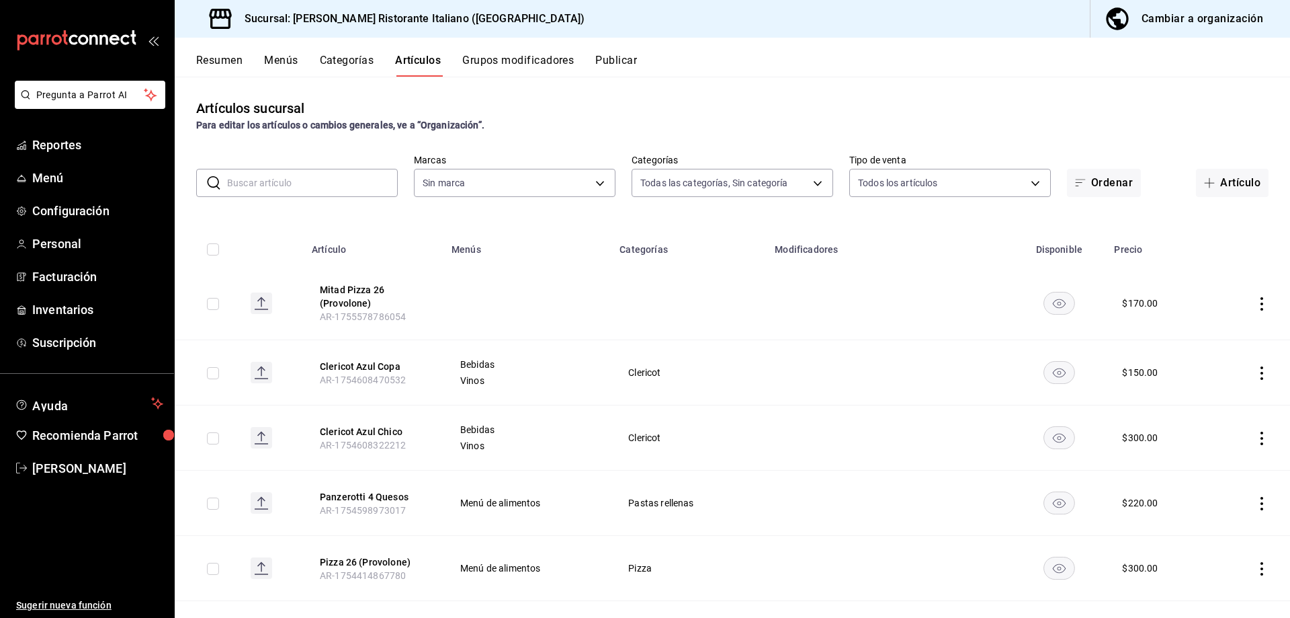
type input "6cffc628-7154-498e-be8e-d9df8b8db4ac,f3a1f48a-d3f7-4a4e-a0e4-e127e5ed5a6b,52156…"
type input "cc944d3c-1805-43c1-9e3c-12384e1c3ced"
click at [335, 179] on input "text" at bounding box center [312, 182] width 171 height 27
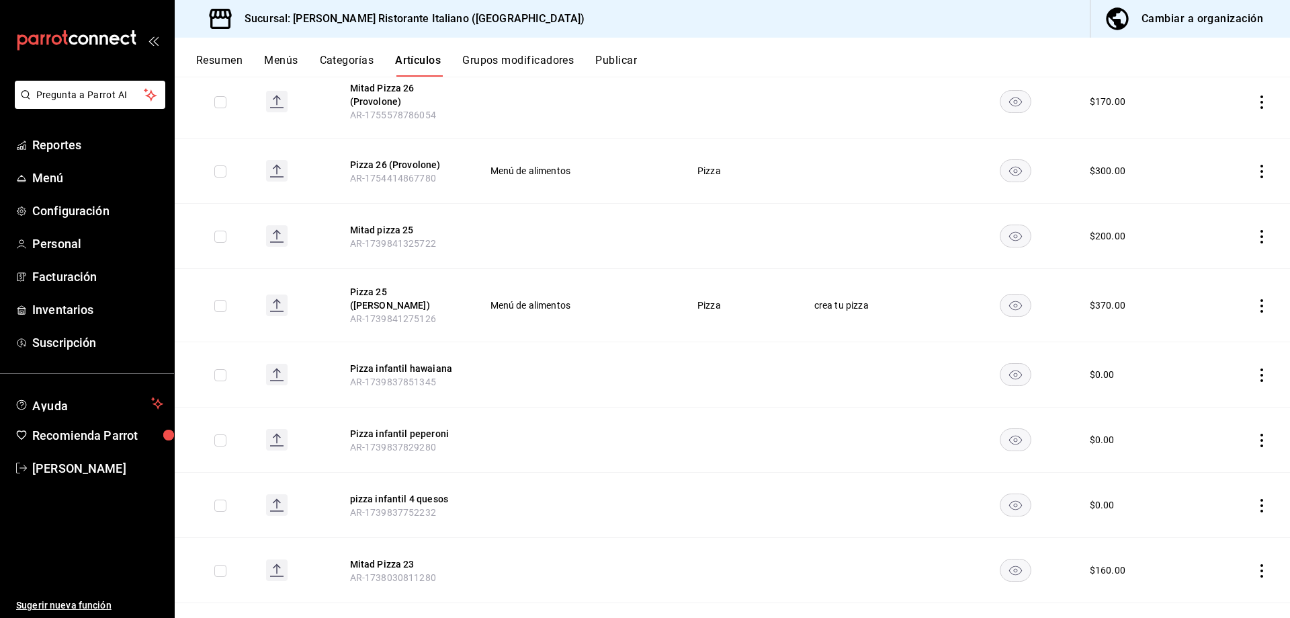
scroll to position [336, 0]
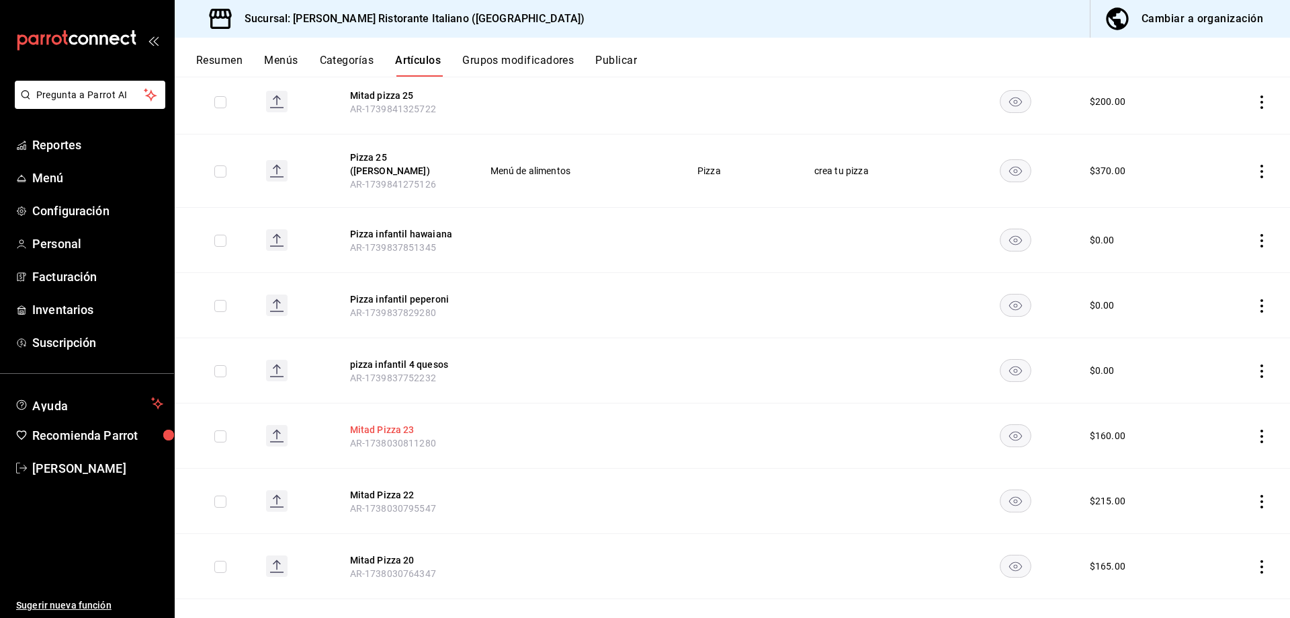
type input "pizza"
click at [390, 423] on button "Mitad Pizza 23" at bounding box center [404, 429] width 108 height 13
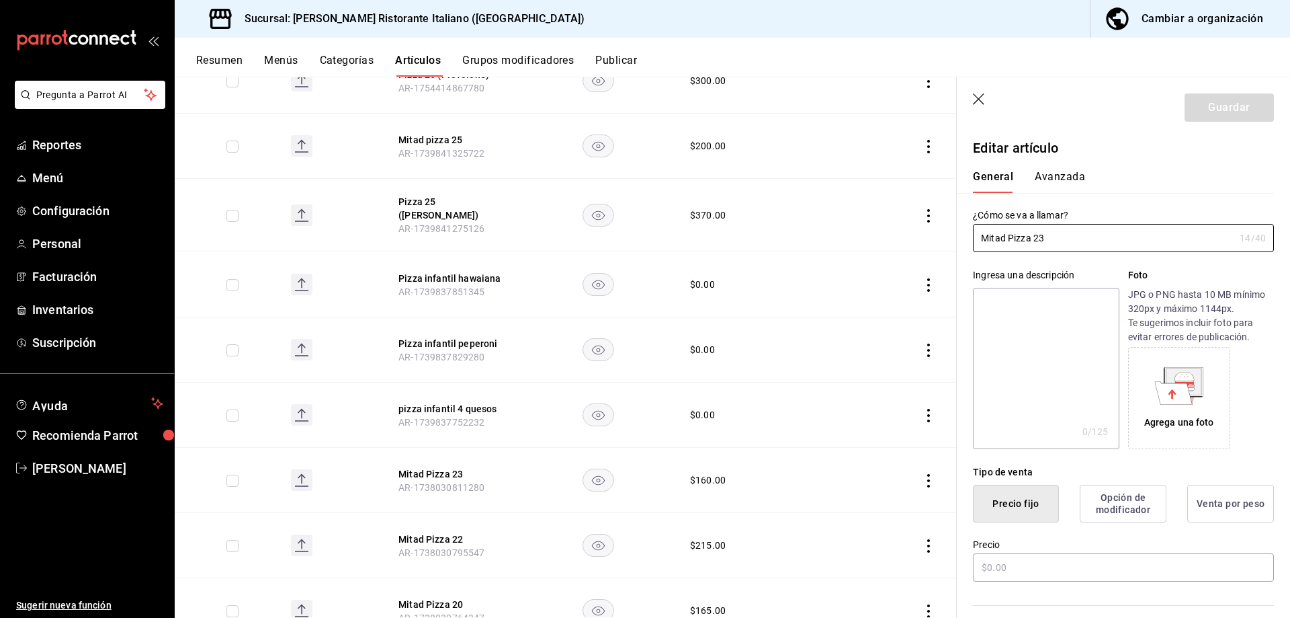
type input "$160.00"
radio input "false"
radio input "true"
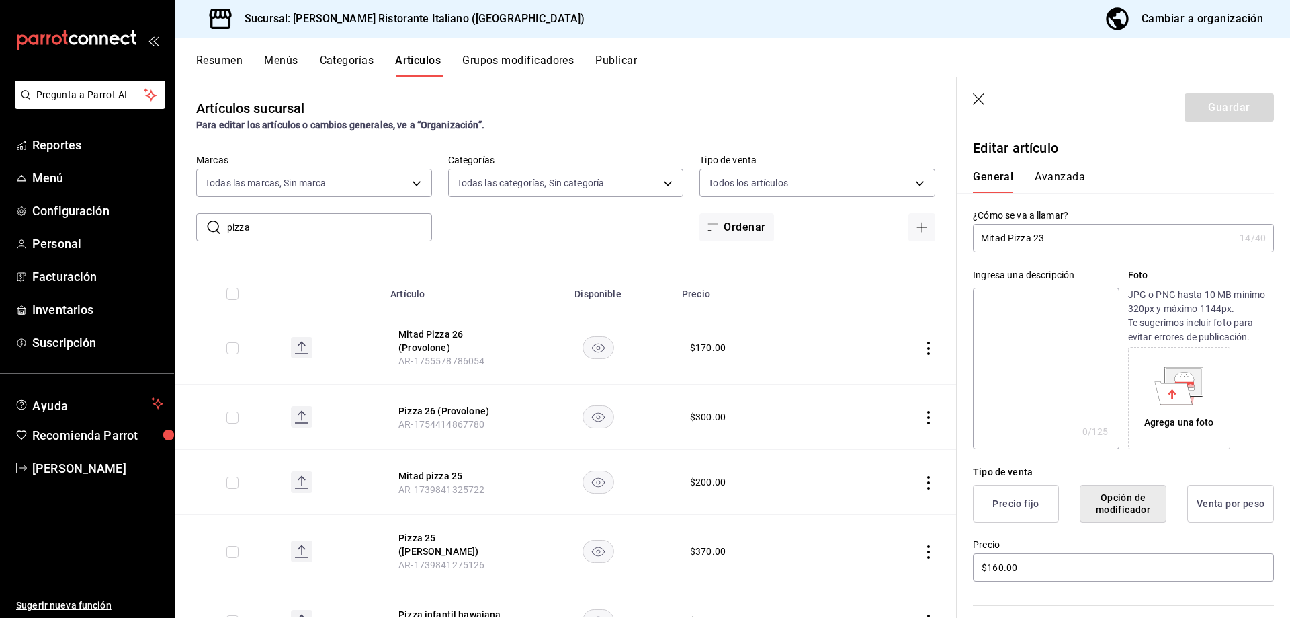
click at [501, 56] on button "Grupos modificadores" at bounding box center [518, 65] width 112 height 23
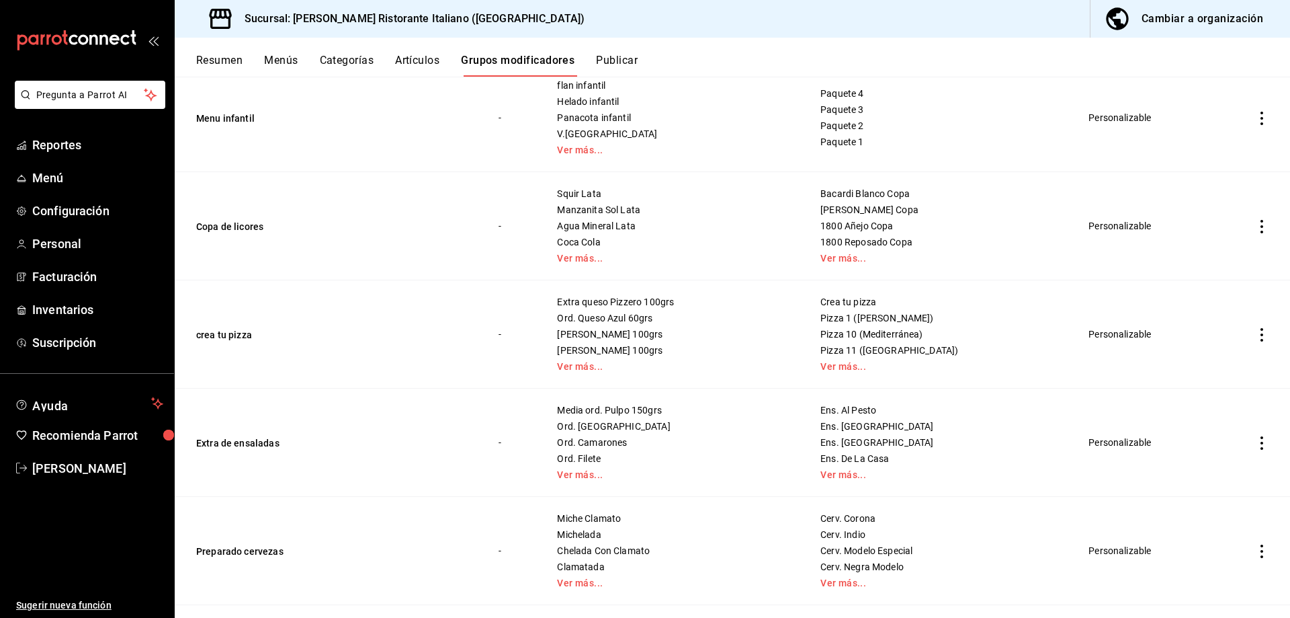
scroll to position [1210, 0]
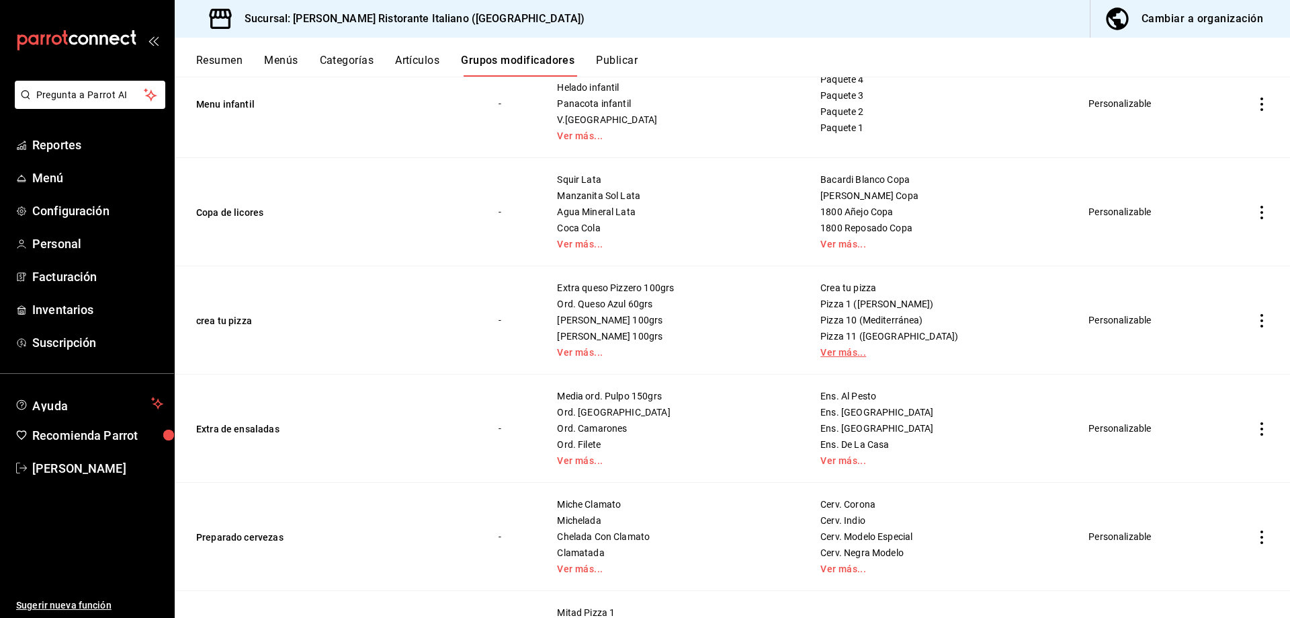
click at [849, 351] on link "Ver más..." at bounding box center [938, 351] width 235 height 9
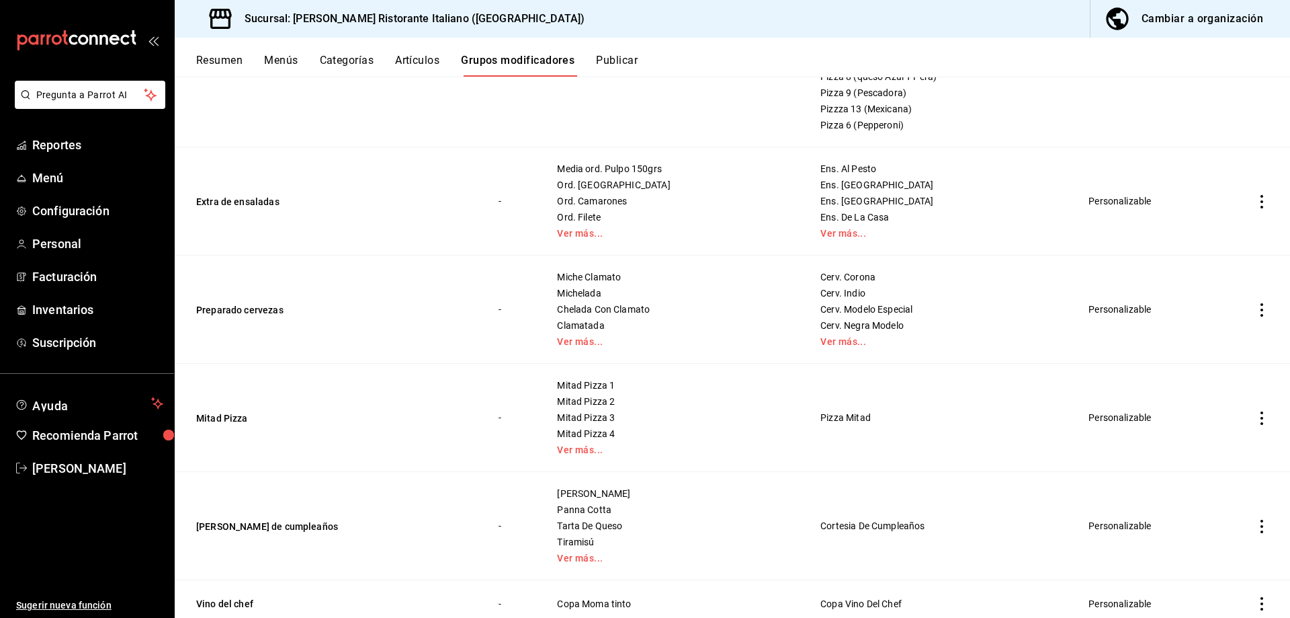
scroll to position [1815, 0]
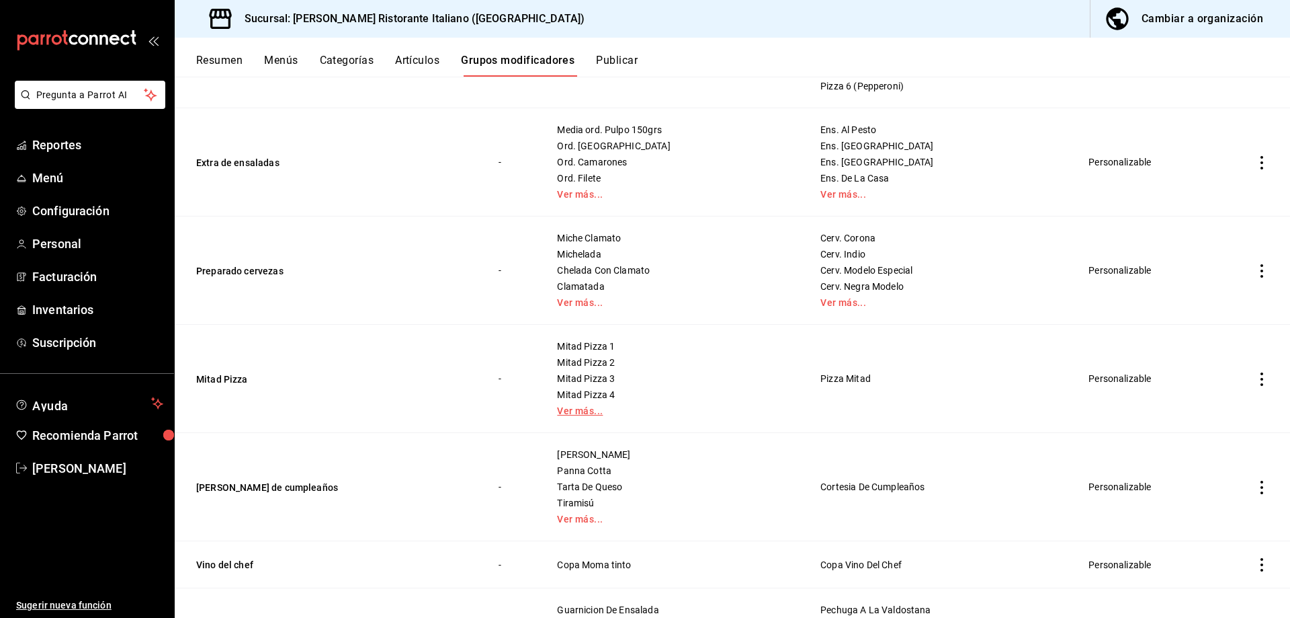
click at [583, 413] on link "Ver más..." at bounding box center [672, 410] width 230 height 9
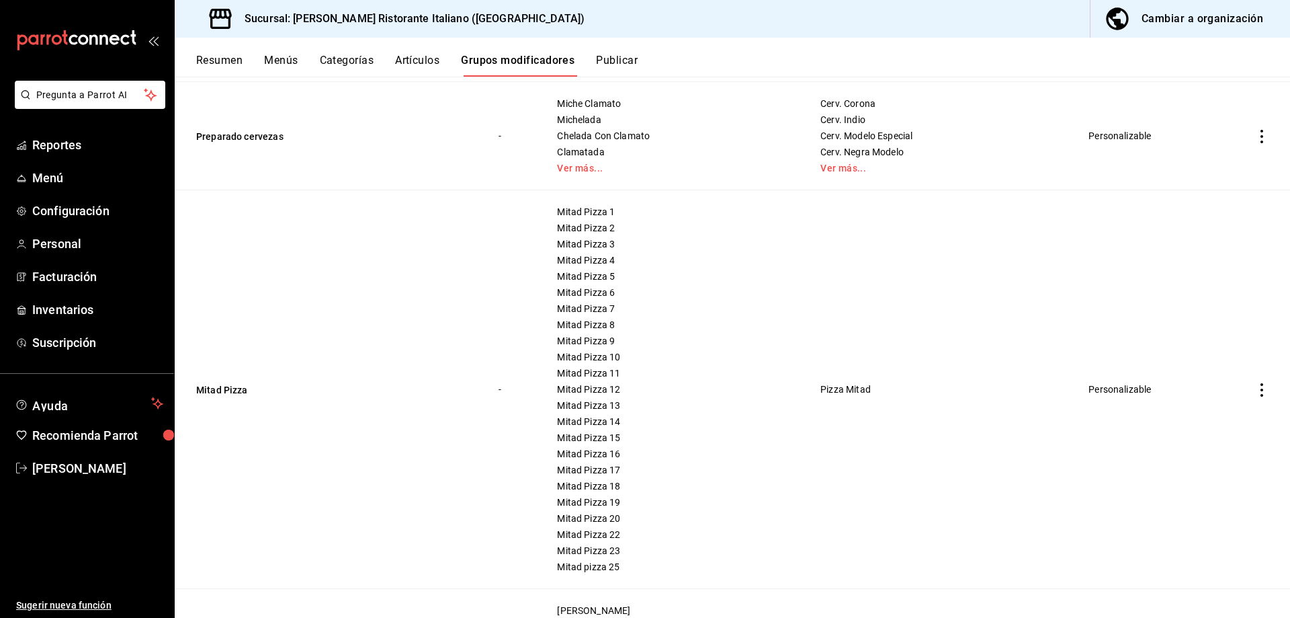
scroll to position [1882, 0]
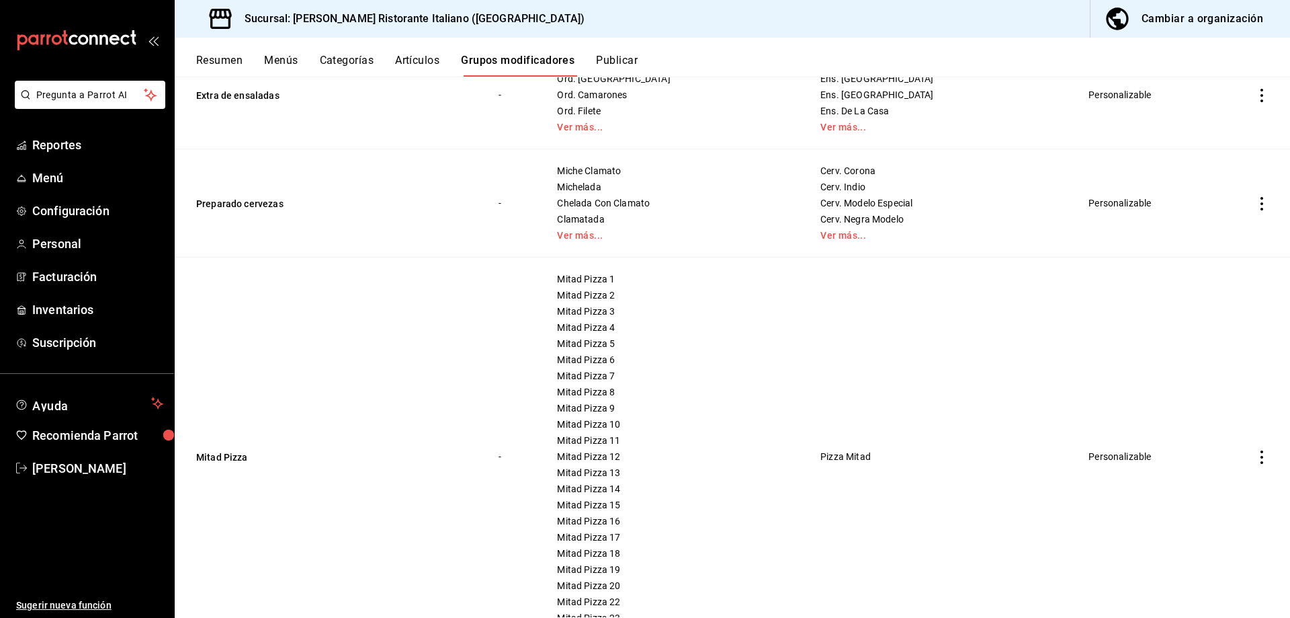
click at [421, 58] on button "Artículos" at bounding box center [417, 65] width 44 height 23
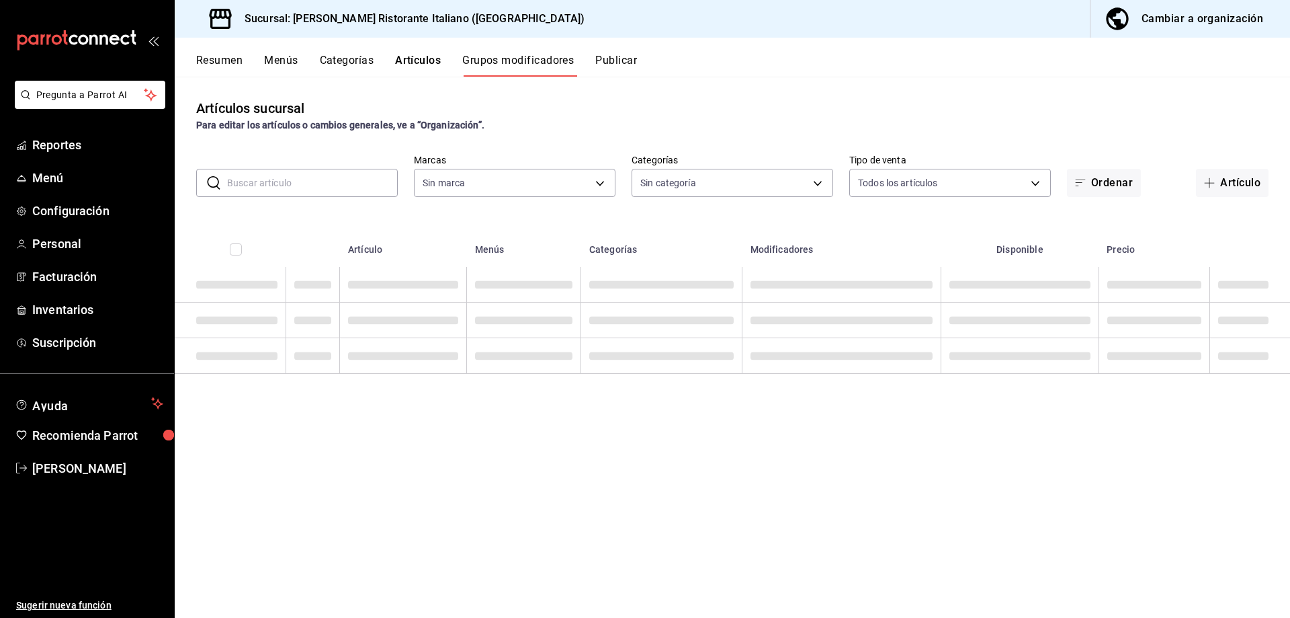
type input "cc944d3c-1805-43c1-9e3c-12384e1c3ced"
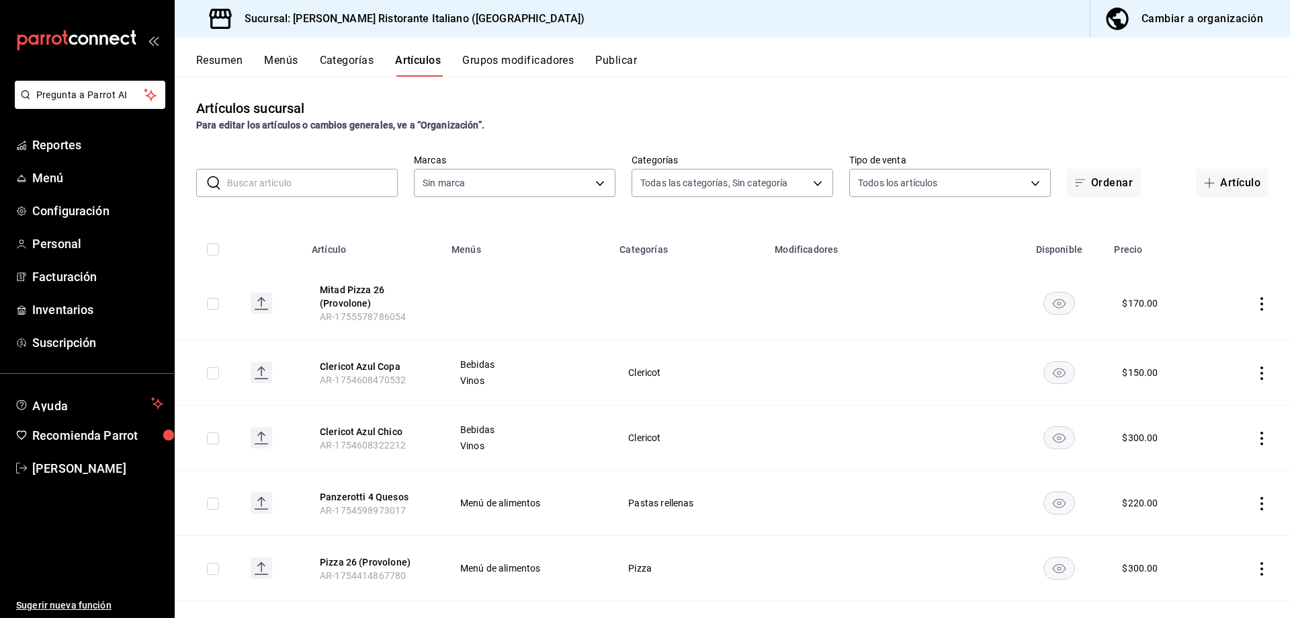
type input "6cffc628-7154-498e-be8e-d9df8b8db4ac,f3a1f48a-d3f7-4a4e-a0e4-e127e5ed5a6b,52156…"
type input "cc944d3c-1805-43c1-9e3c-12384e1c3ced"
click at [352, 294] on button "Mitad Pizza 26 (Provolone)" at bounding box center [374, 296] width 108 height 27
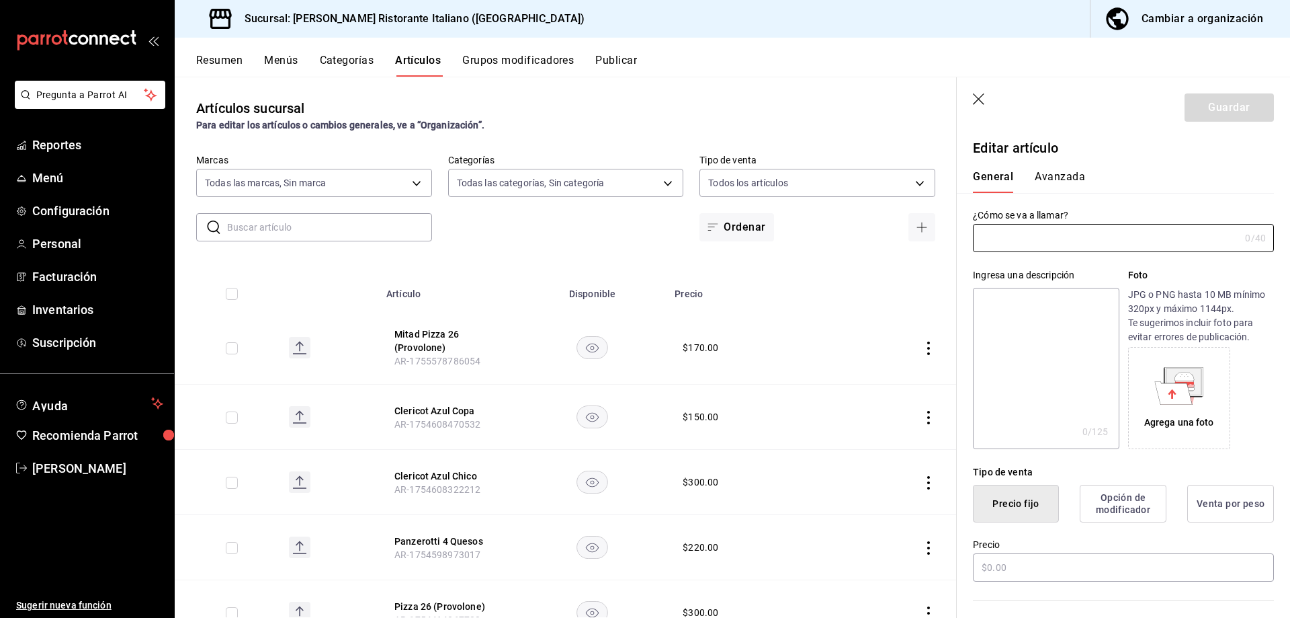
type input "Mitad Pizza 26 (Provolone)"
type input "AR-1755578786054"
type input "$170.00"
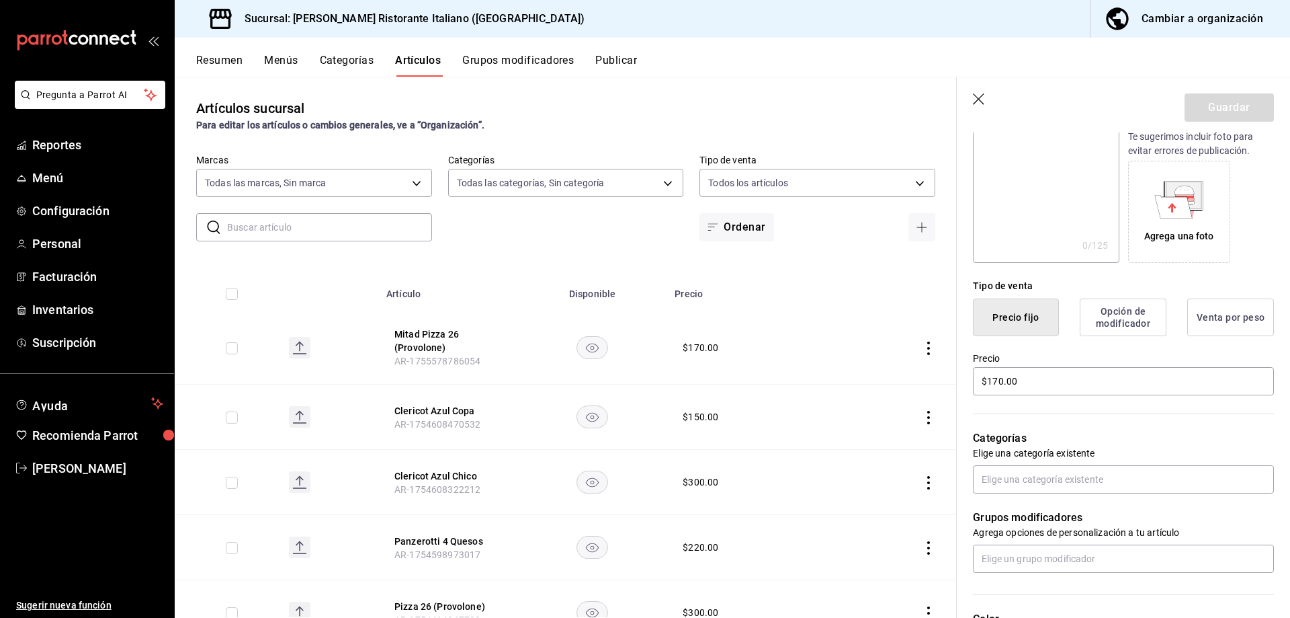
scroll to position [202, 0]
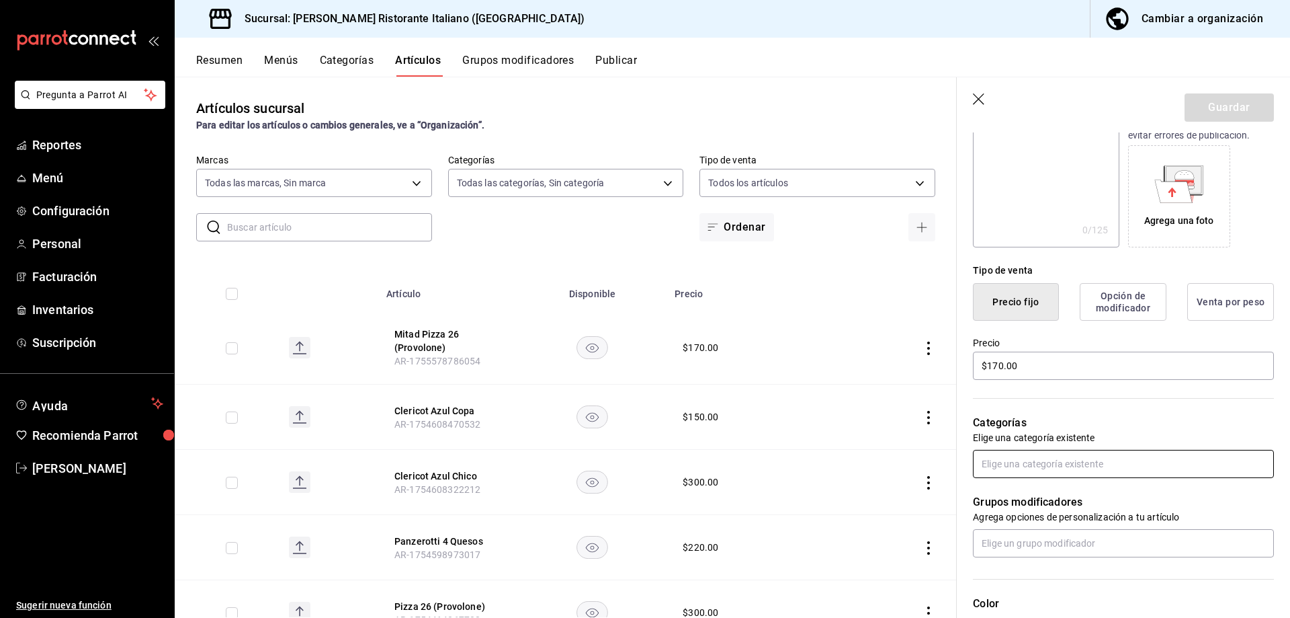
click at [1048, 465] on input "text" at bounding box center [1123, 464] width 301 height 28
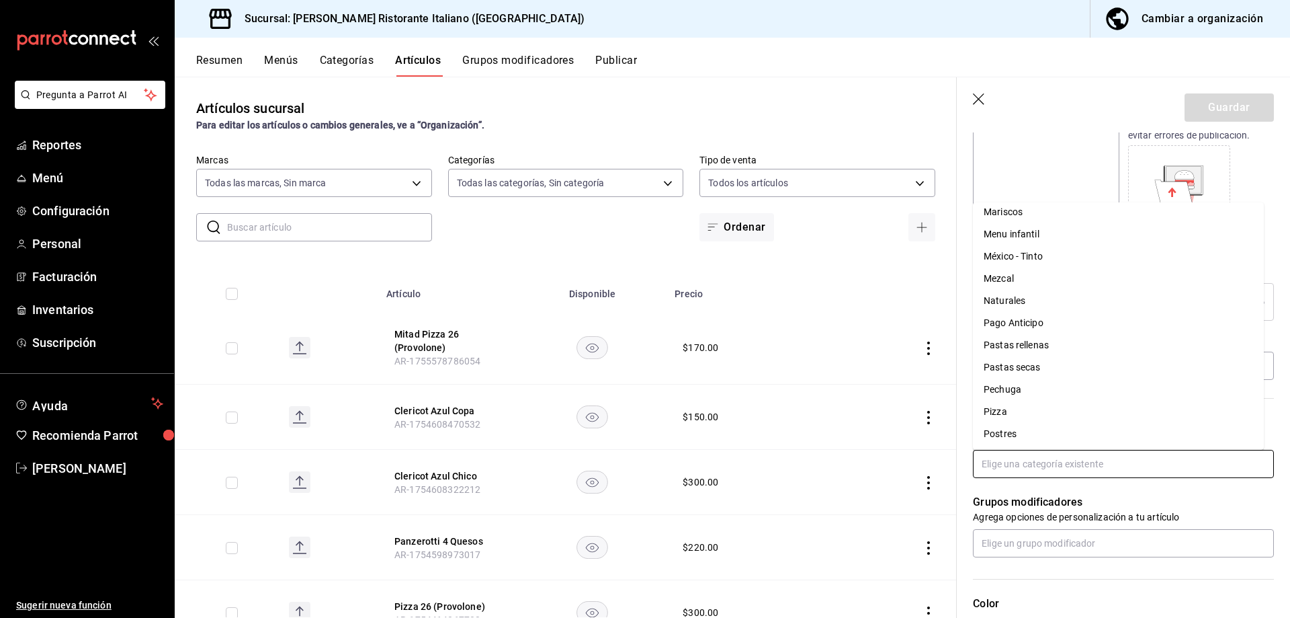
scroll to position [739, 0]
click at [997, 346] on li "Pizza" at bounding box center [1118, 344] width 291 height 22
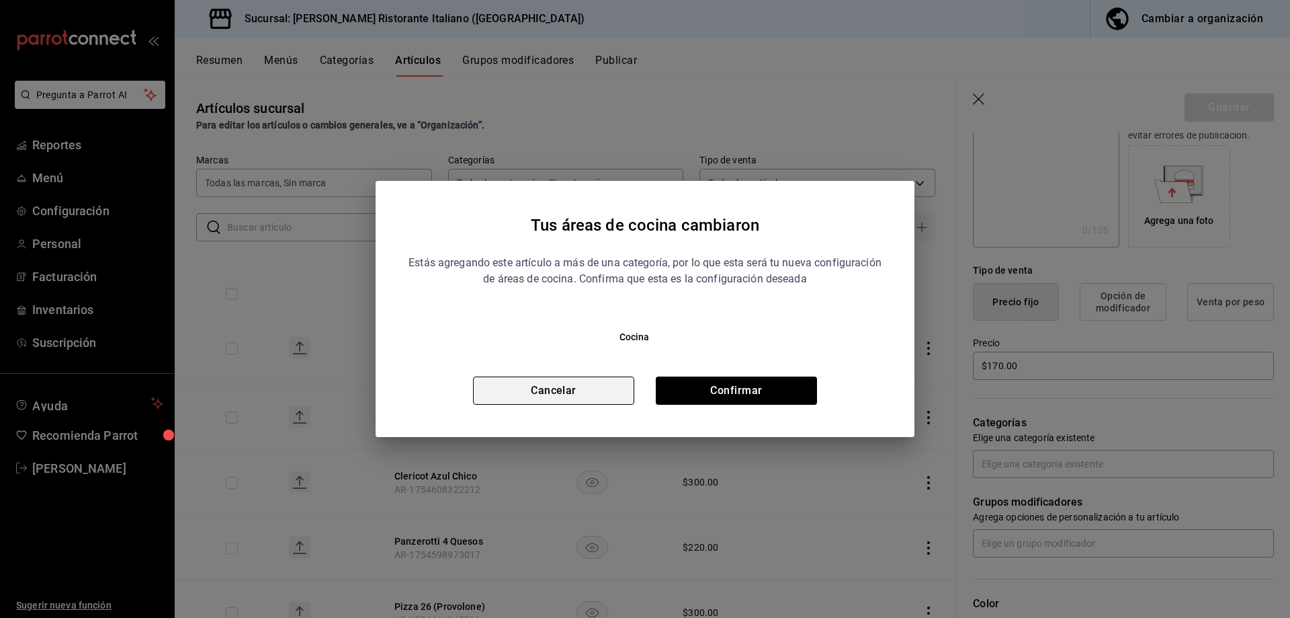
click at [589, 386] on button "Cancelar" at bounding box center [553, 390] width 161 height 28
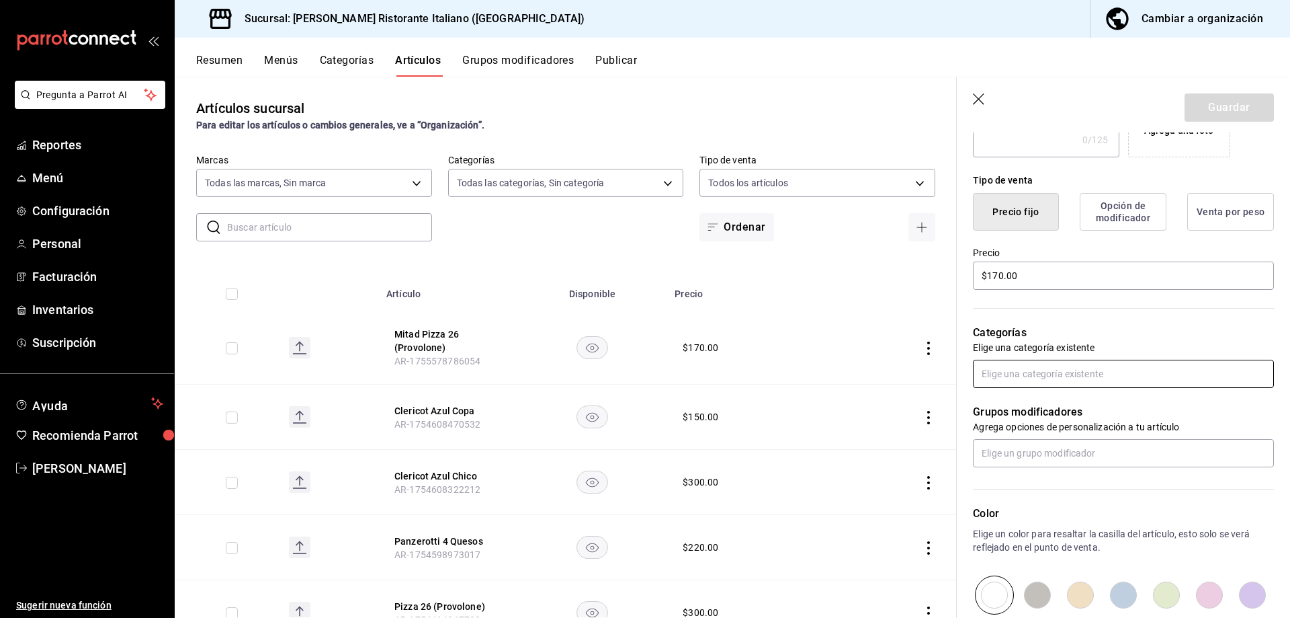
scroll to position [269, 0]
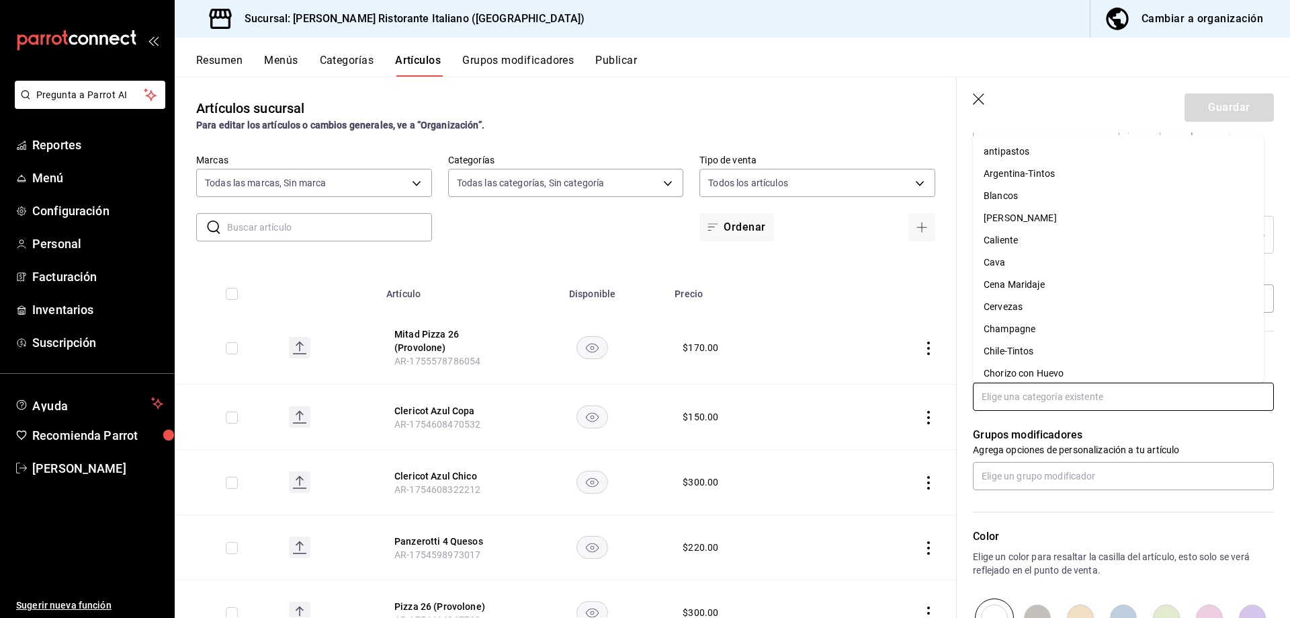
click at [1081, 399] on input "text" at bounding box center [1123, 396] width 301 height 28
click at [1081, 392] on input "text" at bounding box center [1123, 396] width 301 height 28
click at [1009, 341] on li "Pizza" at bounding box center [1118, 344] width 291 height 22
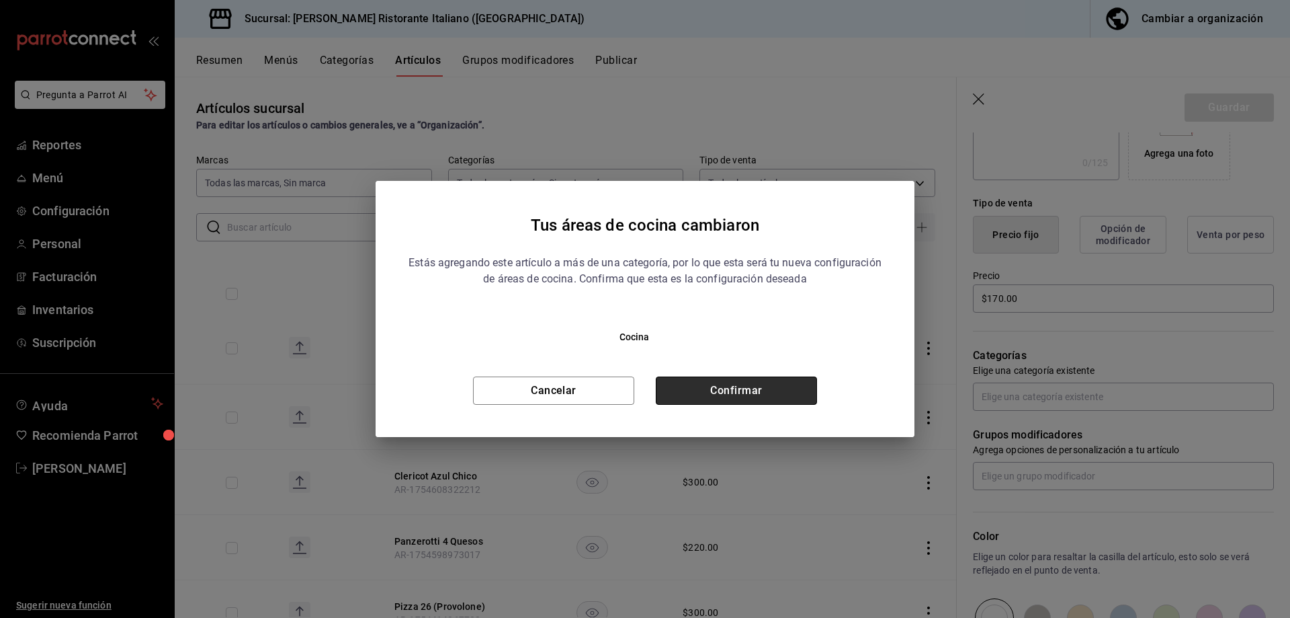
click at [763, 391] on button "Confirmar" at bounding box center [736, 390] width 161 height 28
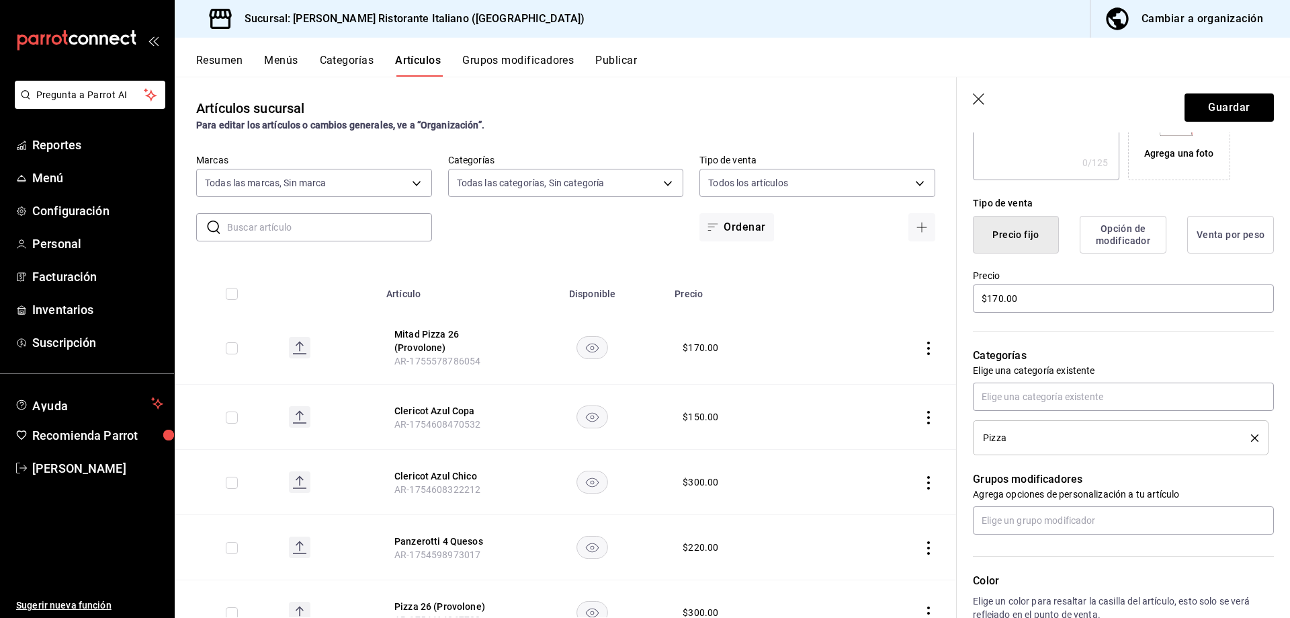
click at [1251, 438] on icon "delete" at bounding box center [1254, 437] width 7 height 7
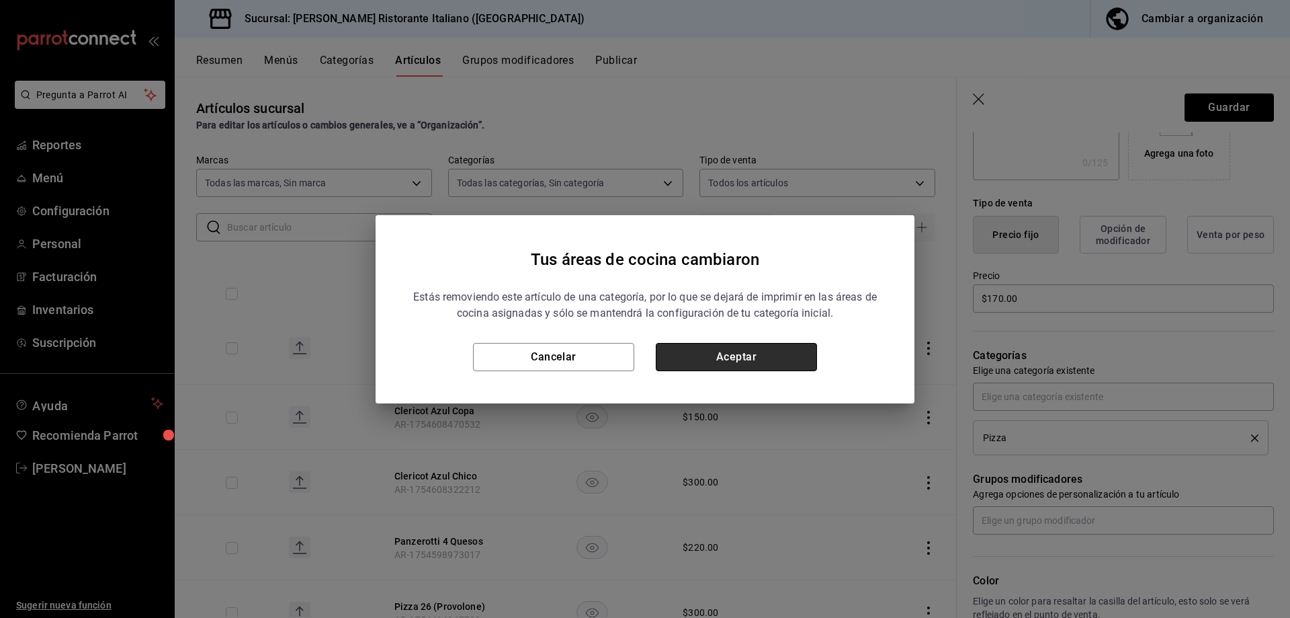
click at [722, 353] on button "Aceptar" at bounding box center [736, 357] width 161 height 28
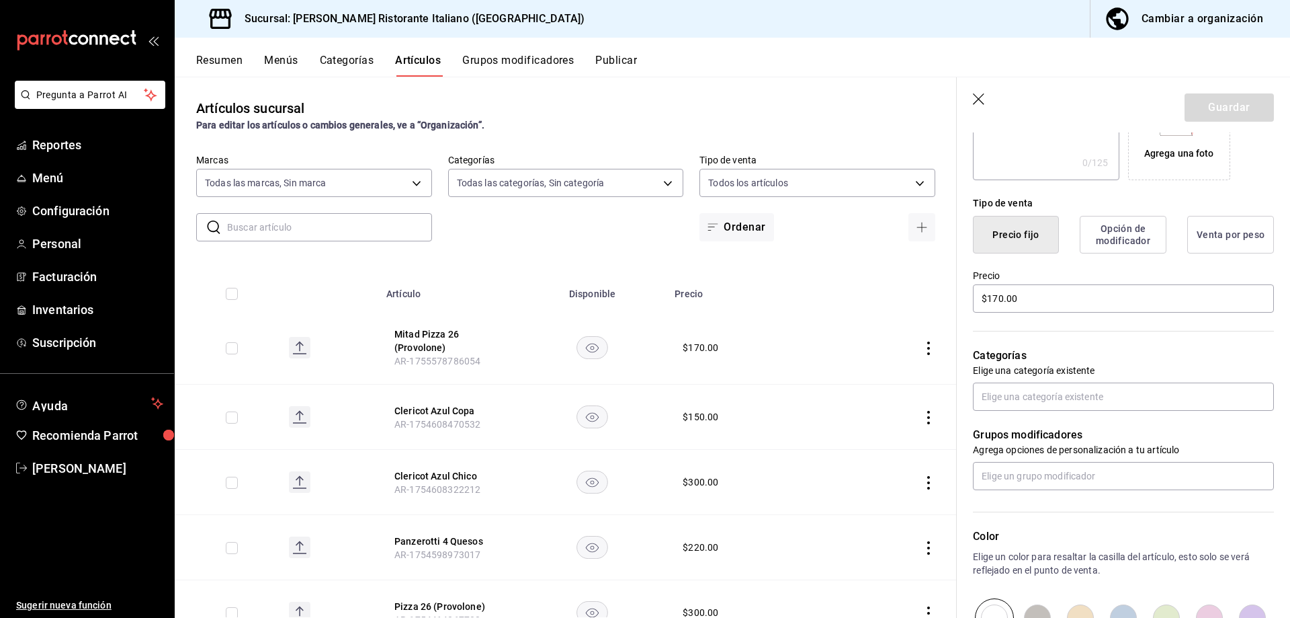
click at [982, 95] on icon "button" at bounding box center [979, 99] width 13 height 13
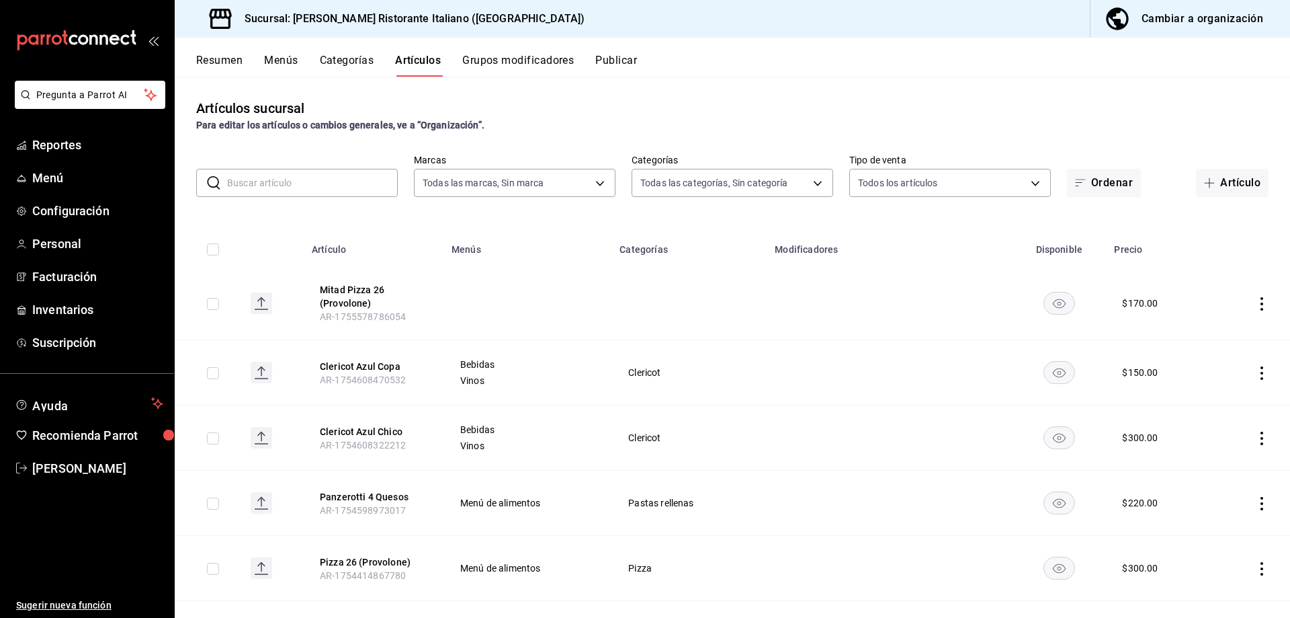
click at [349, 175] on input "text" at bounding box center [312, 182] width 171 height 27
type input "pizza"
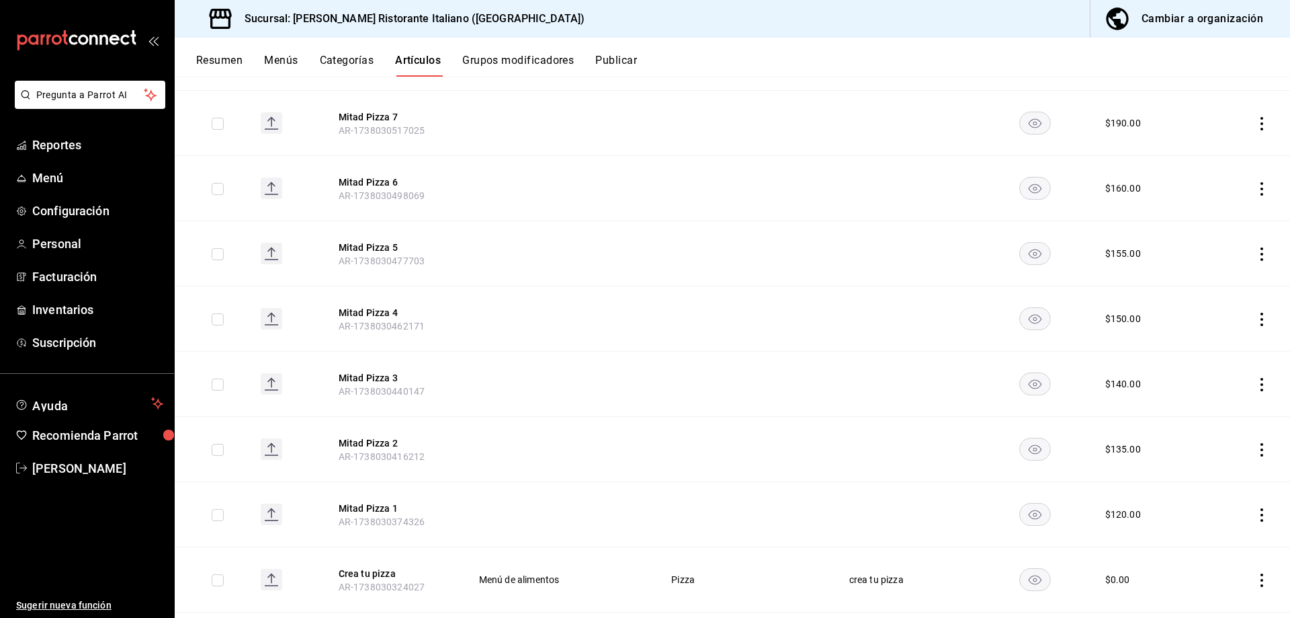
scroll to position [1603, 0]
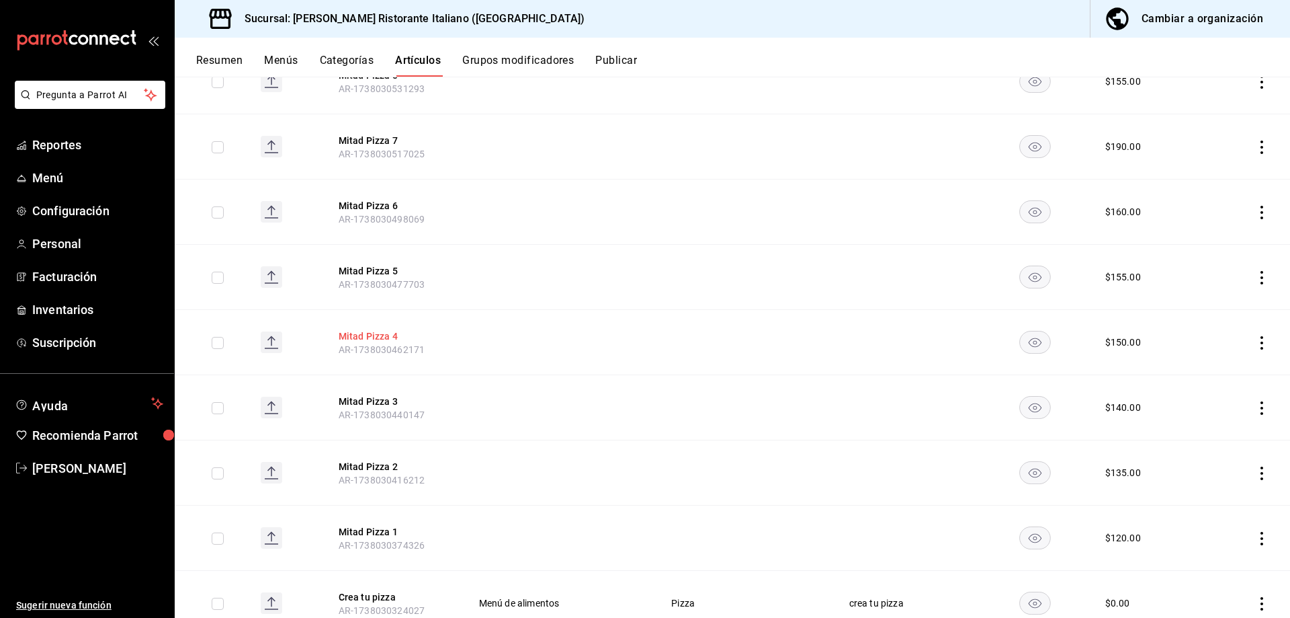
click at [370, 329] on button "Mitad Pizza 4" at bounding box center [393, 335] width 108 height 13
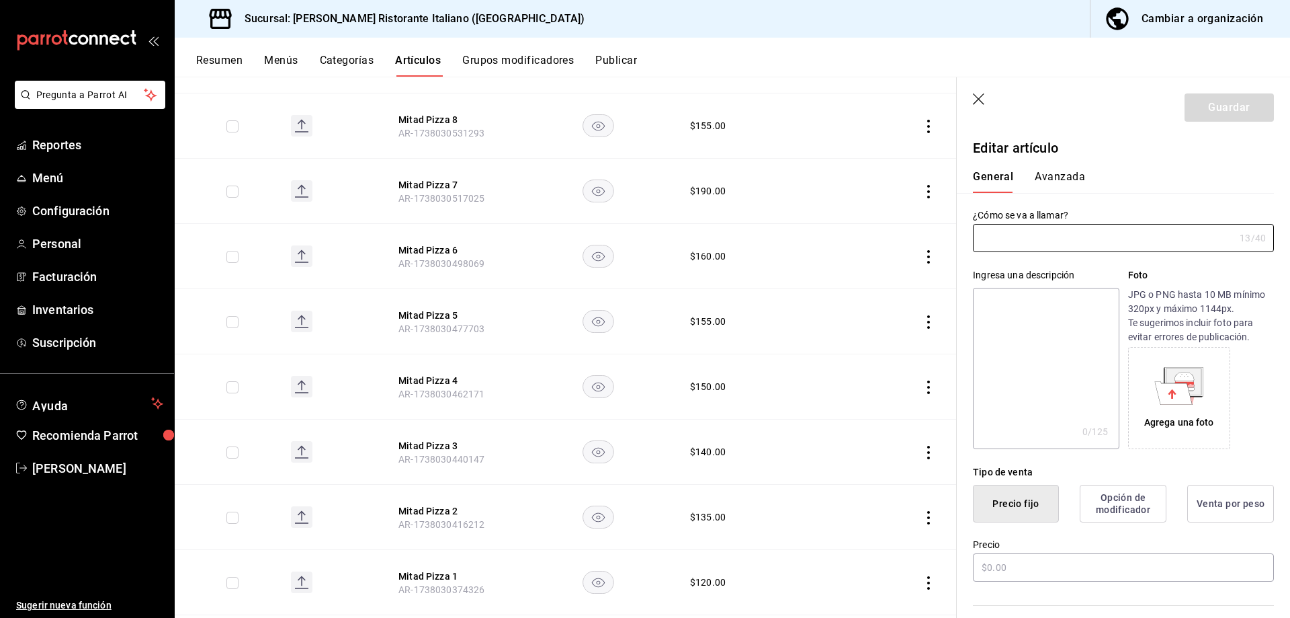
type input "Mitad Pizza 4"
type input "AR-1738030462171"
type input "$150.00"
radio input "false"
radio input "true"
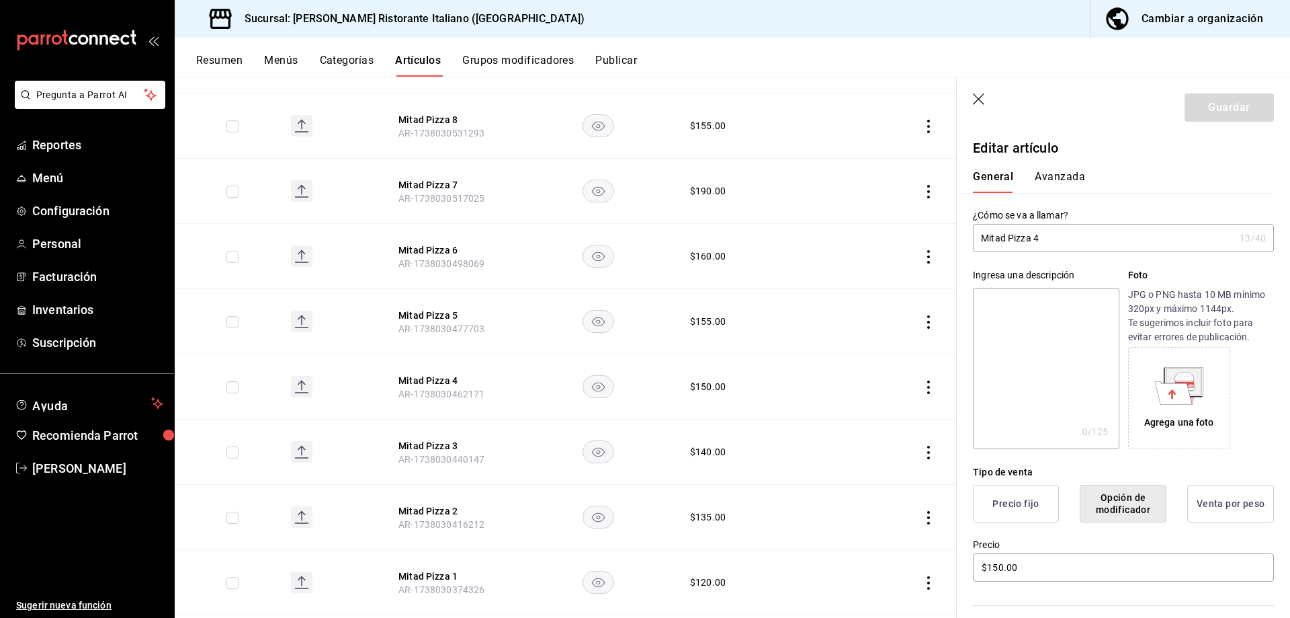
click at [978, 95] on icon "button" at bounding box center [979, 99] width 13 height 13
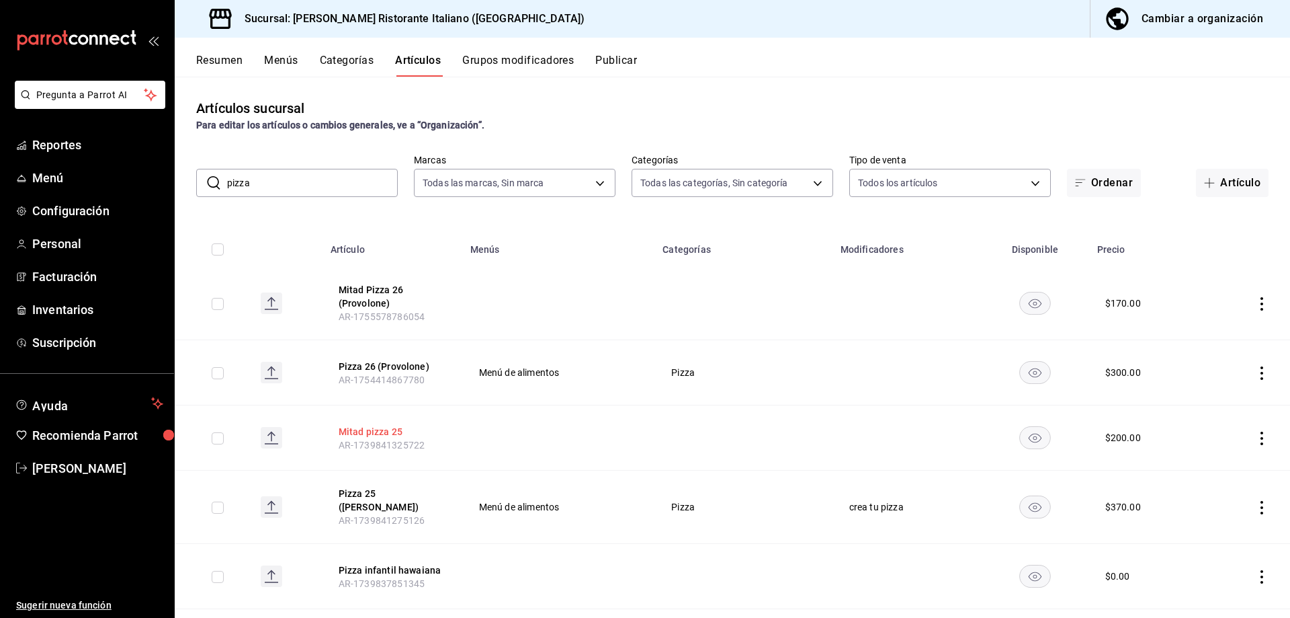
click at [372, 432] on button "Mitad pizza 25" at bounding box center [393, 431] width 108 height 13
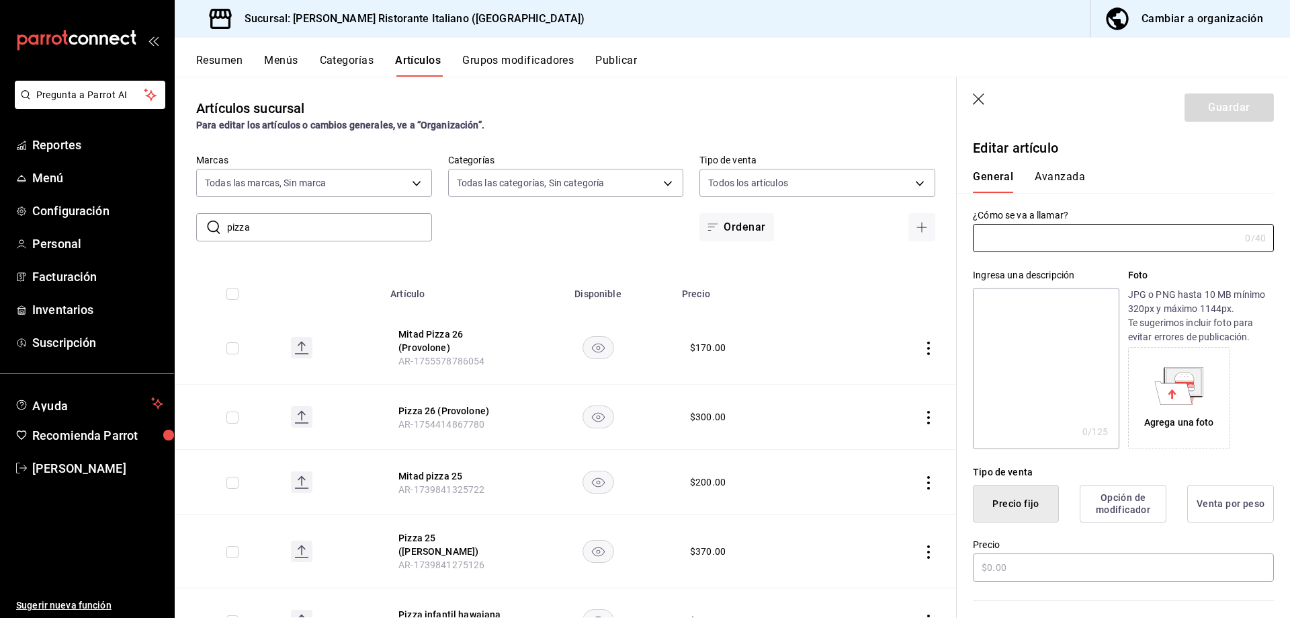
type input "Mitad pizza 25"
type input "AR-1739841325722"
type input "$200.00"
click at [600, 241] on div "Artículos sucursal Para editar los artículos o cambios generales, ve a “Organiz…" at bounding box center [566, 347] width 782 height 540
click at [507, 62] on button "Grupos modificadores" at bounding box center [518, 65] width 112 height 23
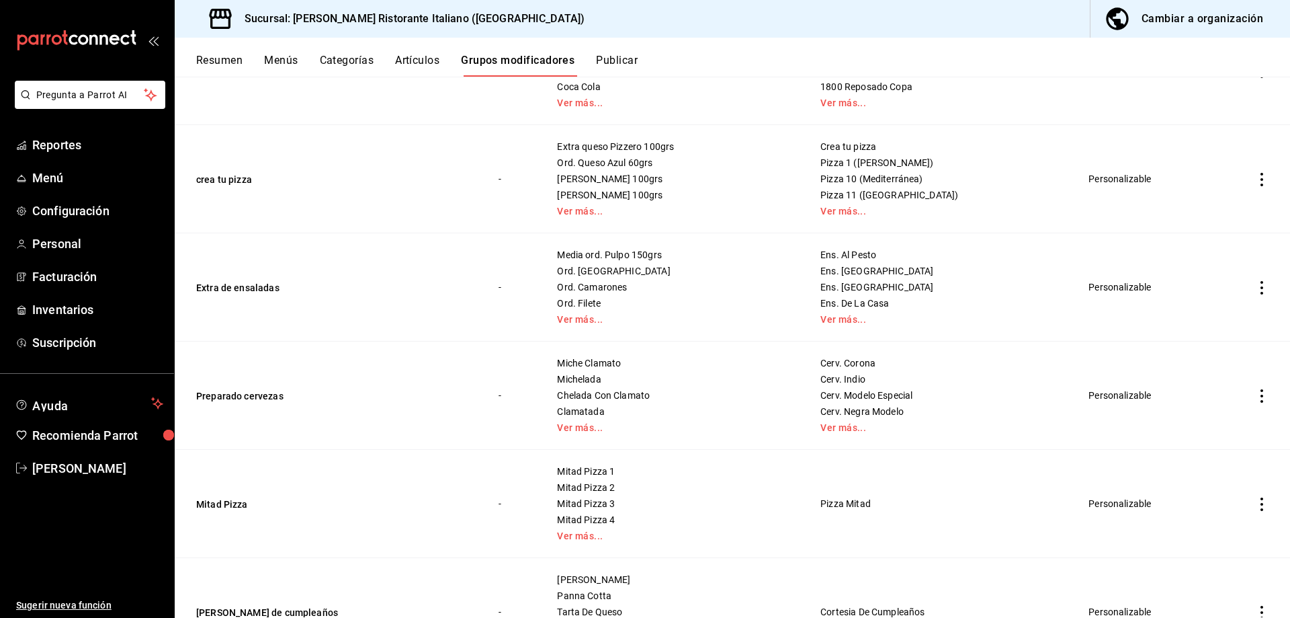
scroll to position [1411, 0]
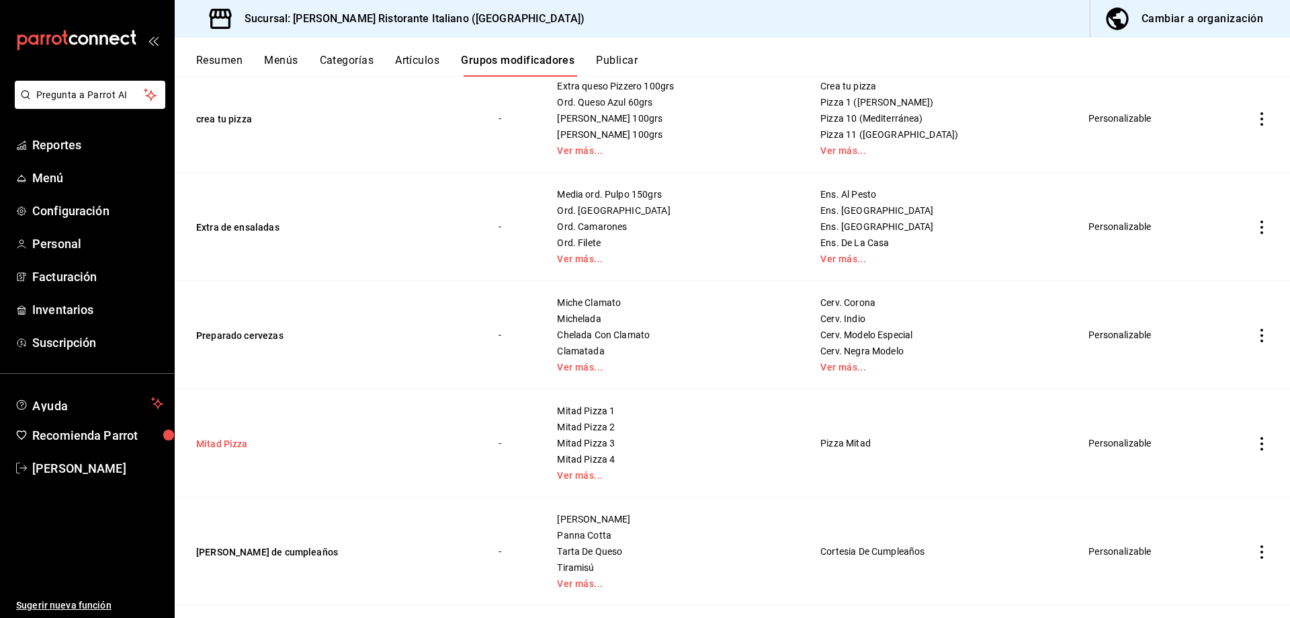
click at [247, 446] on button "Mitad Pizza" at bounding box center [276, 443] width 161 height 13
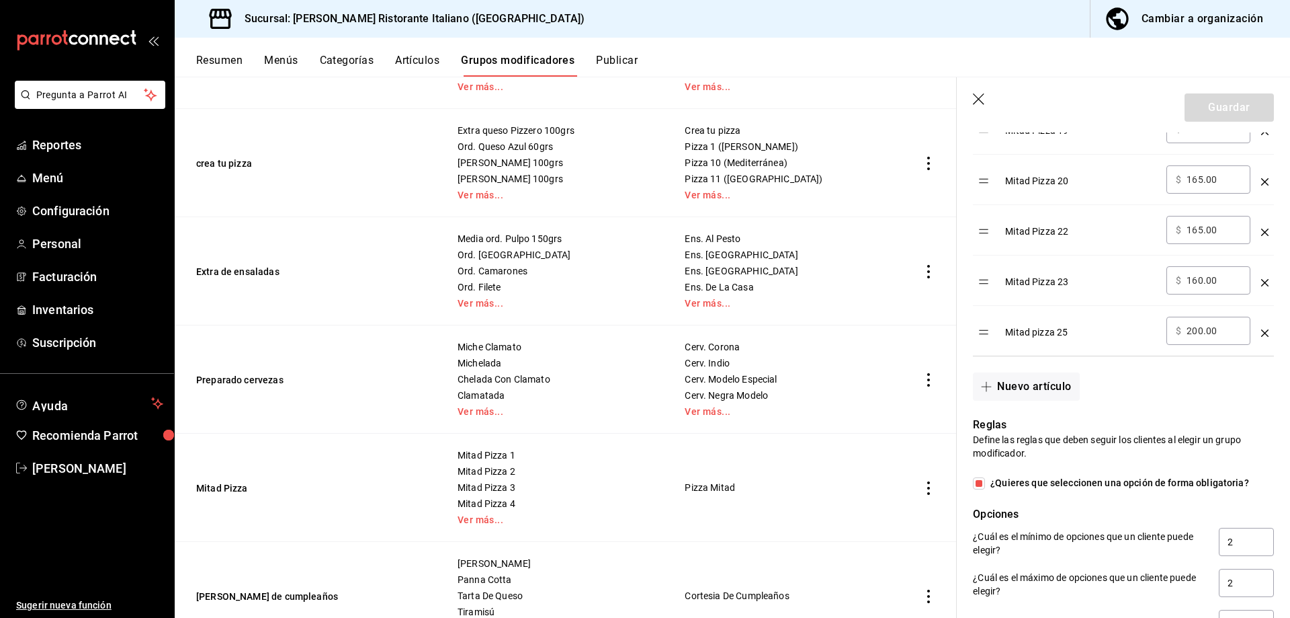
scroll to position [1411, 0]
click at [1032, 393] on button "Nuevo artículo" at bounding box center [1026, 386] width 106 height 28
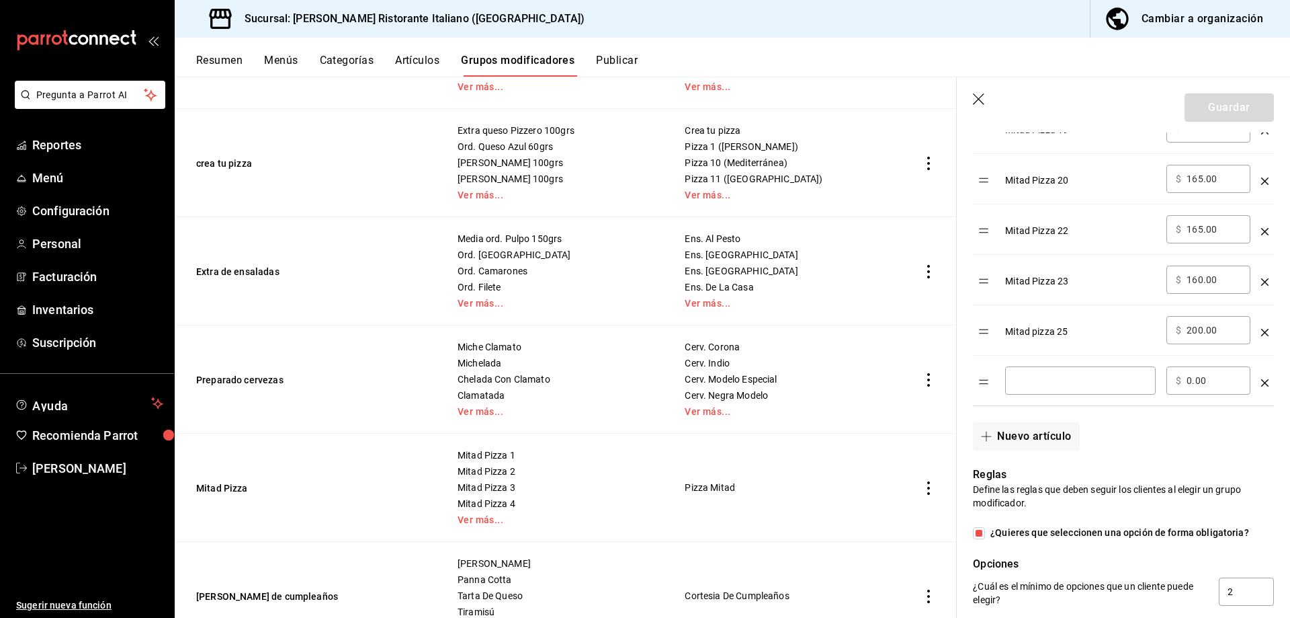
click at [1034, 380] on input "optionsTable" at bounding box center [1081, 380] width 132 height 13
type input "Mitad pizza 26"
click at [1194, 381] on input "0.00" at bounding box center [1214, 380] width 54 height 13
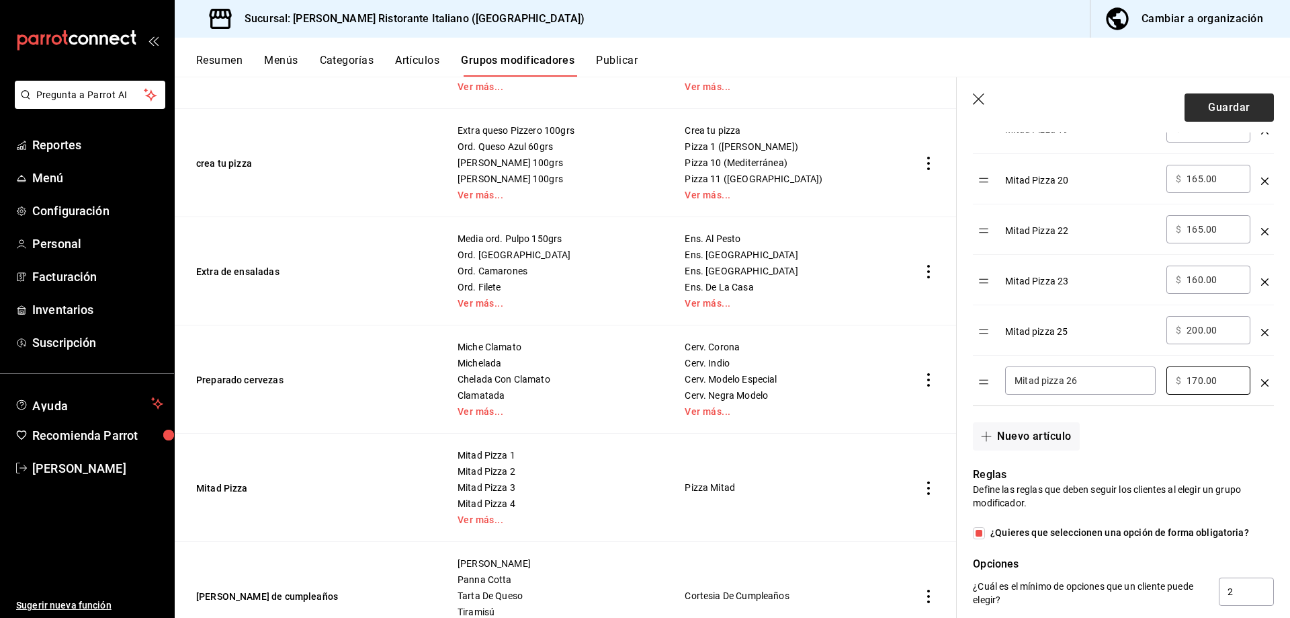
type input "170.00"
click at [1196, 108] on button "Guardar" at bounding box center [1229, 107] width 89 height 28
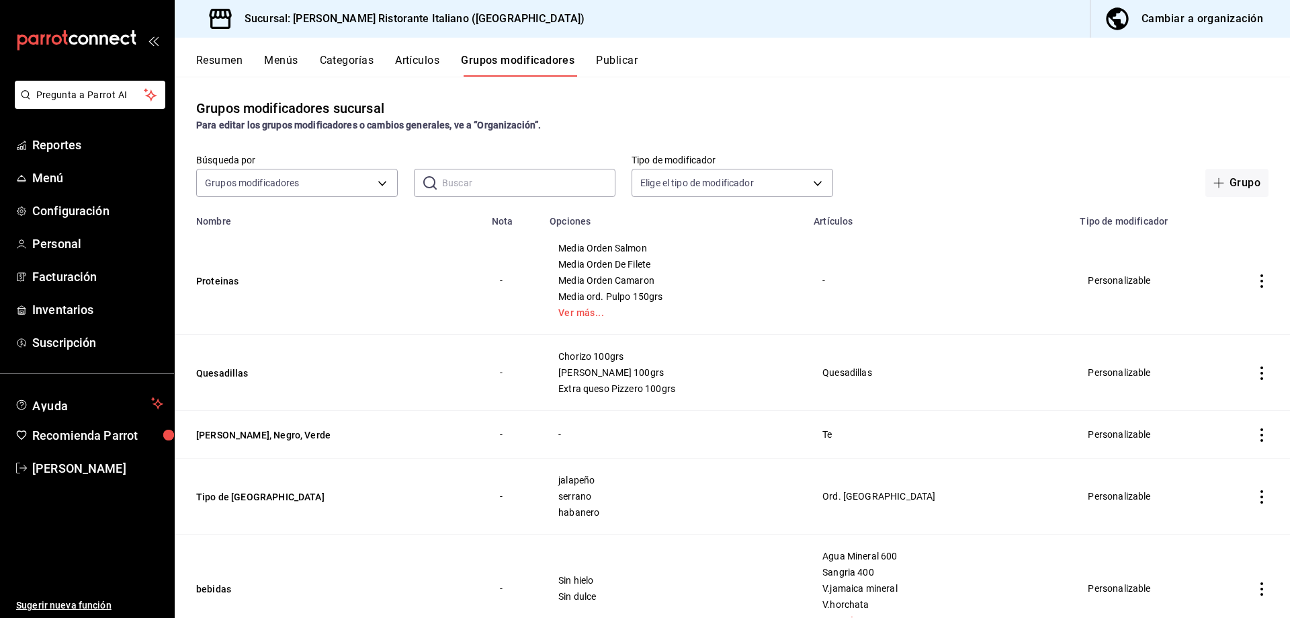
click at [280, 62] on button "Menús" at bounding box center [281, 65] width 34 height 23
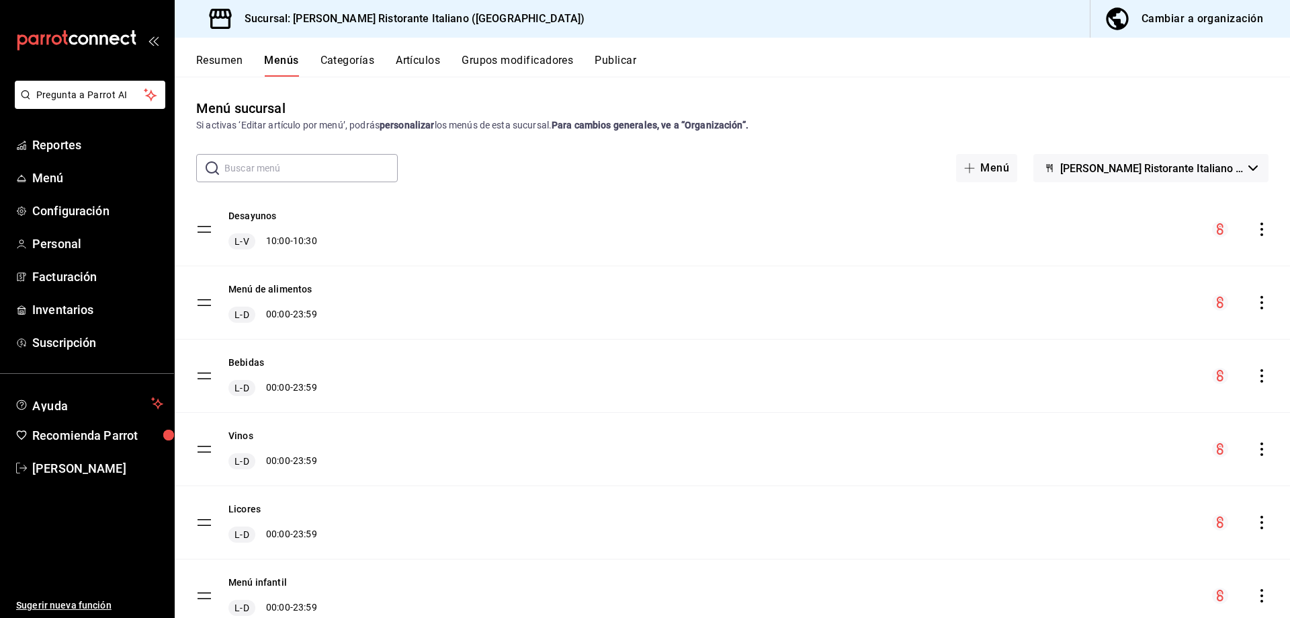
click at [424, 55] on button "Artículos" at bounding box center [418, 65] width 44 height 23
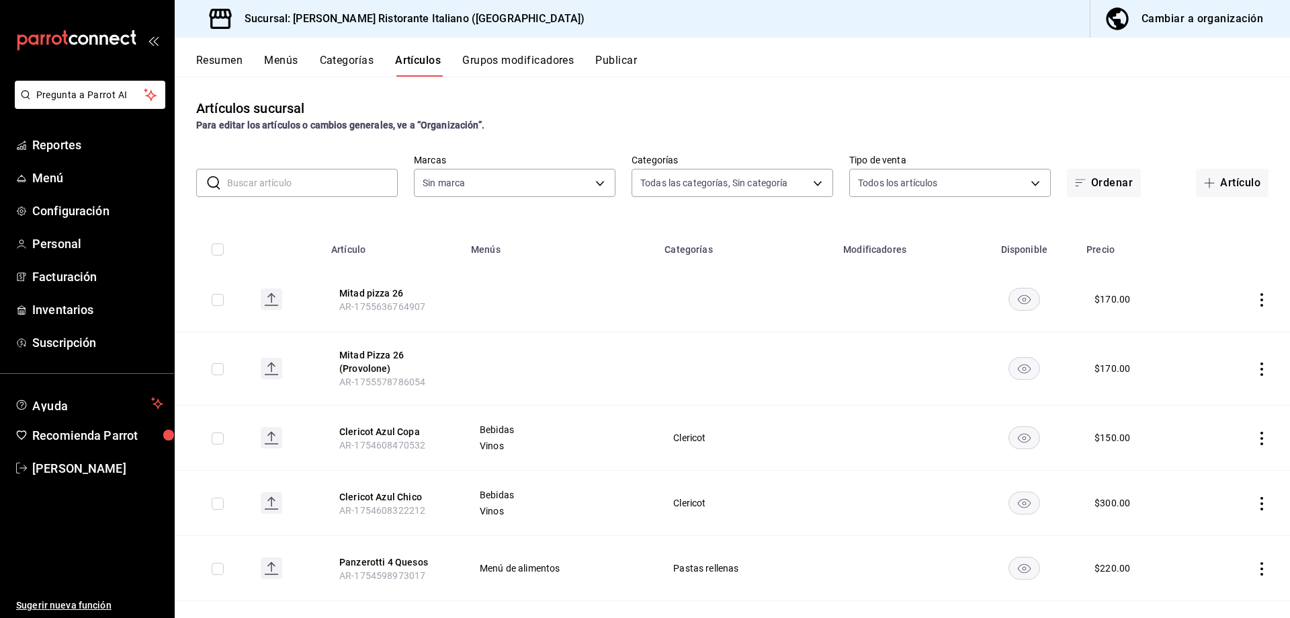
type input "6cffc628-7154-498e-be8e-d9df8b8db4ac,f3a1f48a-d3f7-4a4e-a0e4-e127e5ed5a6b,52156…"
type input "cc944d3c-1805-43c1-9e3c-12384e1c3ced"
click at [515, 53] on div "Resumen Menús Categorías Artículos Grupos modificadores Publicar" at bounding box center [733, 57] width 1116 height 39
click at [521, 63] on button "Grupos modificadores" at bounding box center [518, 65] width 112 height 23
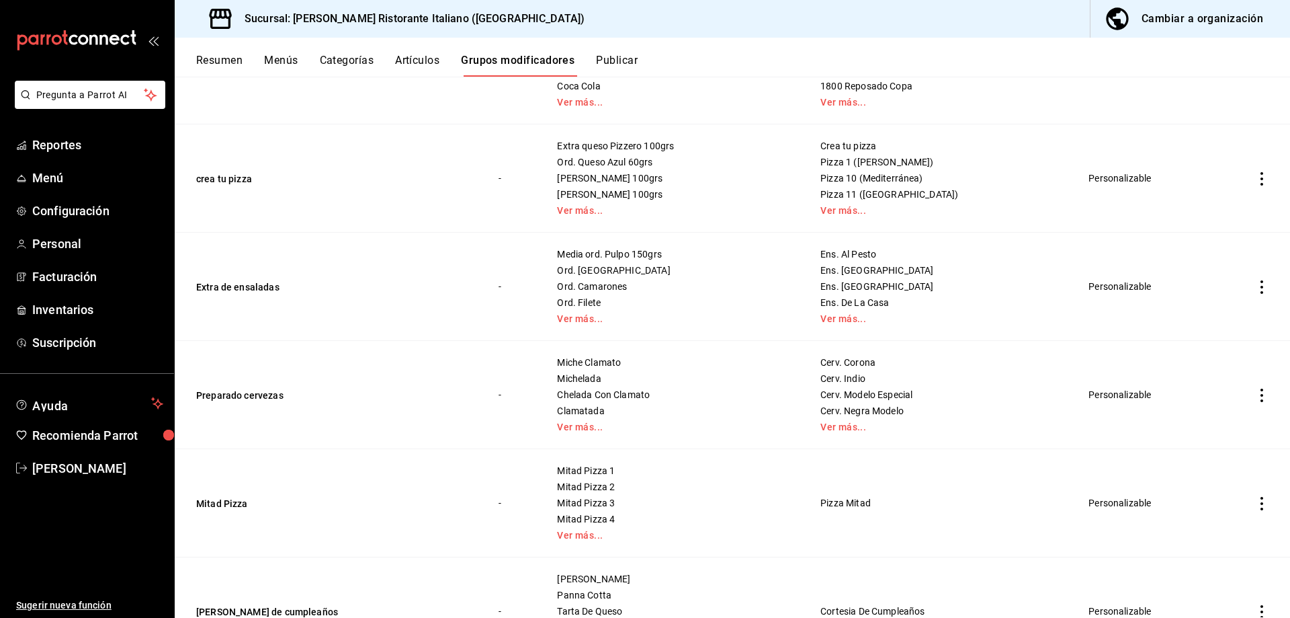
scroll to position [1411, 0]
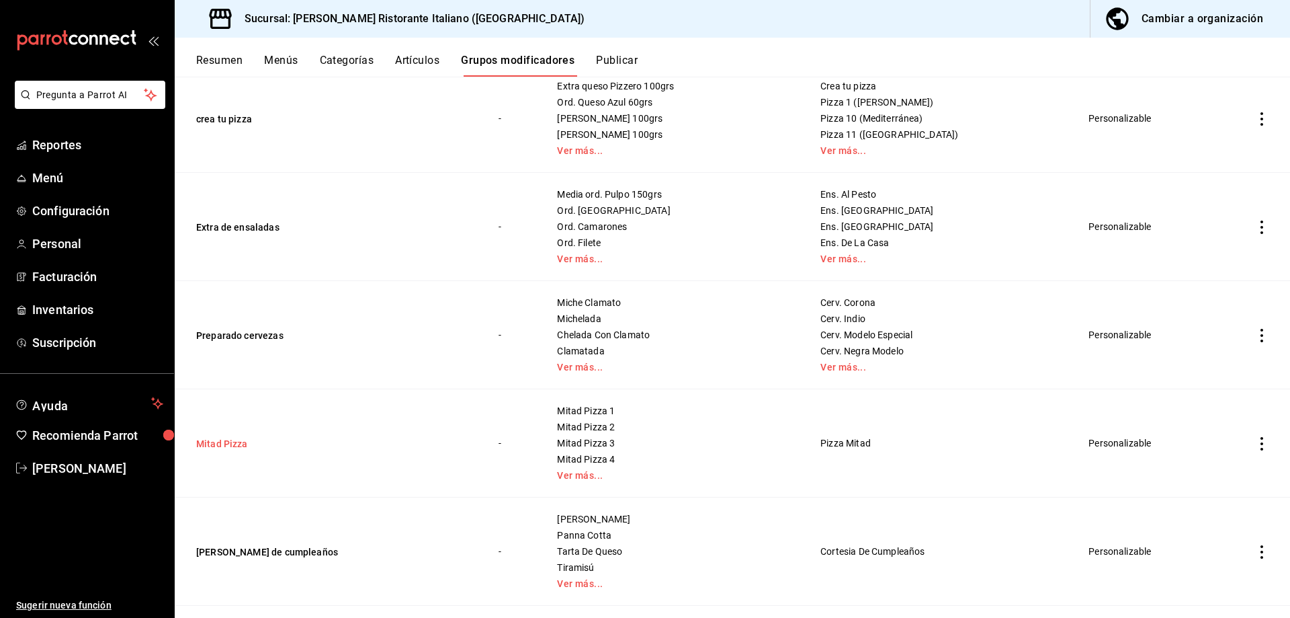
click at [243, 444] on button "Mitad Pizza" at bounding box center [276, 443] width 161 height 13
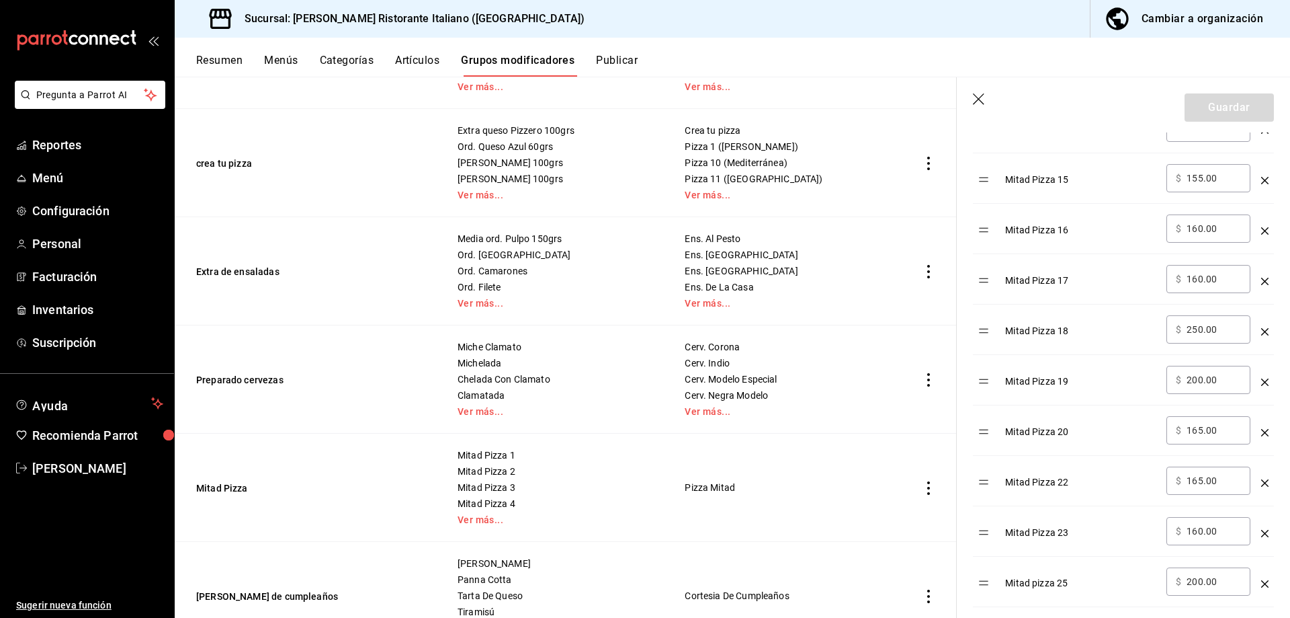
scroll to position [1075, 0]
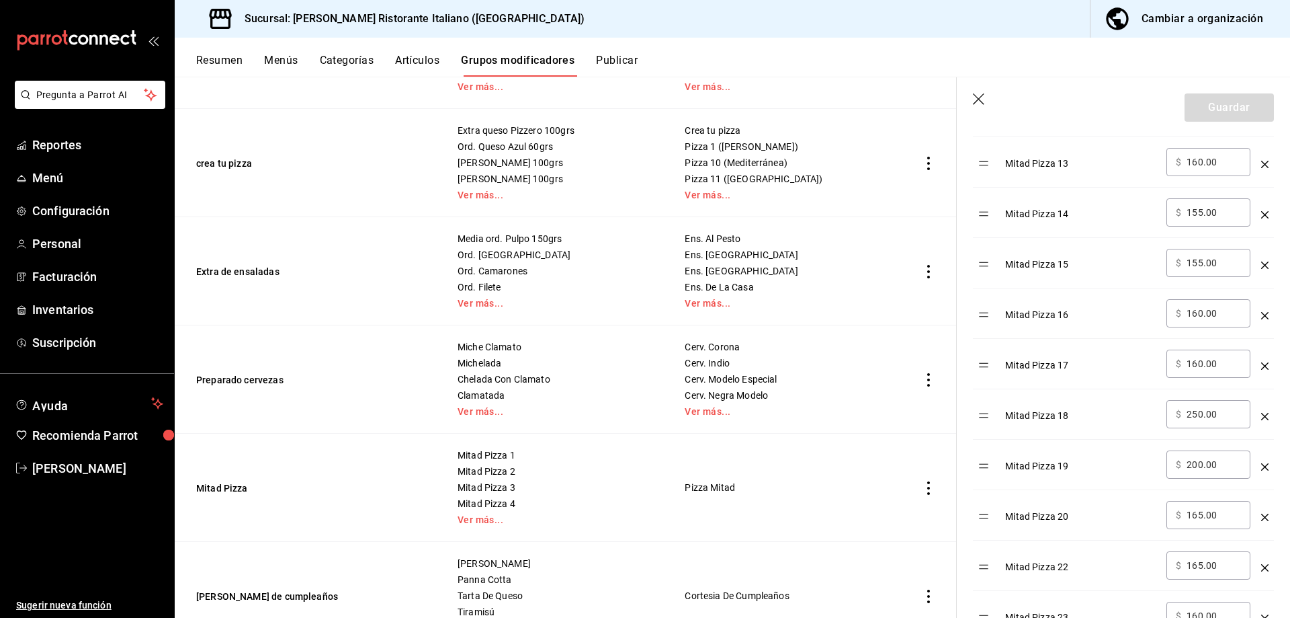
click at [413, 58] on button "Artículos" at bounding box center [417, 65] width 44 height 23
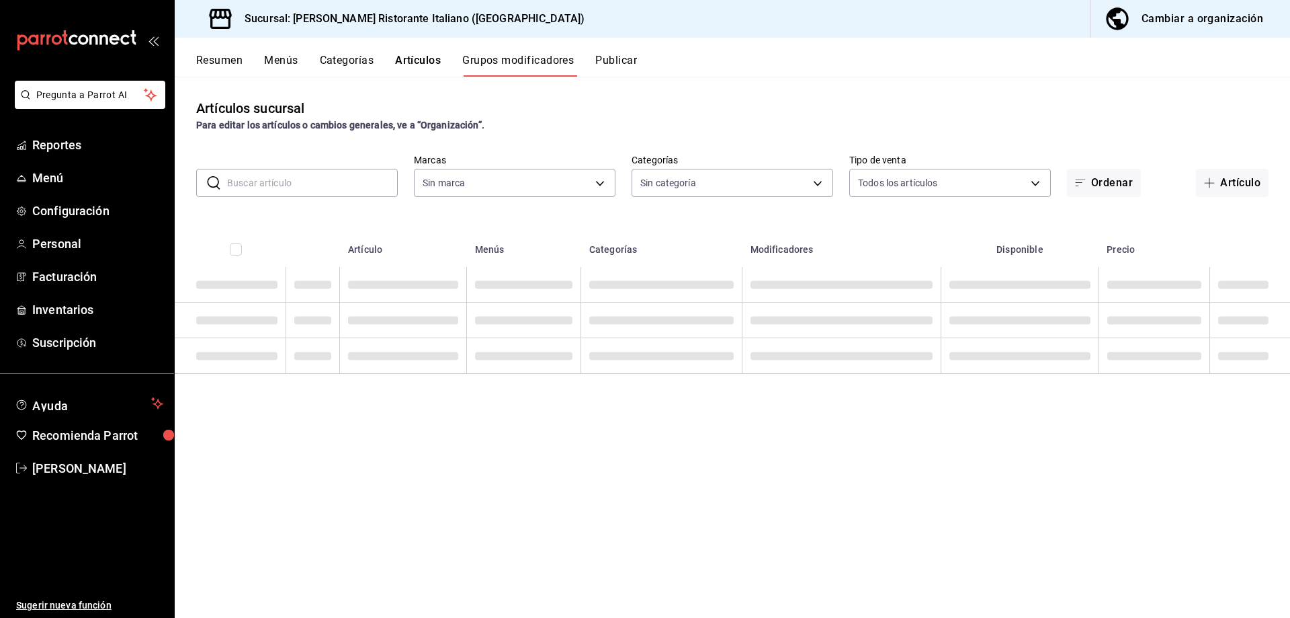
type input "cc944d3c-1805-43c1-9e3c-12384e1c3ced"
click at [623, 62] on button "Publicar" at bounding box center [616, 65] width 42 height 23
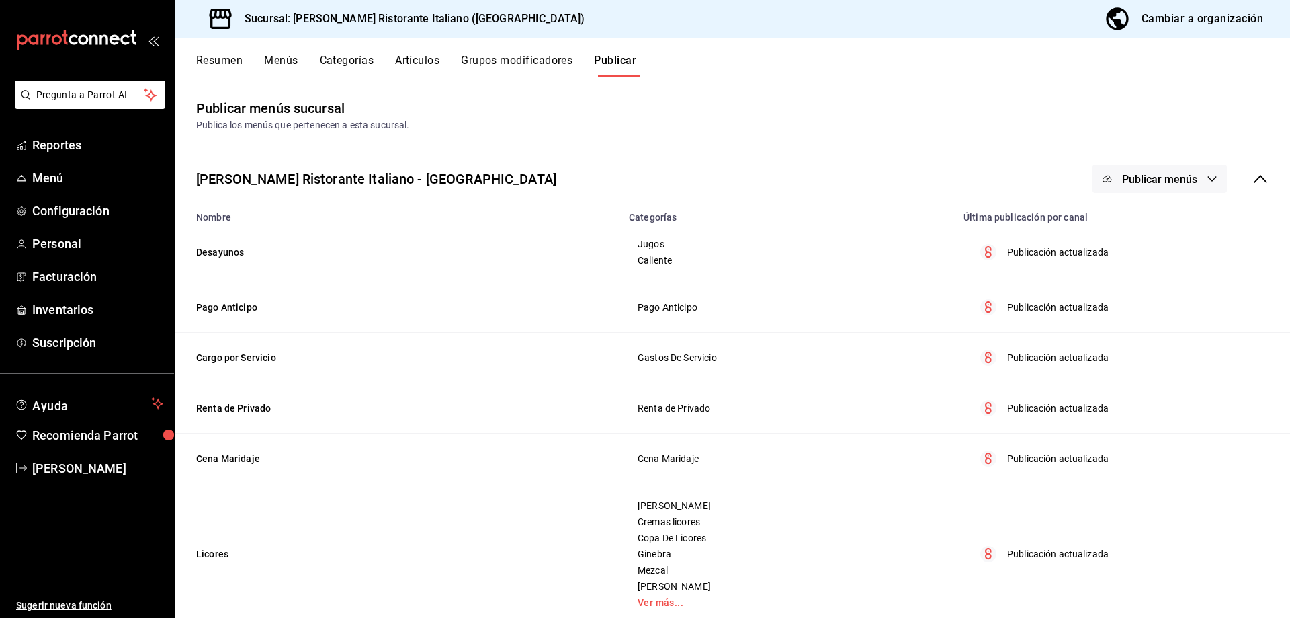
click at [1192, 179] on button "Publicar menús" at bounding box center [1160, 179] width 134 height 28
click at [1170, 224] on span "Punto de venta" at bounding box center [1169, 223] width 65 height 14
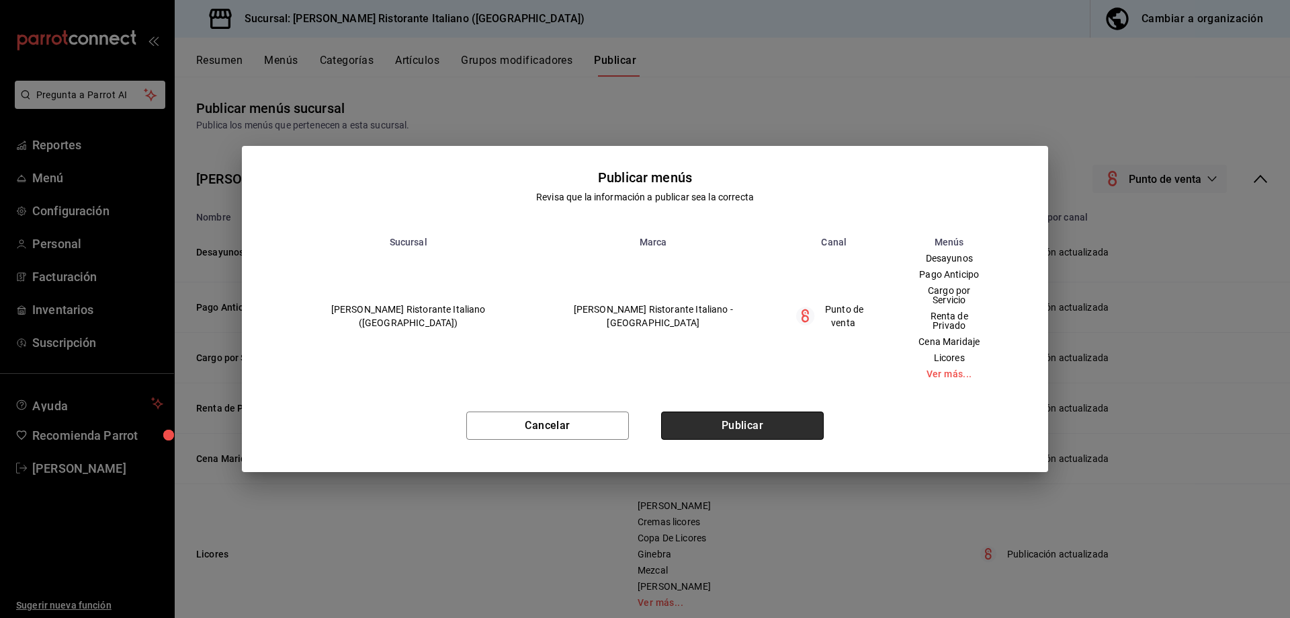
click at [704, 423] on button "Publicar" at bounding box center [742, 425] width 163 height 28
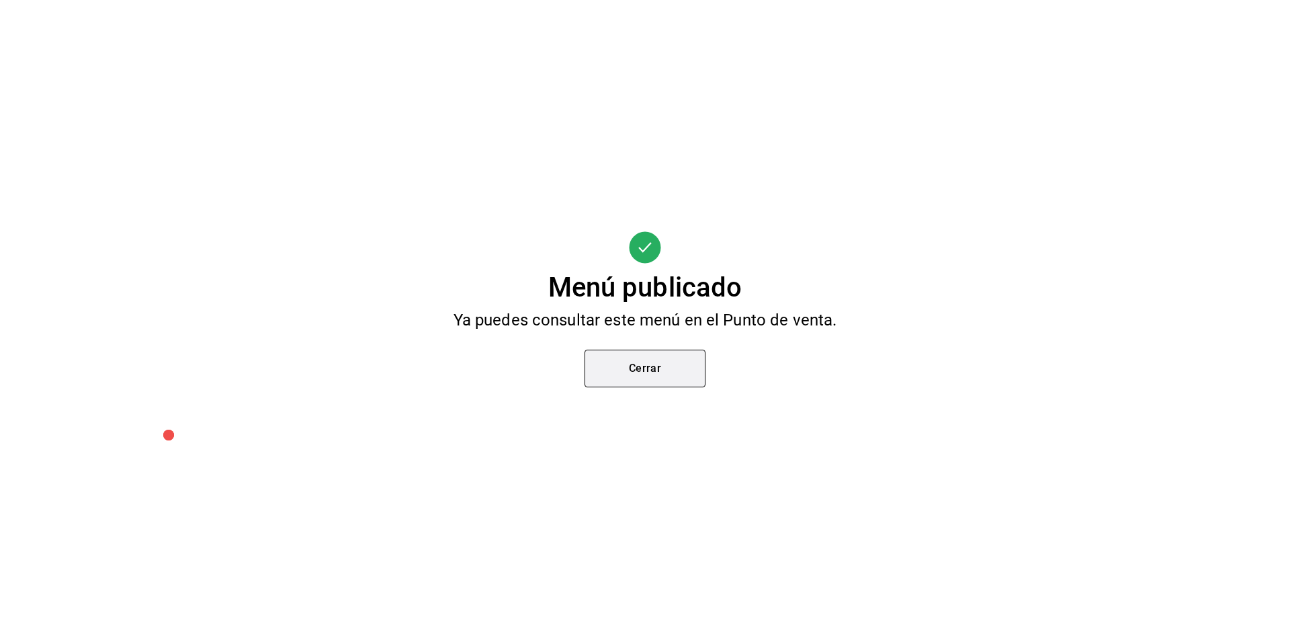
click at [647, 378] on button "Cerrar" at bounding box center [645, 368] width 121 height 38
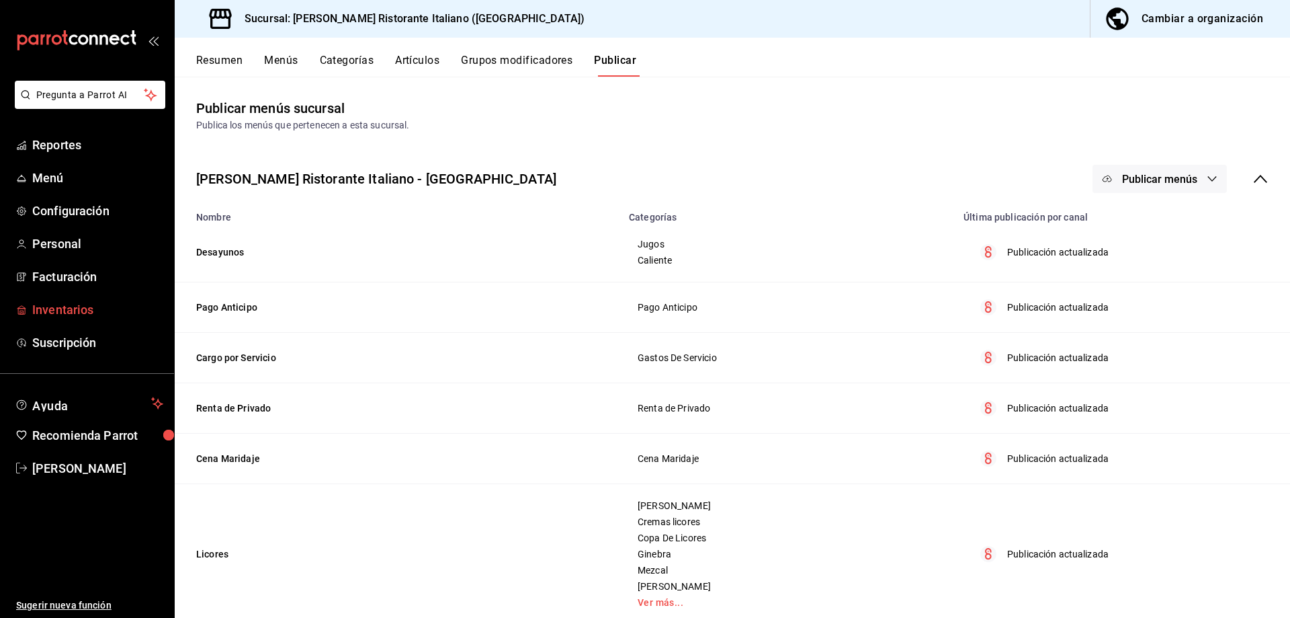
click at [62, 309] on span "Inventarios" at bounding box center [97, 309] width 131 height 18
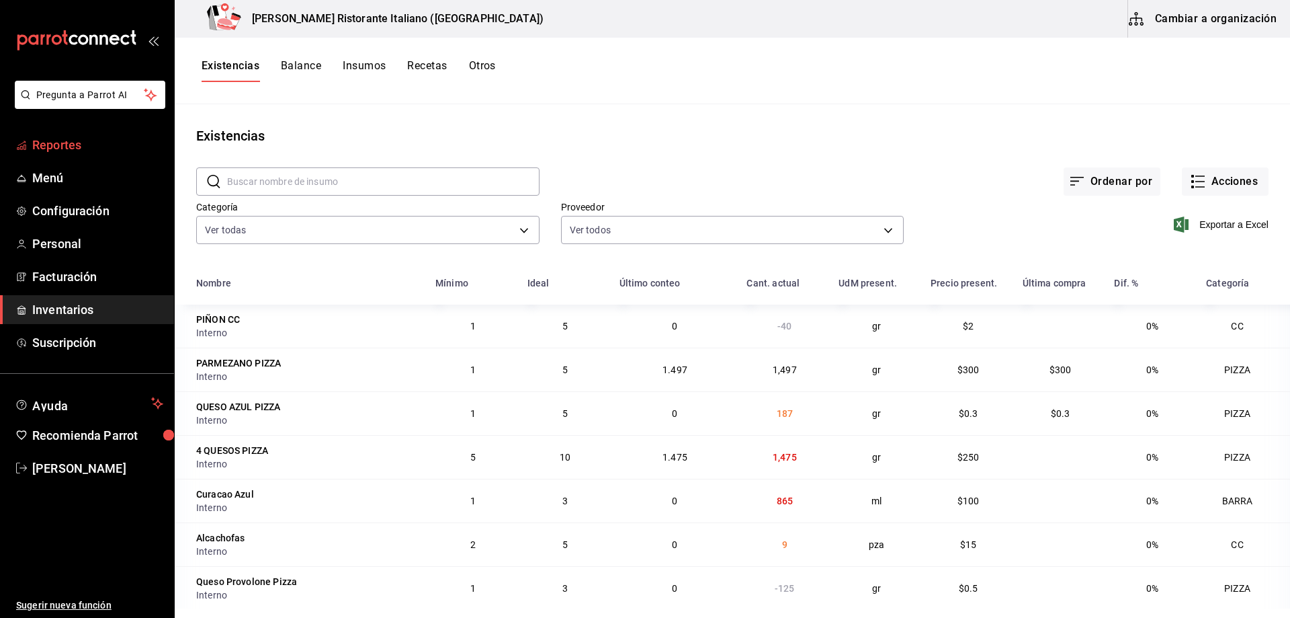
click at [54, 151] on span "Reportes" at bounding box center [97, 145] width 131 height 18
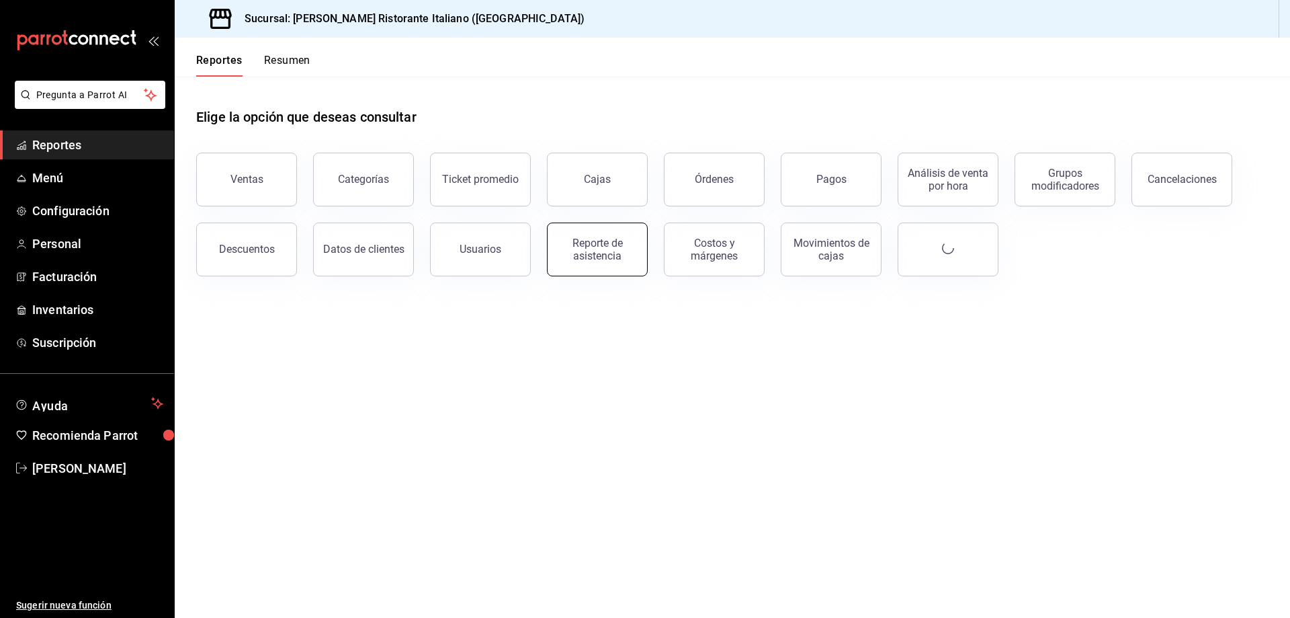
click at [607, 247] on div "Reporte de asistencia" at bounding box center [597, 250] width 83 height 26
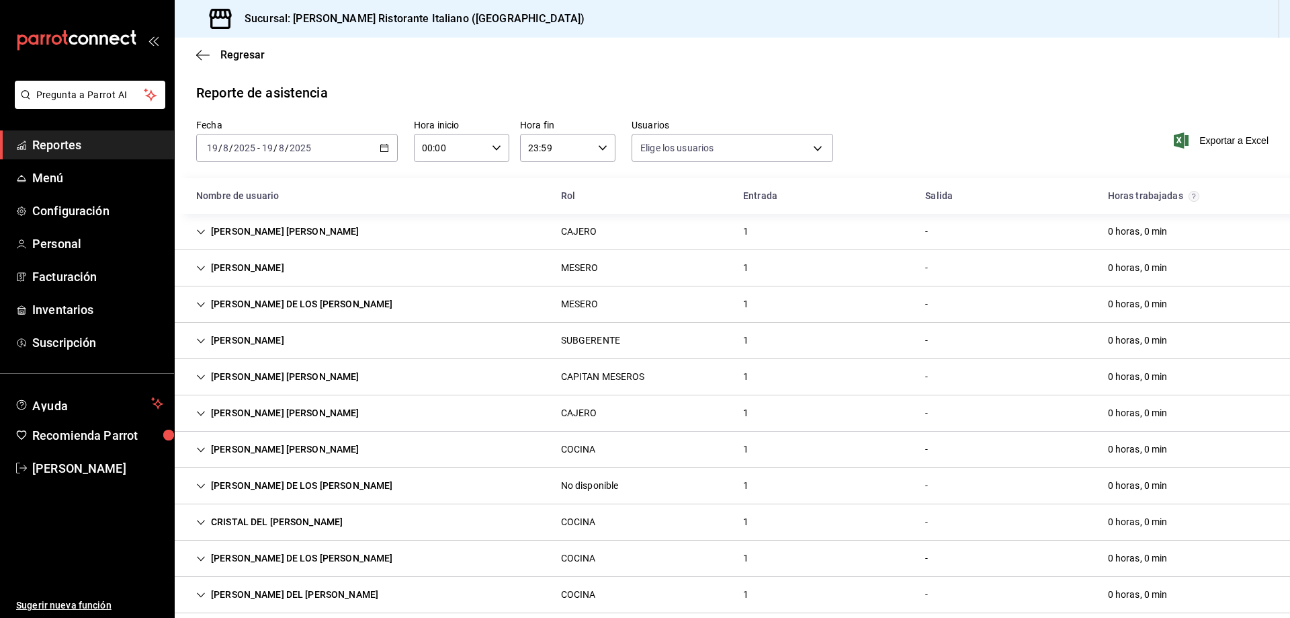
type input "fbaa1dcd-9b1b-42d3-8417-c392ee4ac69c,c847f7ff-4ec8-4711-b402-dbc889304ff0,82cd9…"
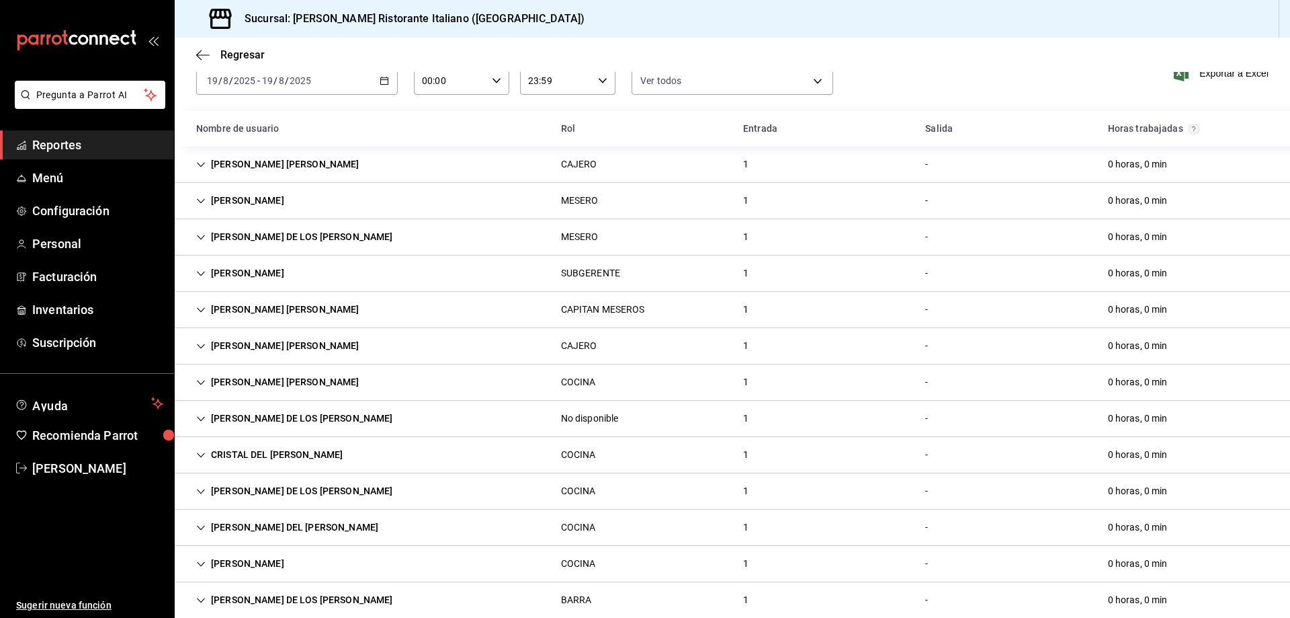
scroll to position [89, 0]
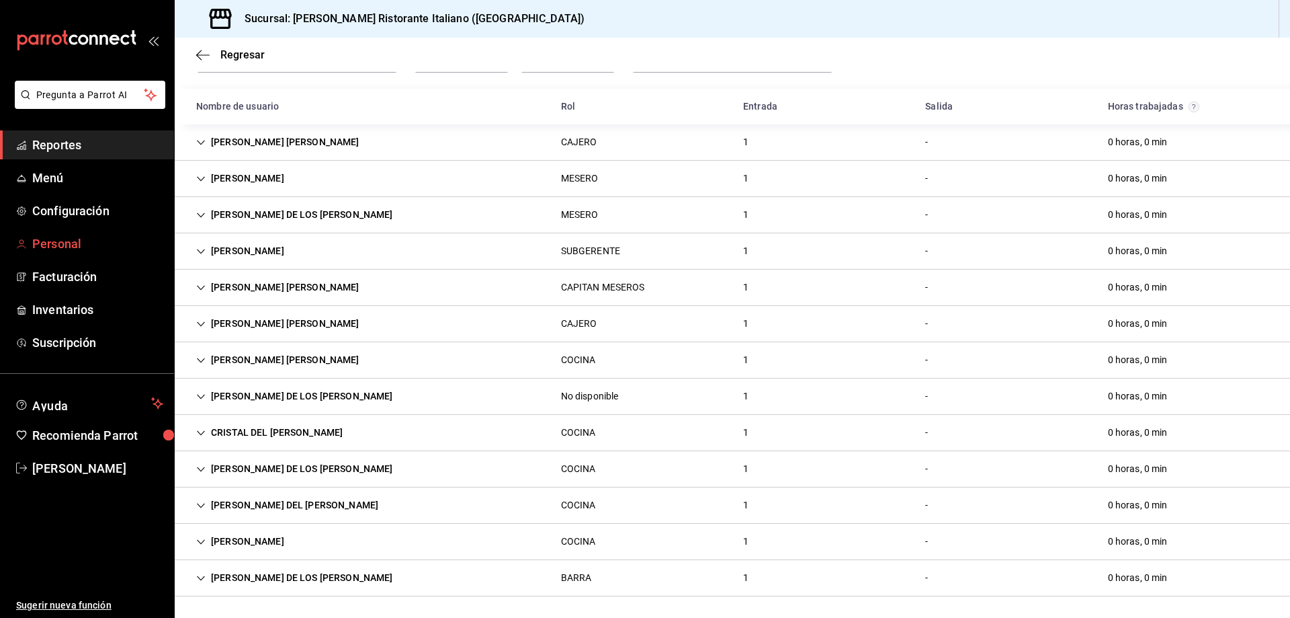
click at [62, 246] on span "Personal" at bounding box center [97, 244] width 131 height 18
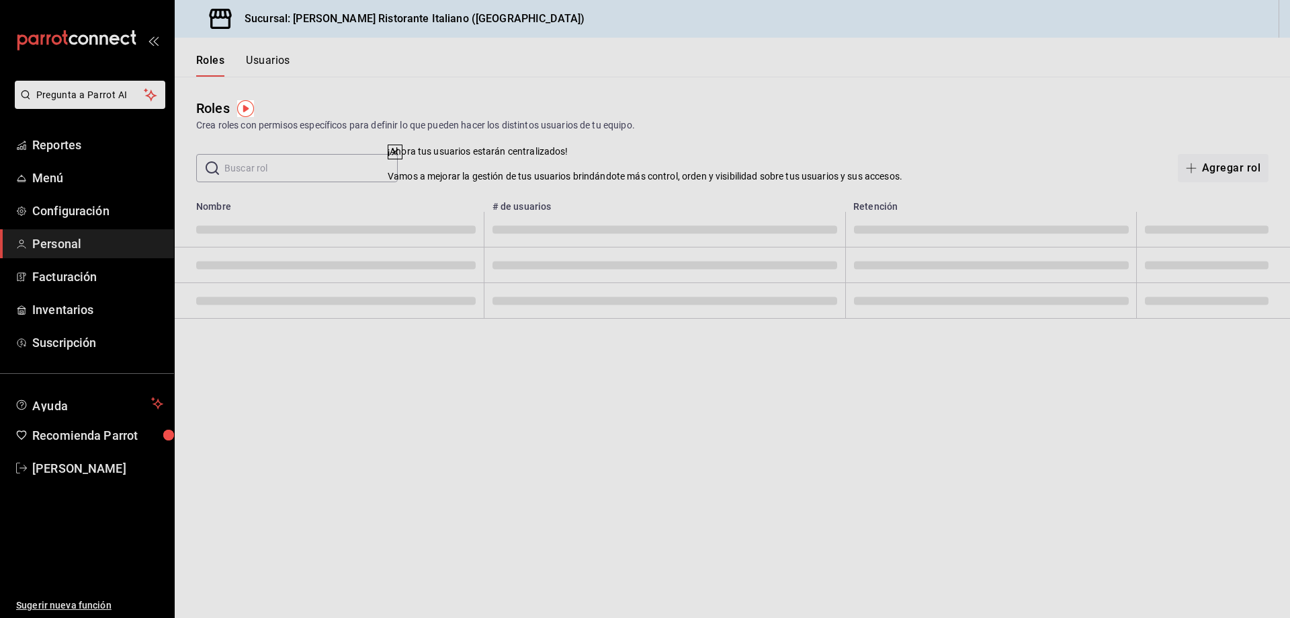
click at [272, 58] on button "Usuarios" at bounding box center [268, 65] width 44 height 23
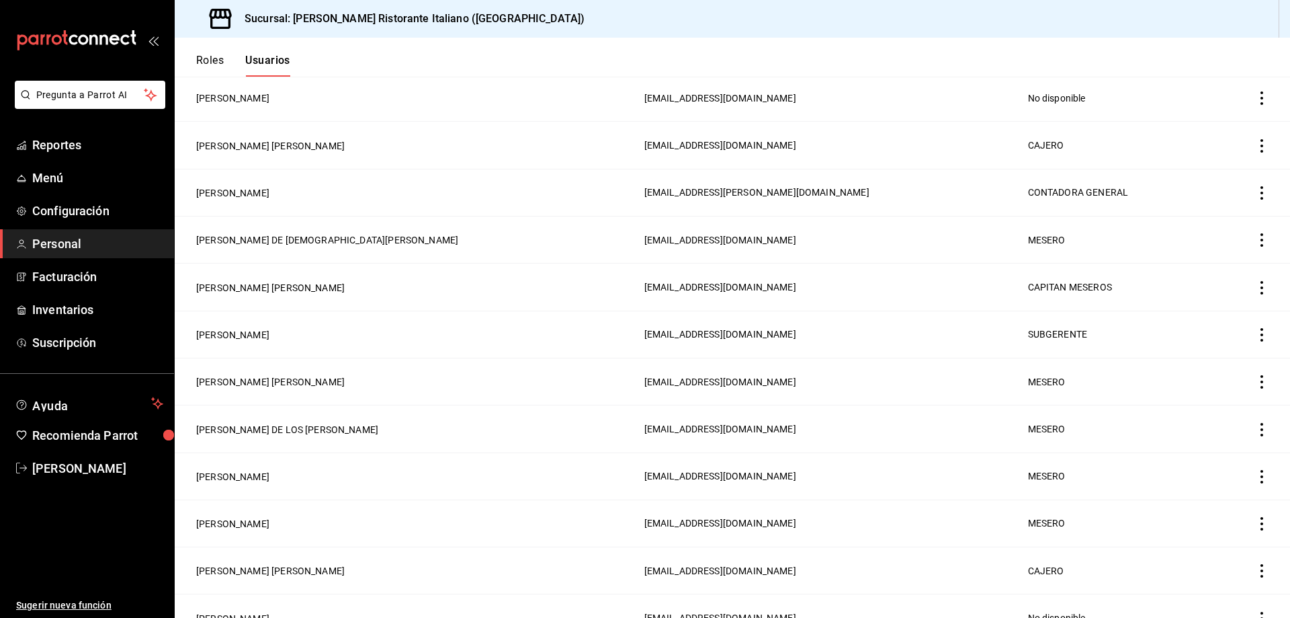
scroll to position [807, 0]
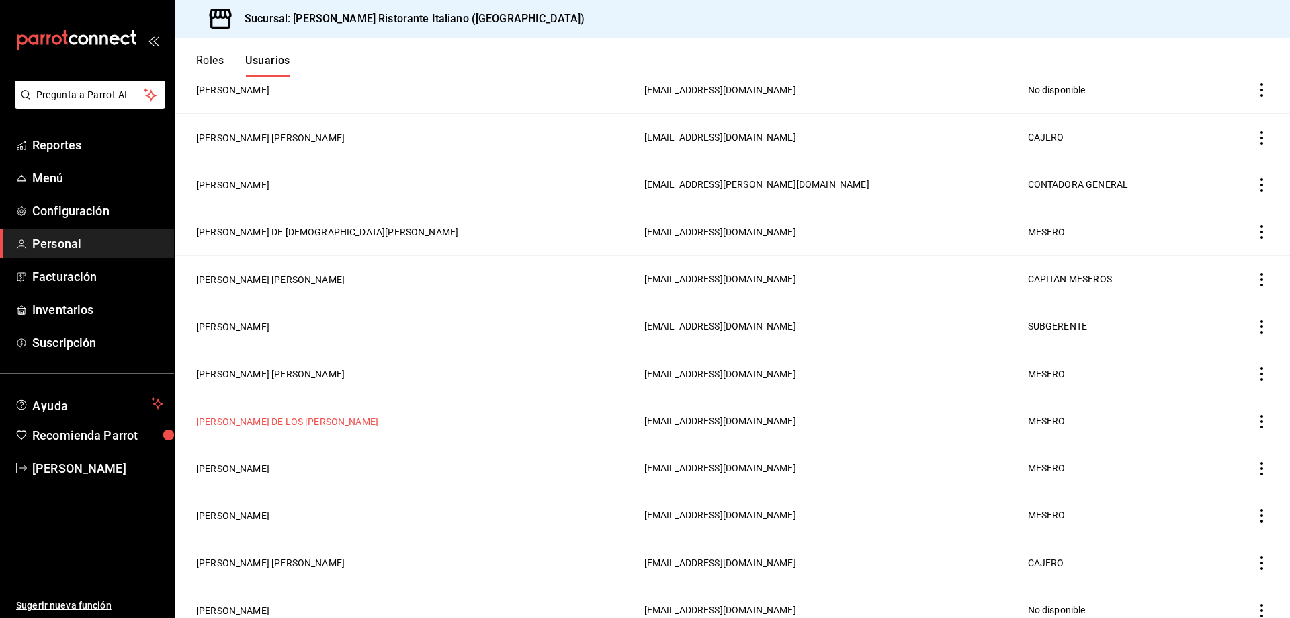
click at [360, 415] on button "[PERSON_NAME] DE LOS [PERSON_NAME]" at bounding box center [287, 421] width 182 height 13
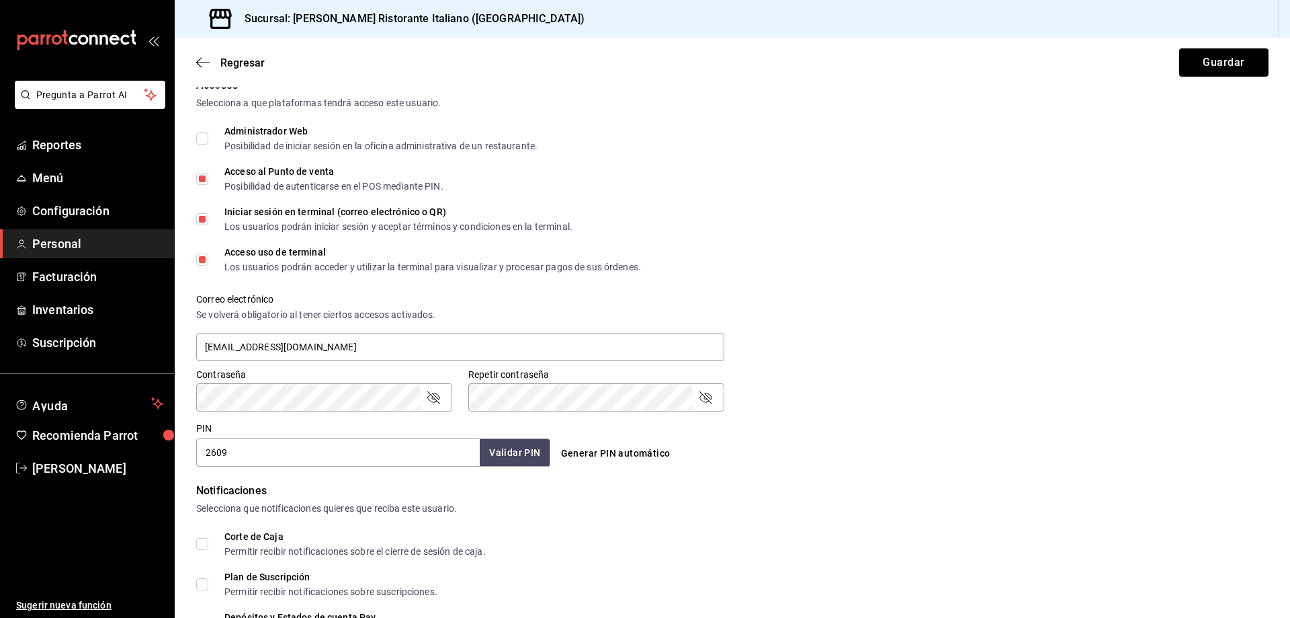
scroll to position [299, 0]
click at [382, 452] on input "2609" at bounding box center [338, 453] width 284 height 28
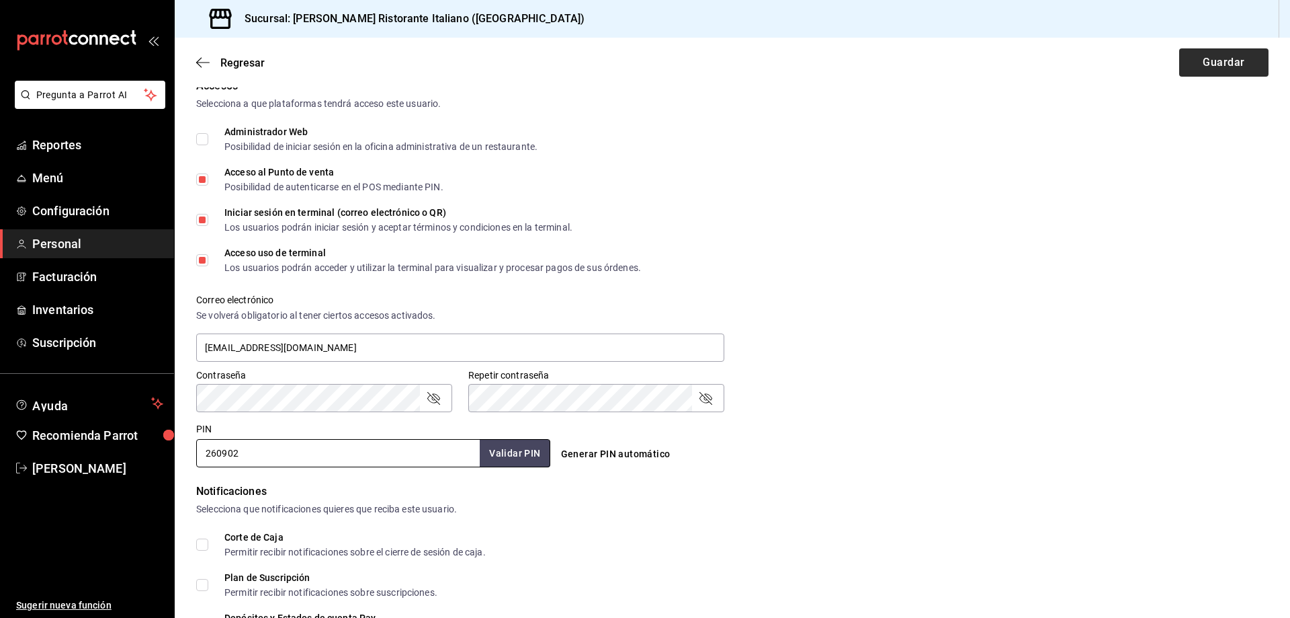
type input "260902"
click at [1203, 61] on button "Guardar" at bounding box center [1224, 62] width 89 height 28
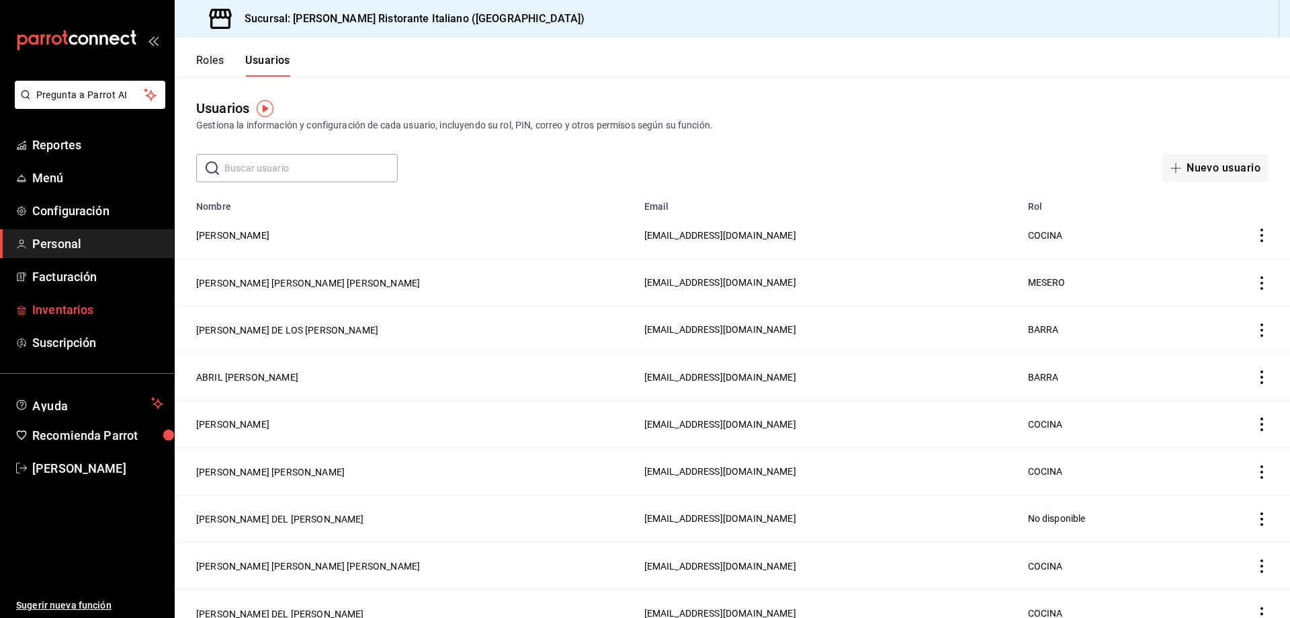
click at [75, 306] on span "Inventarios" at bounding box center [97, 309] width 131 height 18
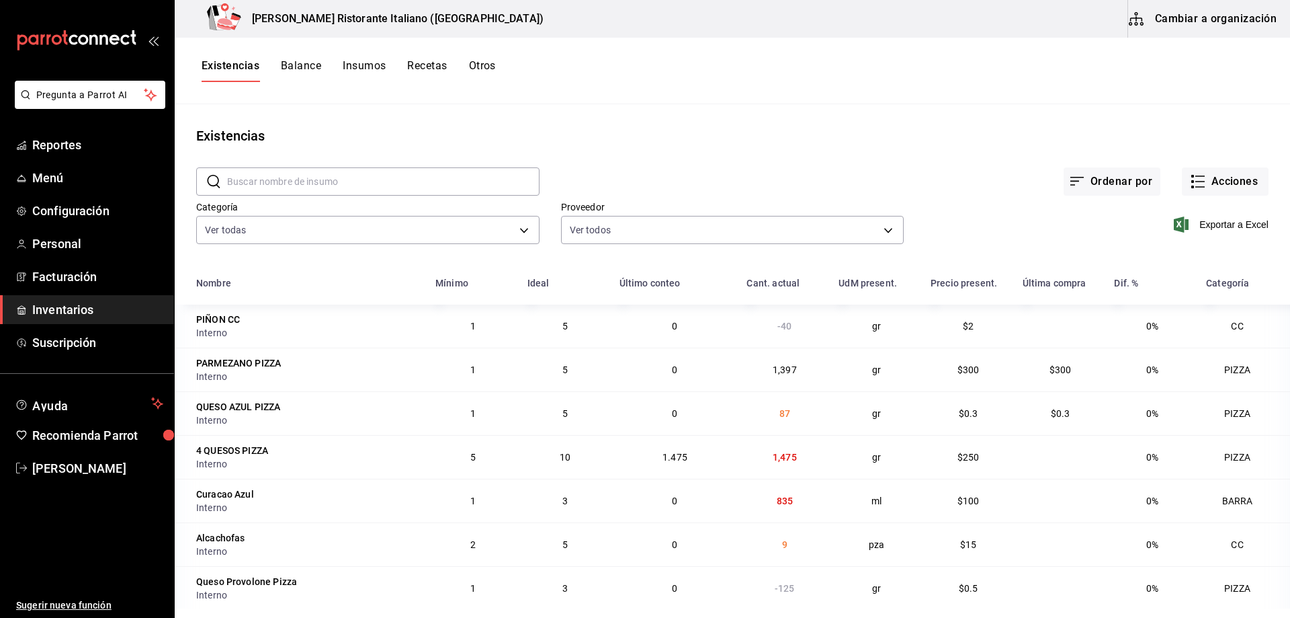
click at [81, 304] on span "Inventarios" at bounding box center [97, 309] width 131 height 18
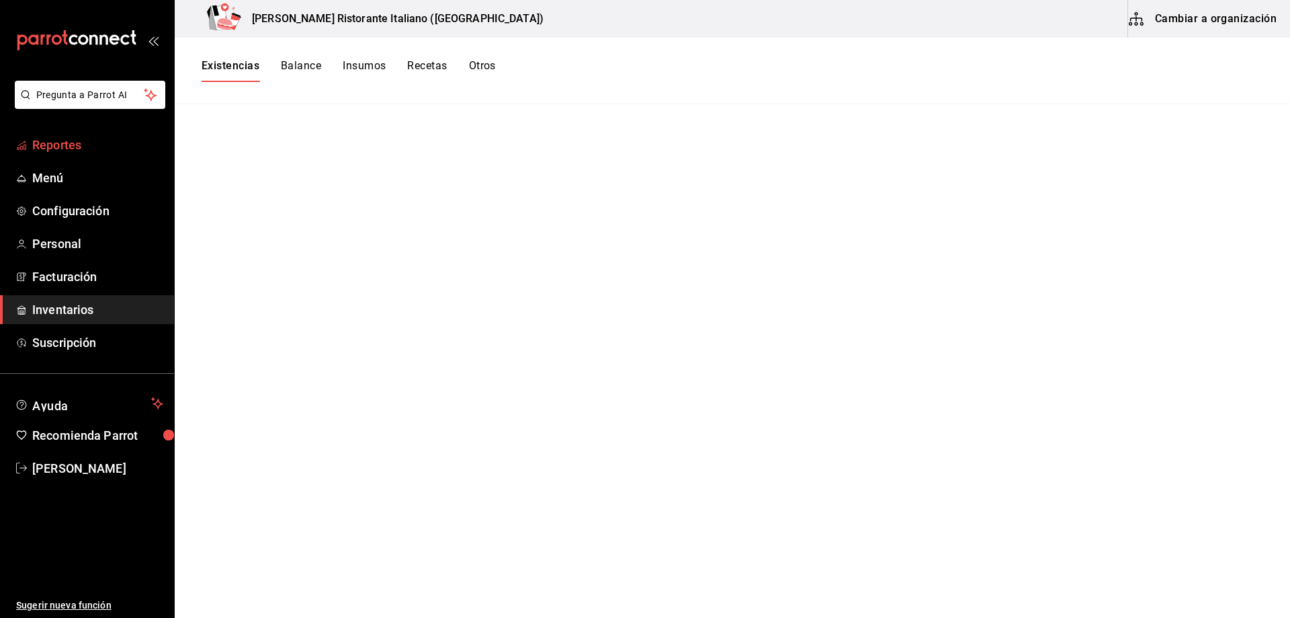
click at [62, 141] on span "Reportes" at bounding box center [97, 145] width 131 height 18
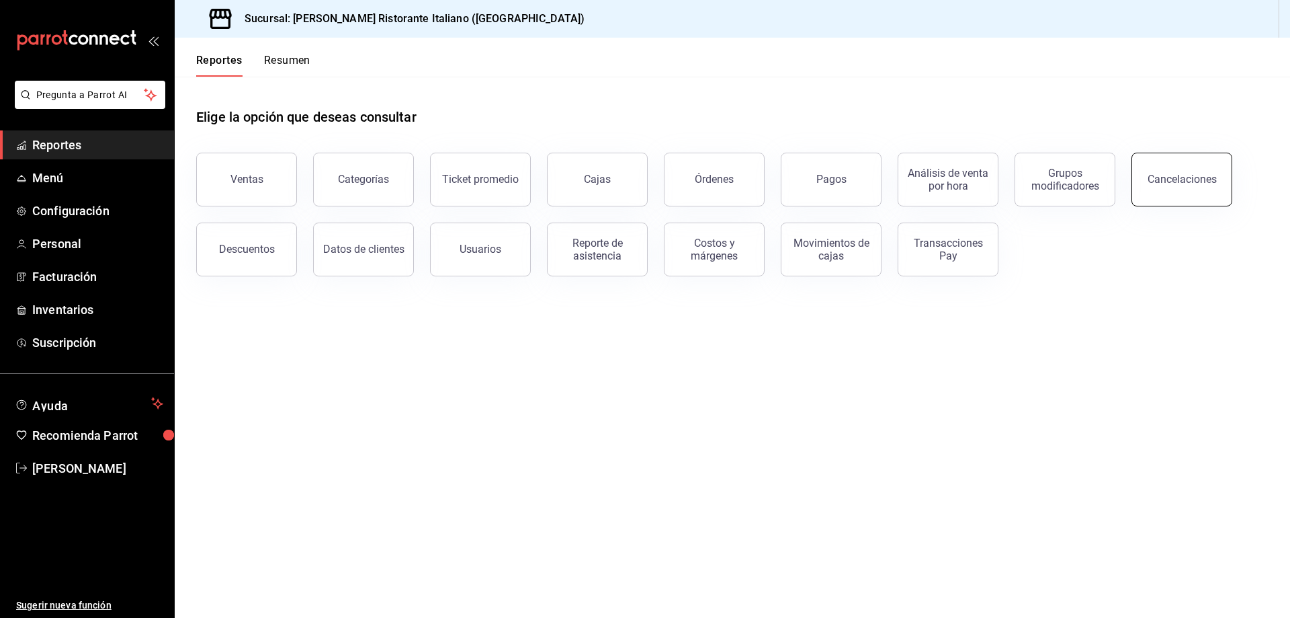
click at [1163, 185] on button "Cancelaciones" at bounding box center [1182, 180] width 101 height 54
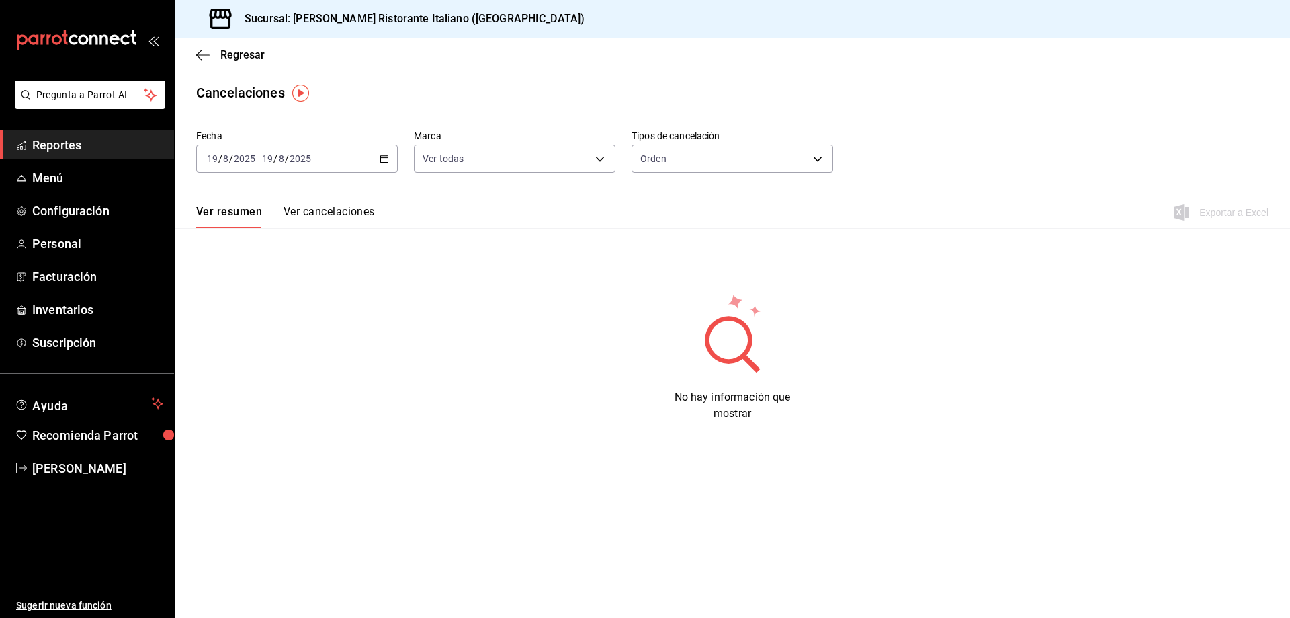
click at [337, 212] on button "Ver cancelaciones" at bounding box center [329, 216] width 91 height 23
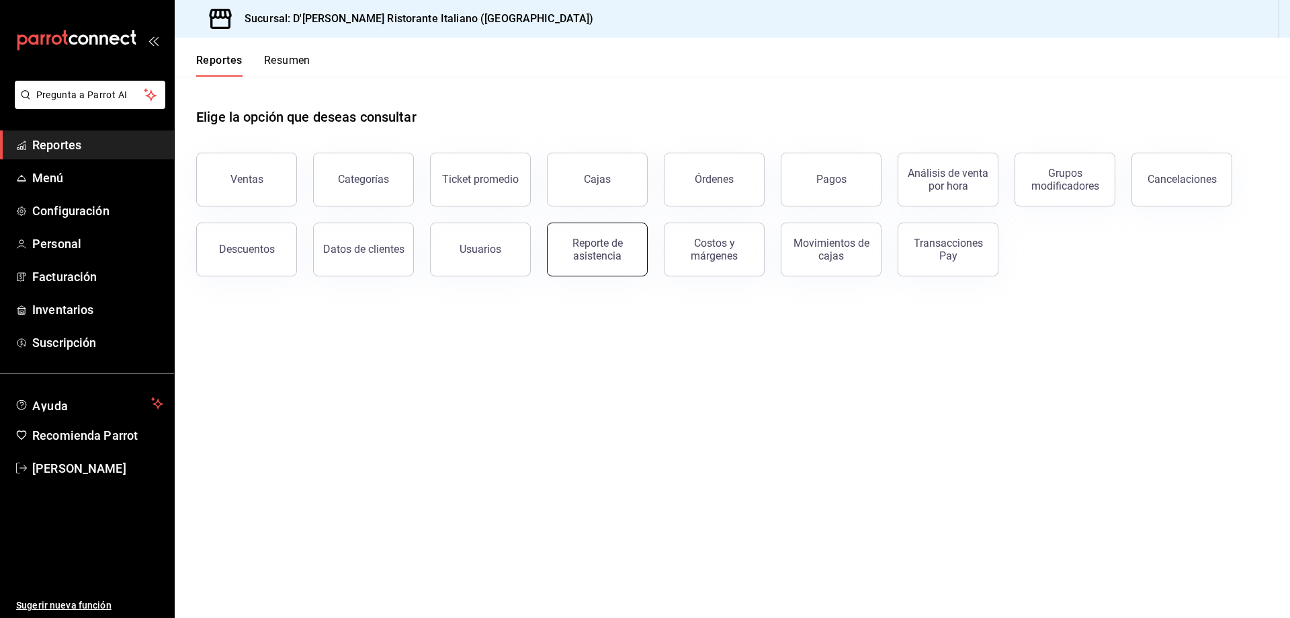
click at [602, 255] on div "Reporte de asistencia" at bounding box center [597, 250] width 83 height 26
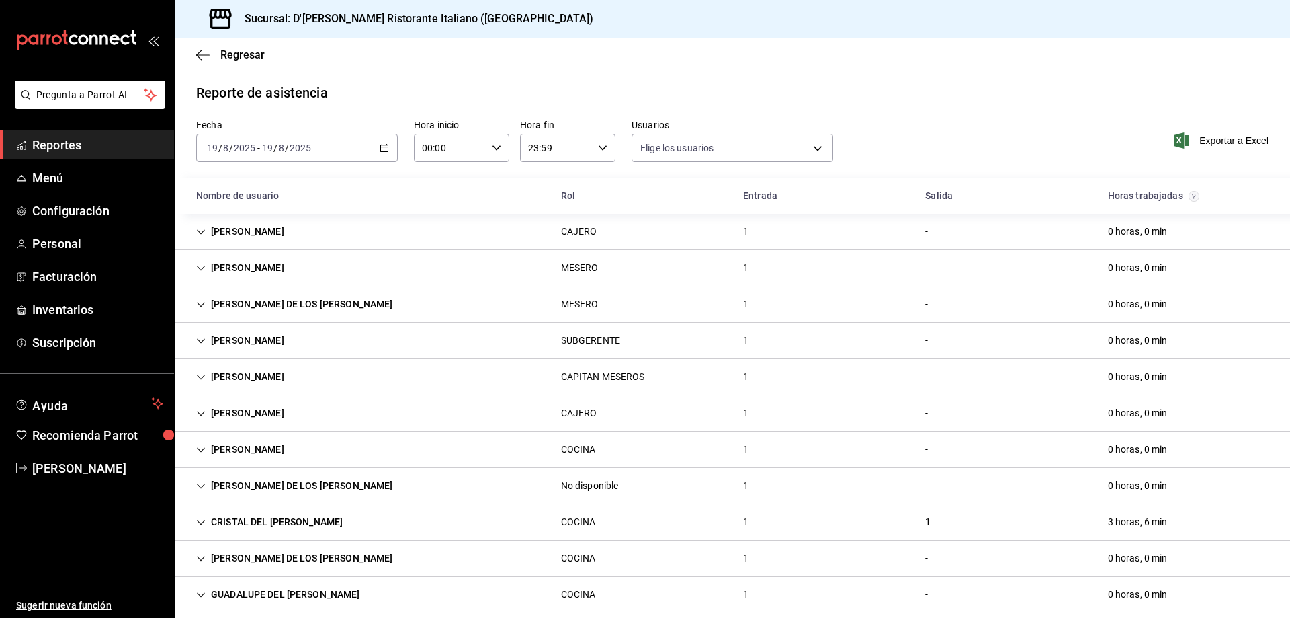
type input "fbaa1dcd-9b1b-42d3-8417-c392ee4ac69c,c847f7ff-4ec8-4711-b402-dbc889304ff0,82cd9…"
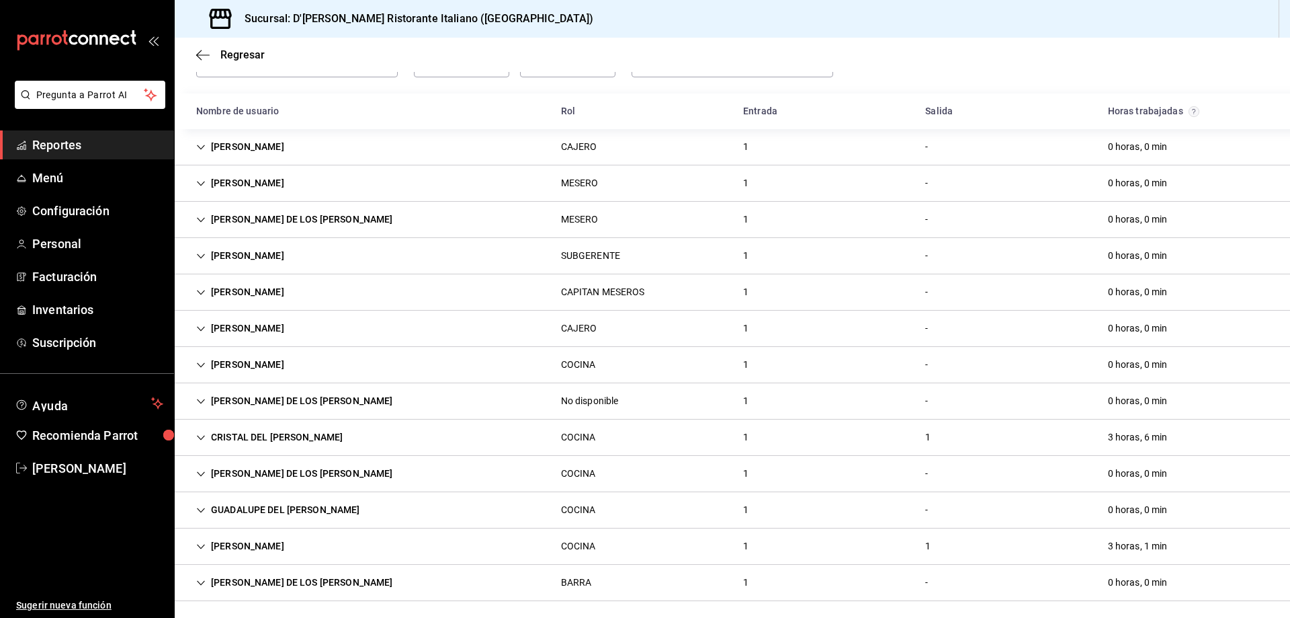
scroll to position [89, 0]
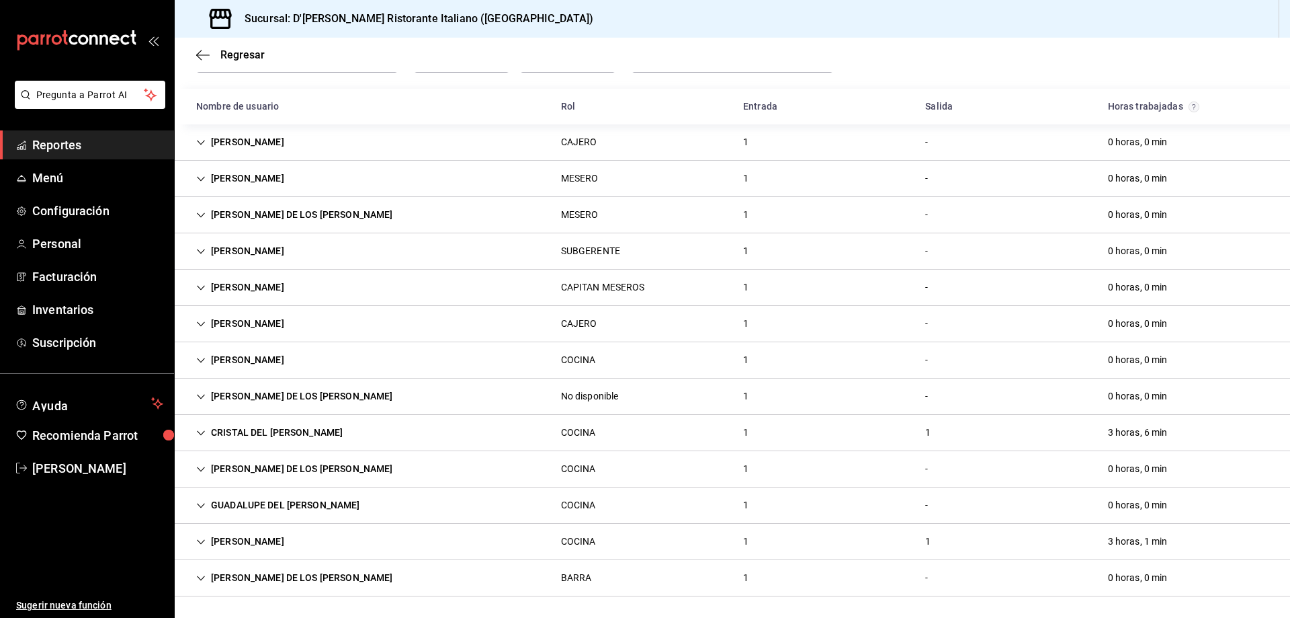
click at [261, 541] on div "[PERSON_NAME]" at bounding box center [240, 541] width 110 height 25
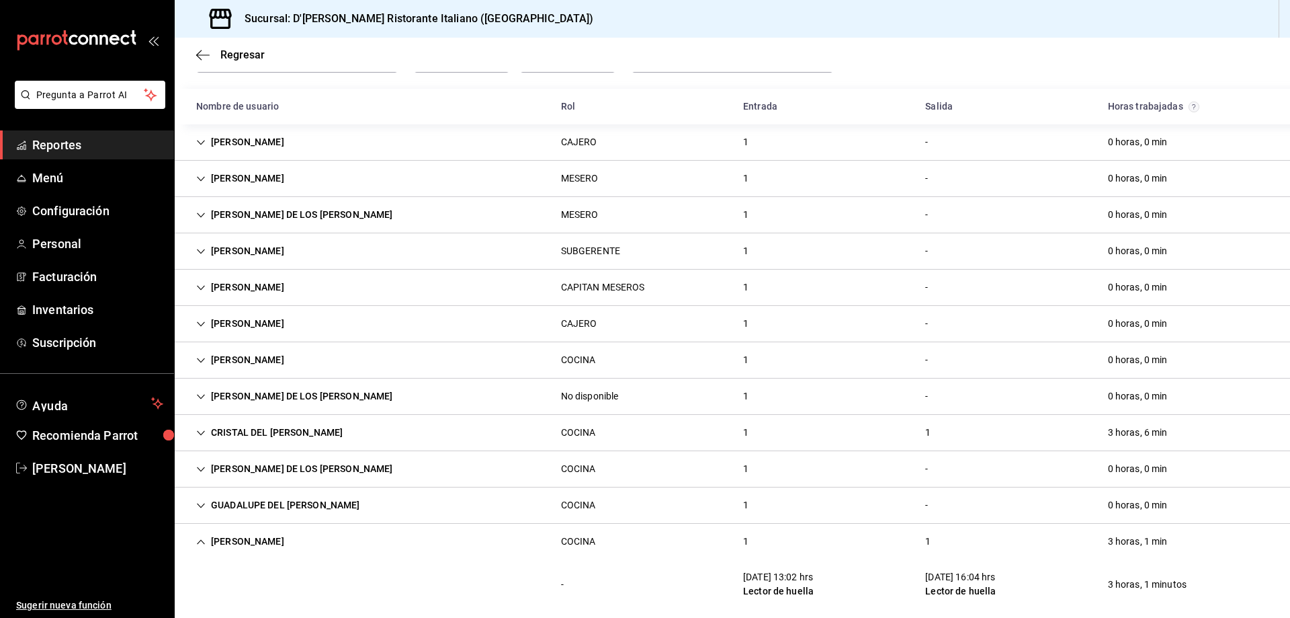
scroll to position [138, 0]
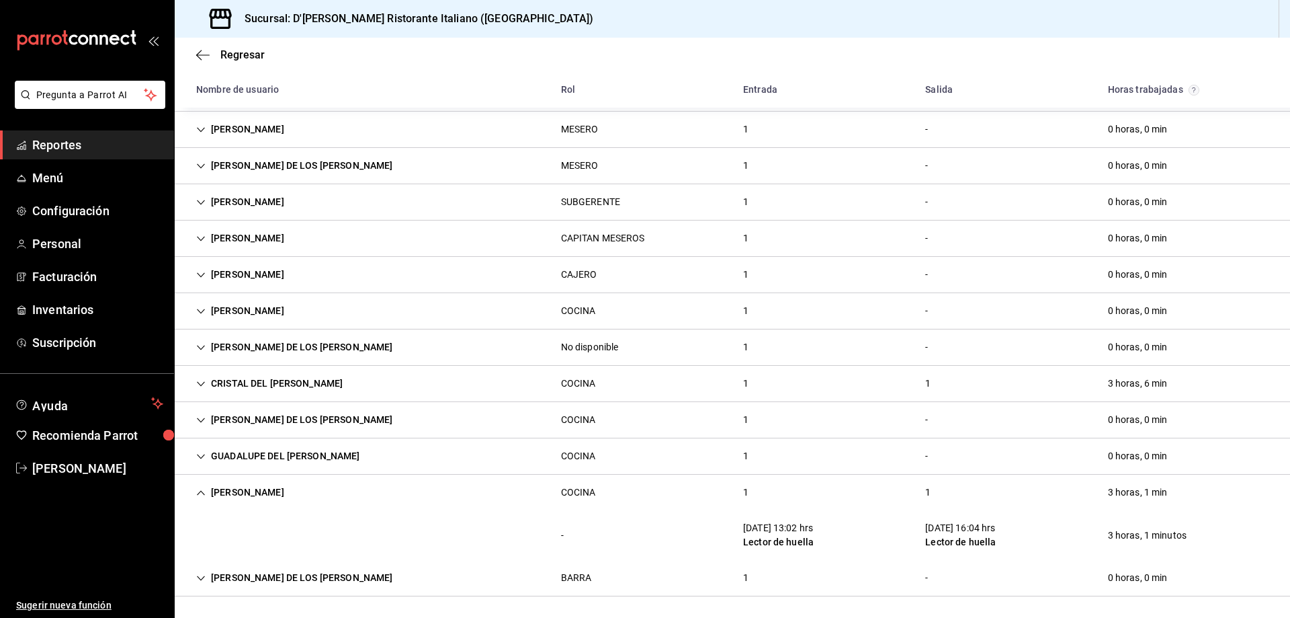
click at [202, 492] on icon "Cell" at bounding box center [201, 492] width 8 height 5
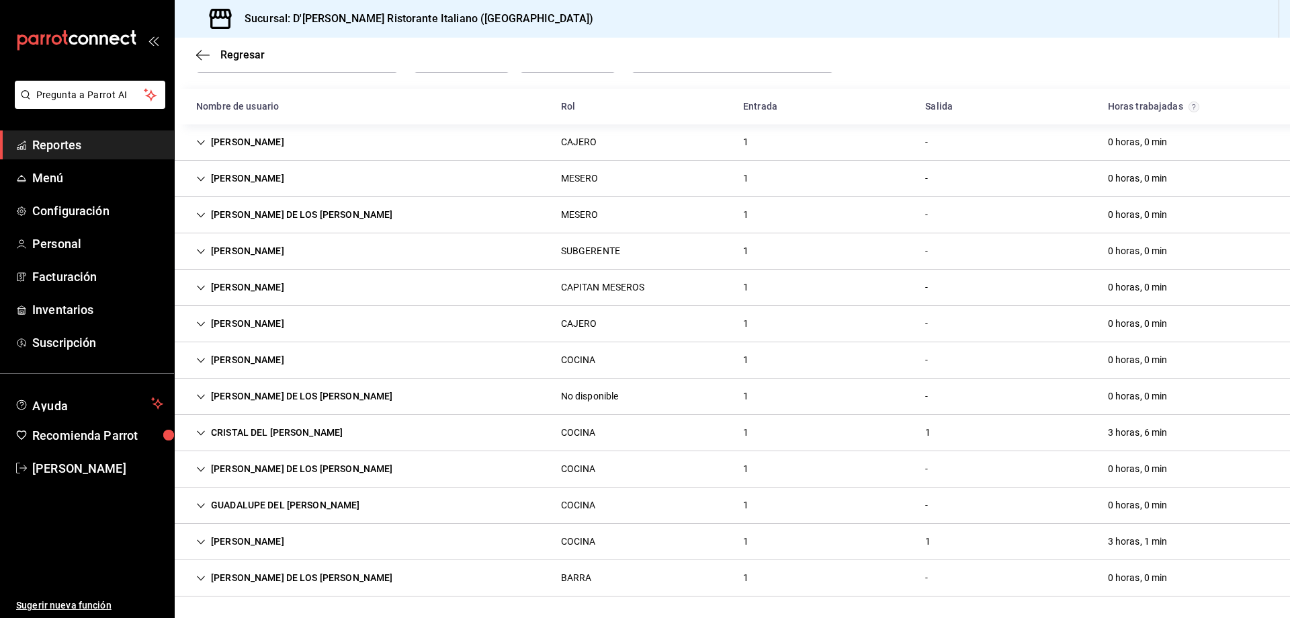
scroll to position [89, 0]
click at [200, 430] on icon "Cell" at bounding box center [200, 432] width 9 height 9
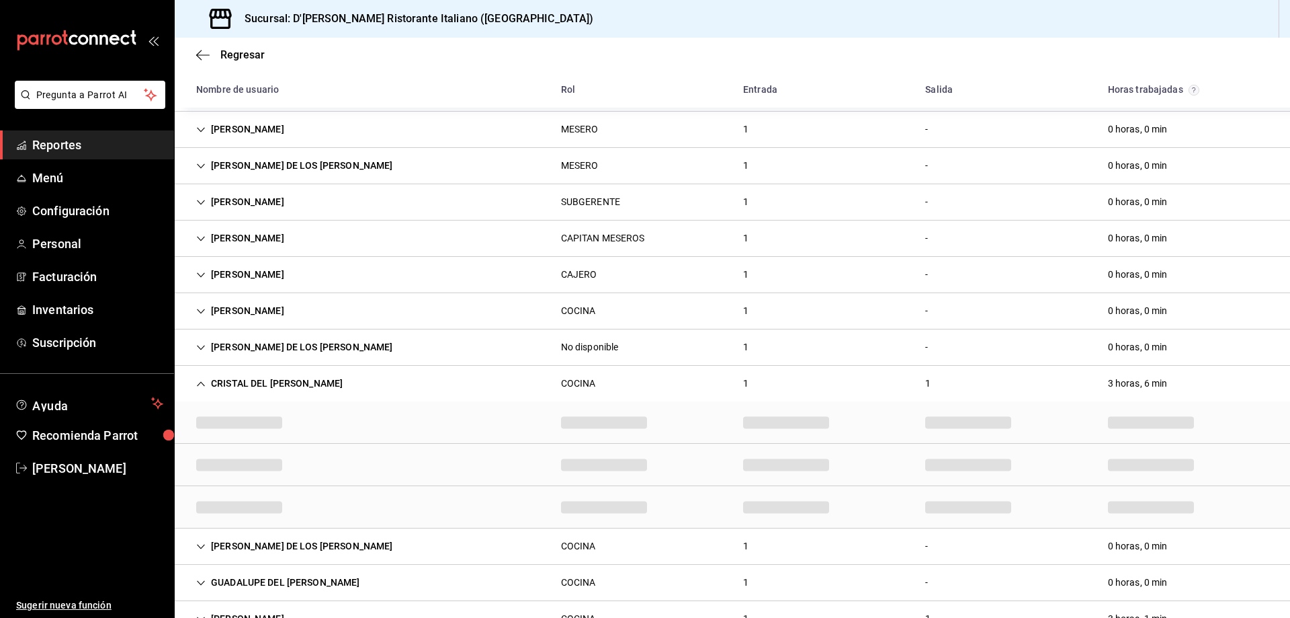
scroll to position [138, 0]
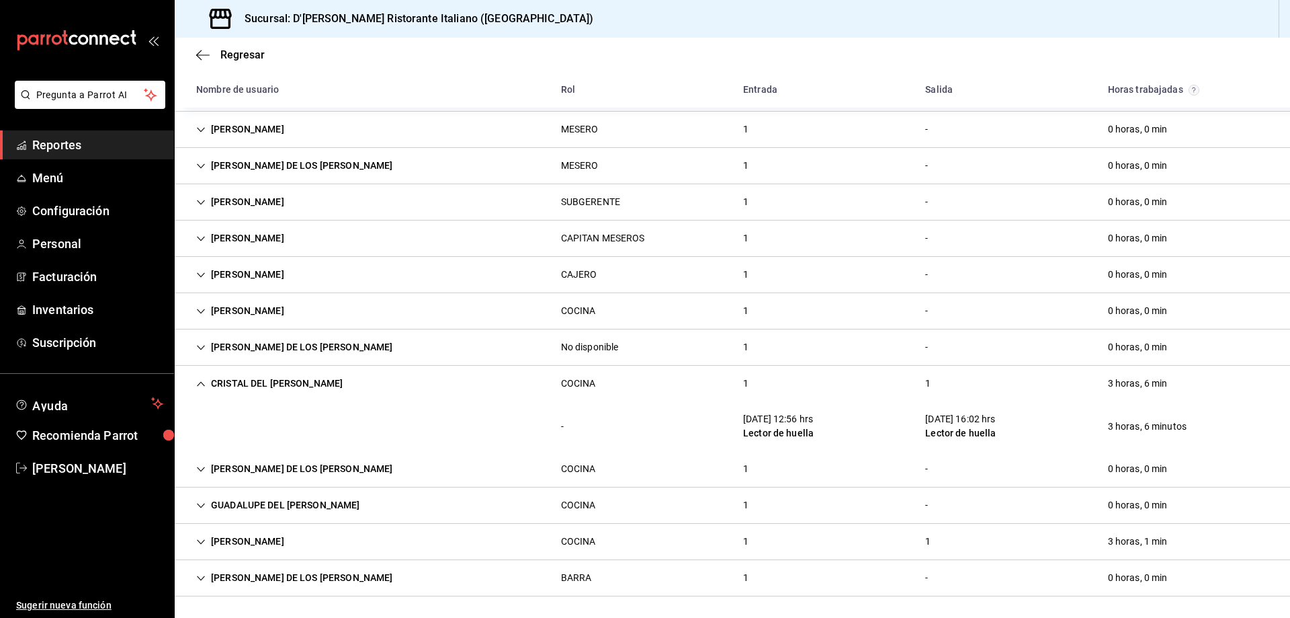
click at [198, 385] on icon "Cell" at bounding box center [201, 383] width 8 height 5
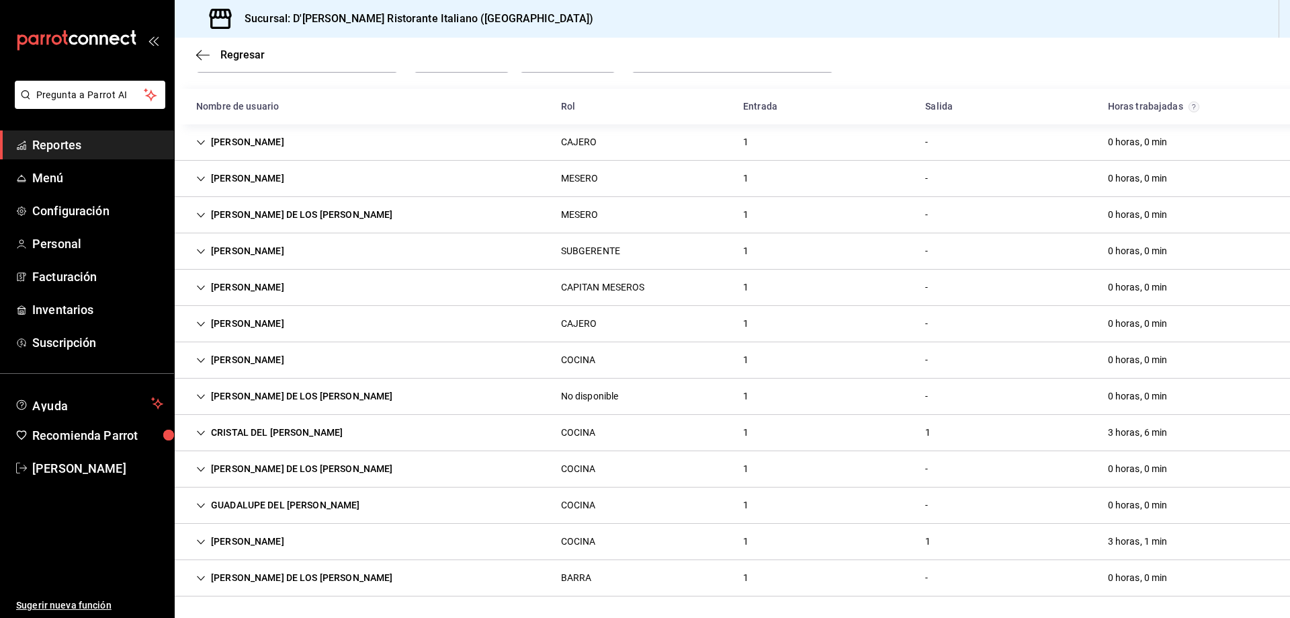
scroll to position [89, 0]
